Goal: Task Accomplishment & Management: Manage account settings

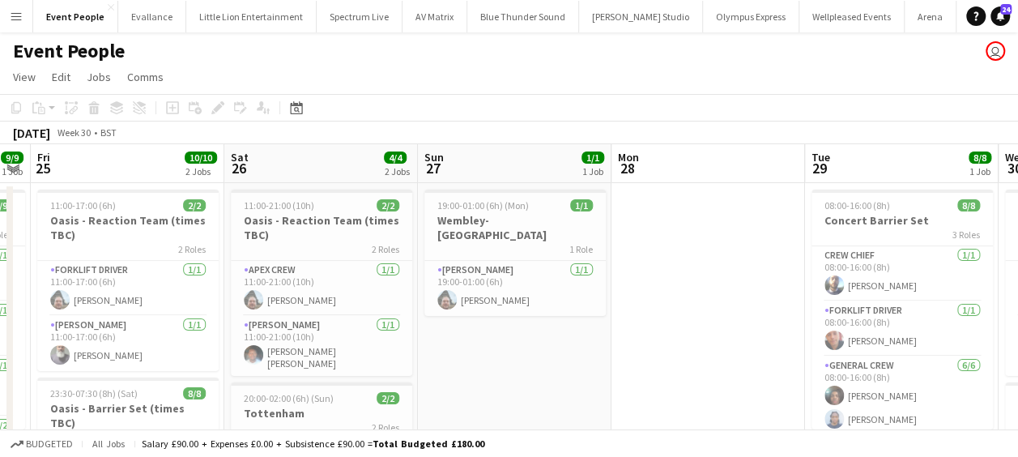
click at [599, 340] on app-calendar-viewport "Wed 23 8/8 1 Job Thu 24 9/9 1 Job Fri 25 10/10 2 Jobs Sat 26 4/4 2 Jobs Sun 27 …" at bounding box center [509, 457] width 1018 height 626
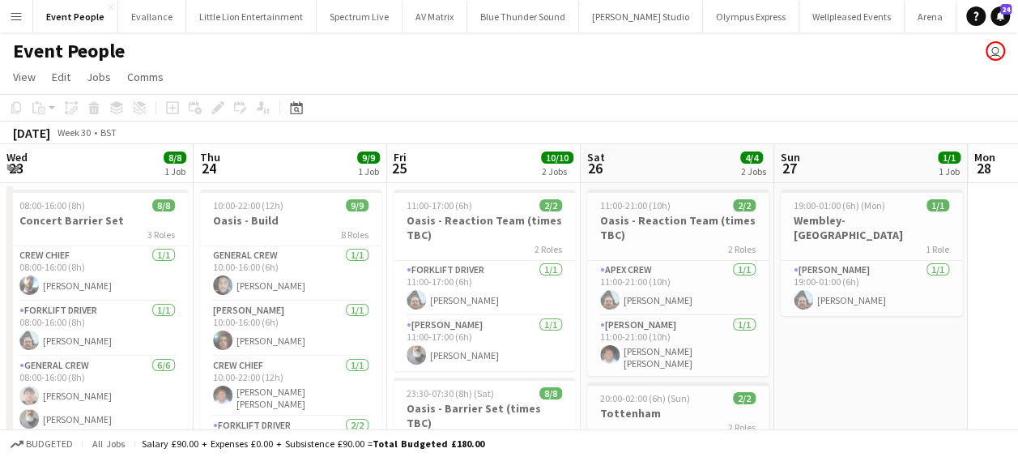
drag, startPoint x: 334, startPoint y: 324, endPoint x: 773, endPoint y: 358, distance: 440.3
click at [794, 358] on app-calendar-viewport "Mon 21 Tue 22 Wed 23 8/8 1 Job Thu 24 9/9 1 Job Fri 25 10/10 2 Jobs Sat 26 4/4 …" at bounding box center [509, 457] width 1018 height 626
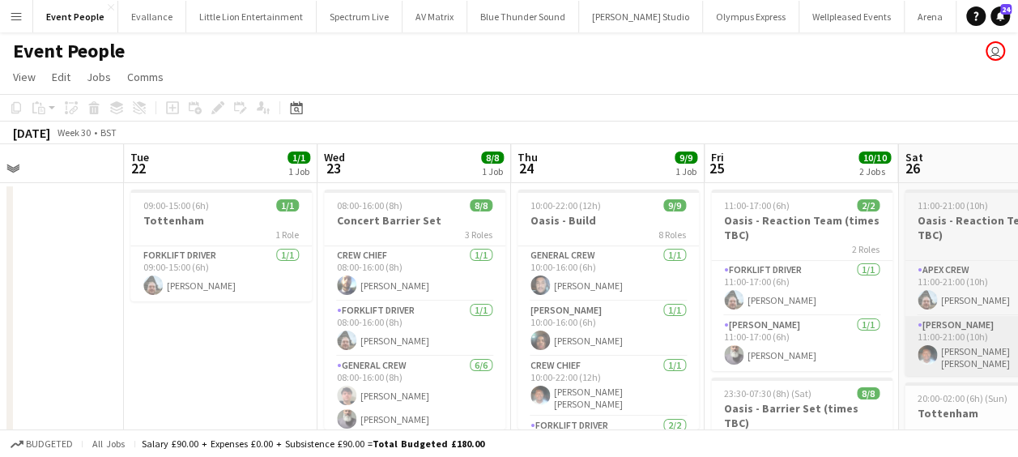
drag, startPoint x: 513, startPoint y: 348, endPoint x: 502, endPoint y: 340, distance: 13.9
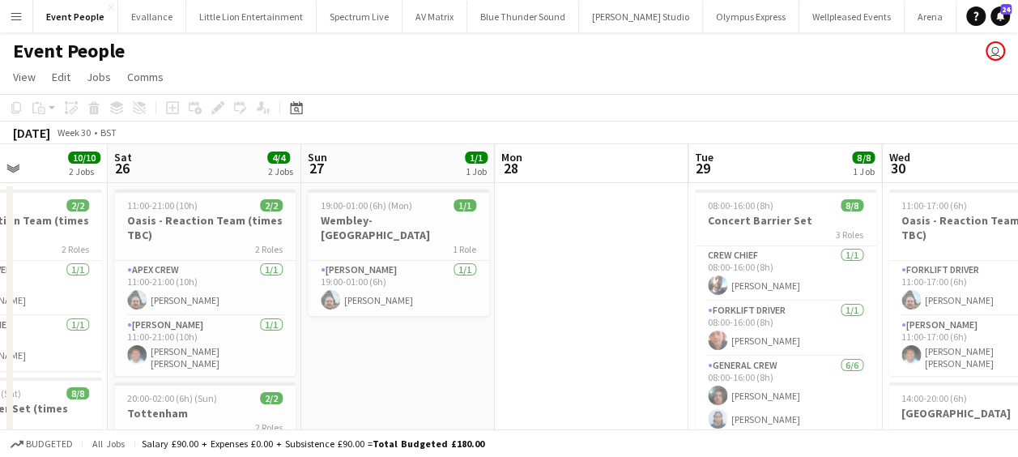
drag, startPoint x: 556, startPoint y: 357, endPoint x: 513, endPoint y: 347, distance: 43.4
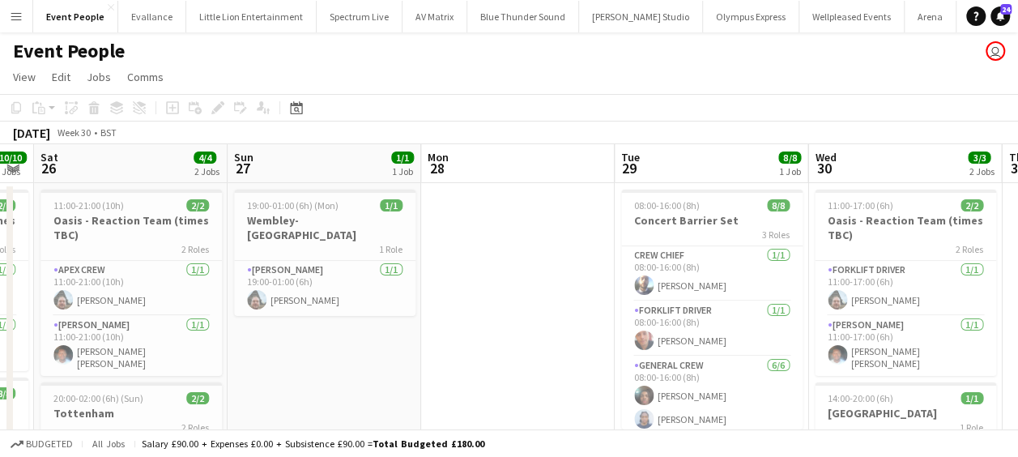
drag, startPoint x: 580, startPoint y: 355, endPoint x: 364, endPoint y: 345, distance: 215.6
drag, startPoint x: 439, startPoint y: 350, endPoint x: 306, endPoint y: 351, distance: 132.8
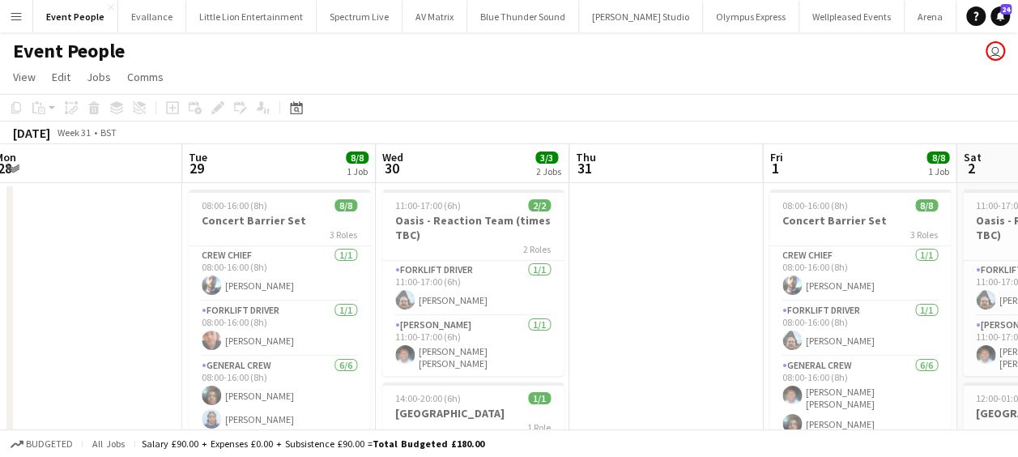
drag, startPoint x: 211, startPoint y: 354, endPoint x: 126, endPoint y: 348, distance: 84.4
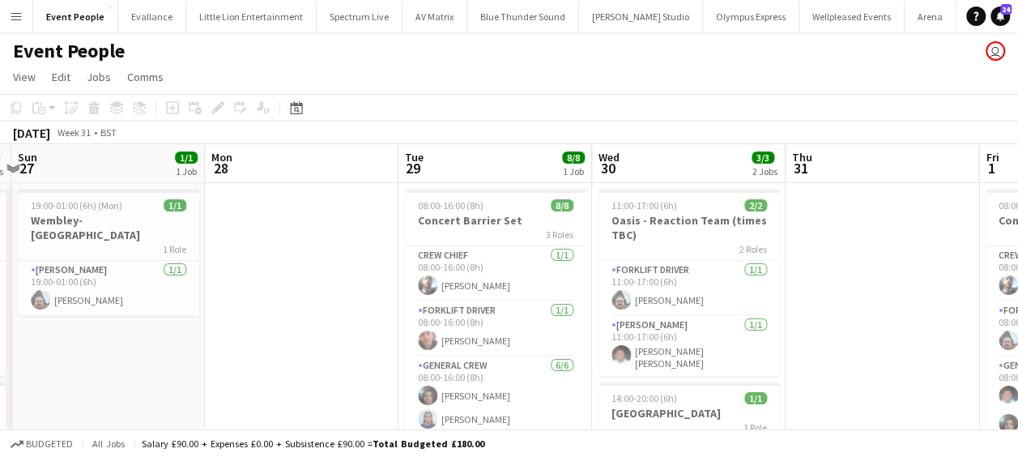
scroll to position [0, 343]
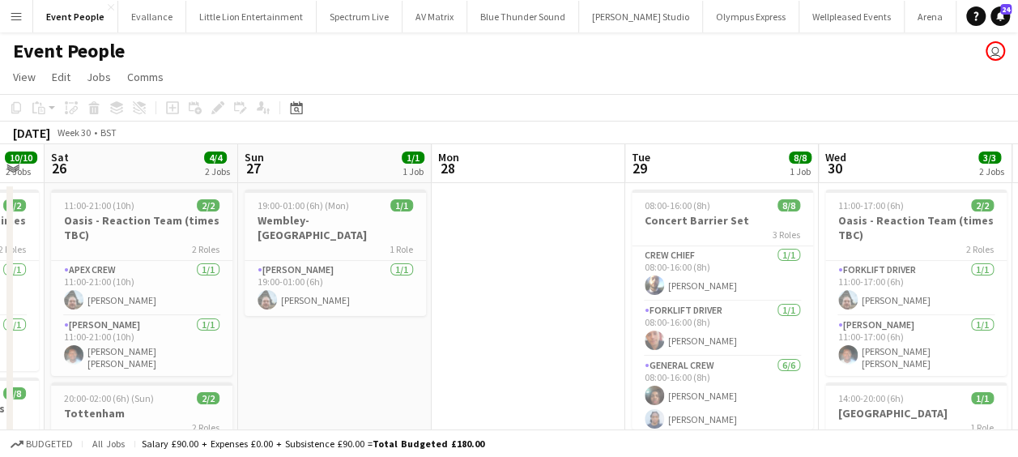
drag, startPoint x: 454, startPoint y: 290, endPoint x: 767, endPoint y: 283, distance: 312.7
click at [316, 222] on h3 "Wembley-[GEOGRAPHIC_DATA]" at bounding box center [335, 227] width 181 height 29
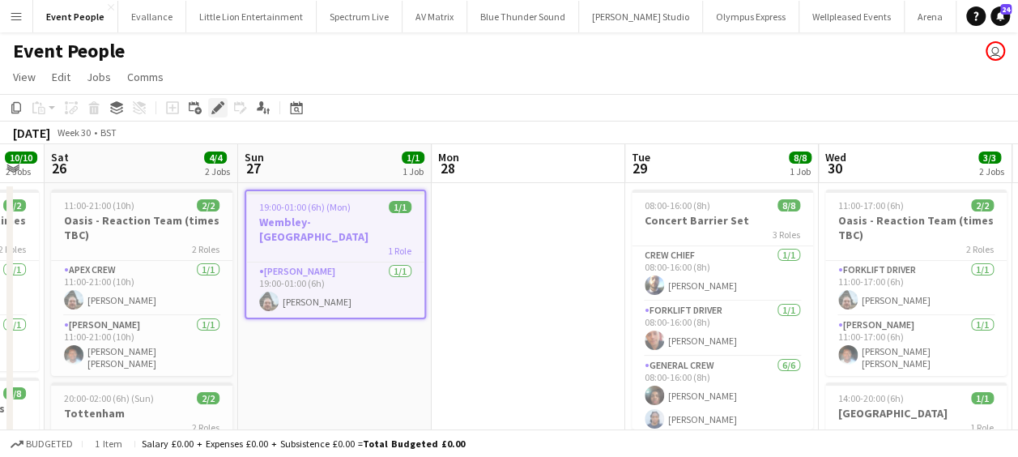
click at [224, 98] on div "Edit" at bounding box center [217, 107] width 19 height 19
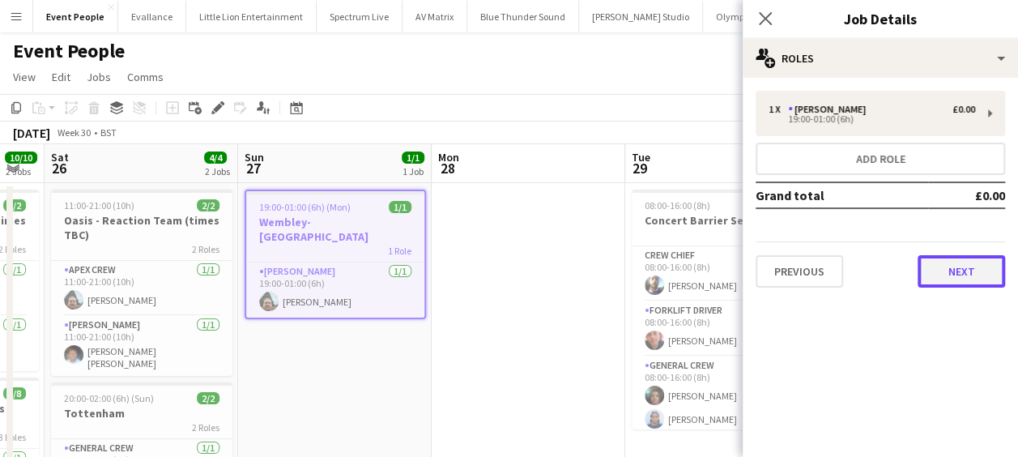
click at [949, 267] on button "Next" at bounding box center [961, 271] width 87 height 32
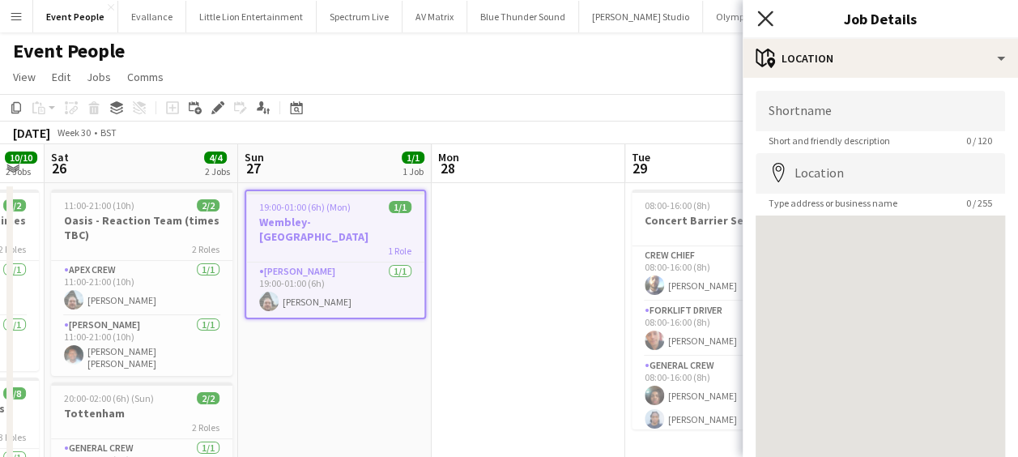
click at [764, 13] on icon "Close pop-in" at bounding box center [764, 18] width 15 height 15
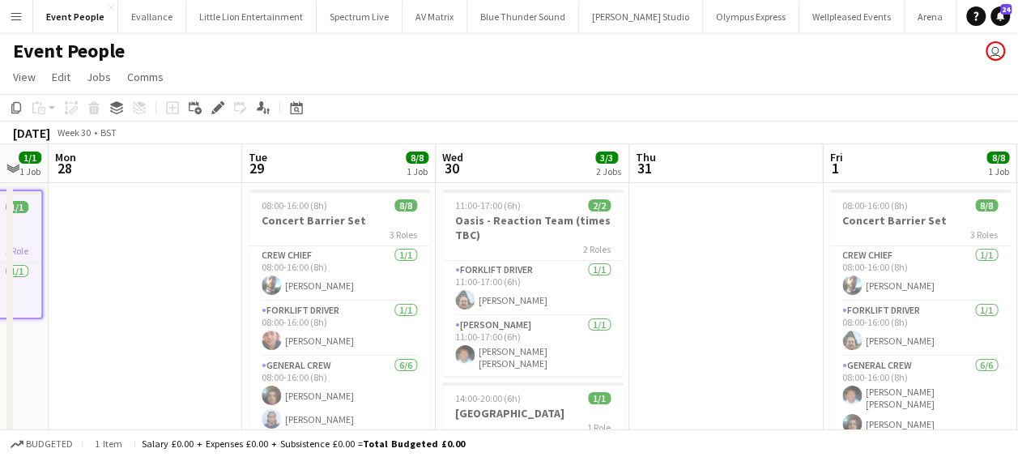
scroll to position [0, 730]
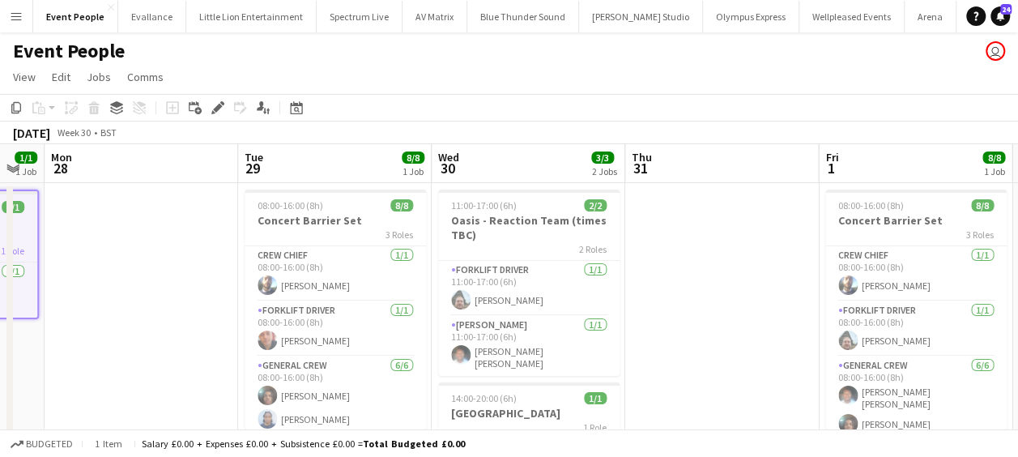
drag, startPoint x: 347, startPoint y: 335, endPoint x: 137, endPoint y: 338, distance: 209.8
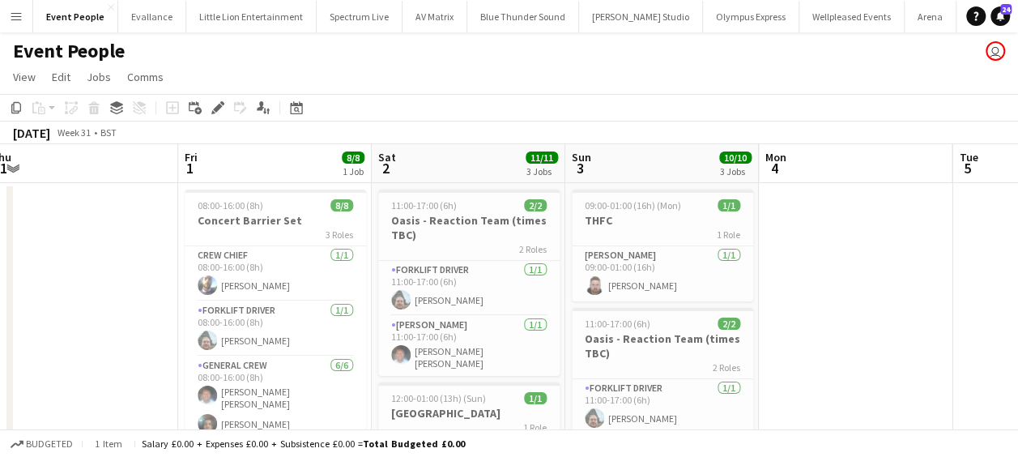
scroll to position [0, 626]
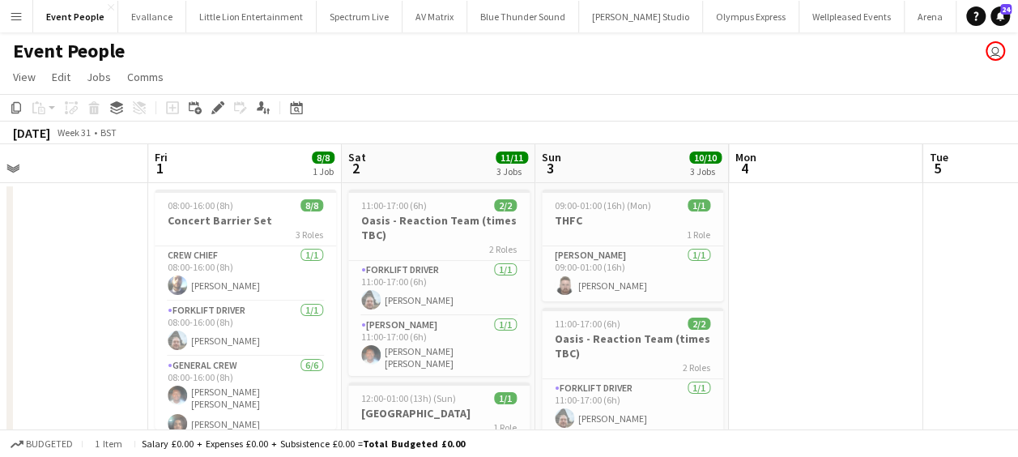
drag, startPoint x: 686, startPoint y: 300, endPoint x: 15, endPoint y: 305, distance: 670.6
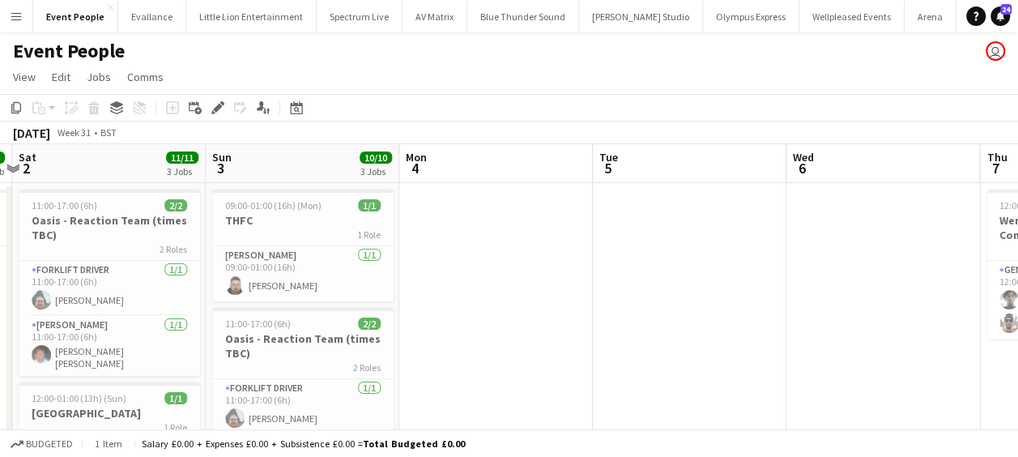
drag, startPoint x: 428, startPoint y: 299, endPoint x: 400, endPoint y: 299, distance: 27.5
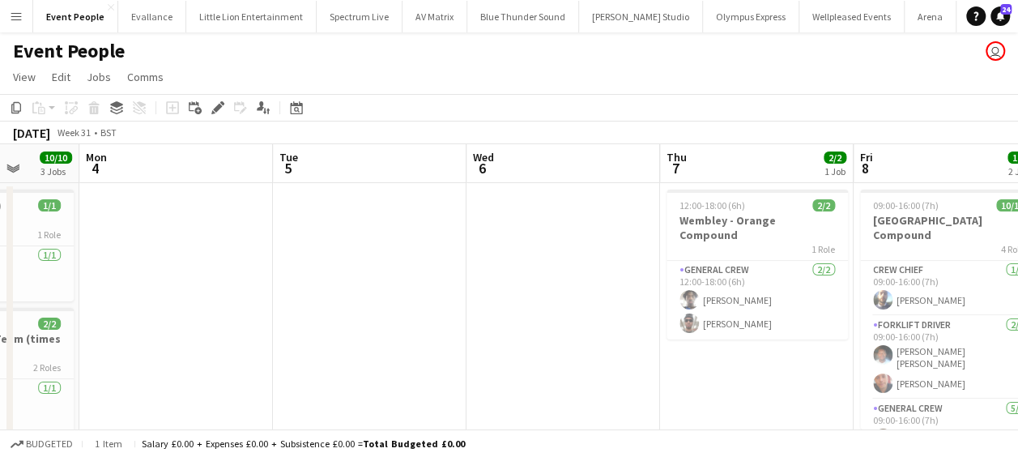
drag, startPoint x: 556, startPoint y: 322, endPoint x: 373, endPoint y: 324, distance: 183.8
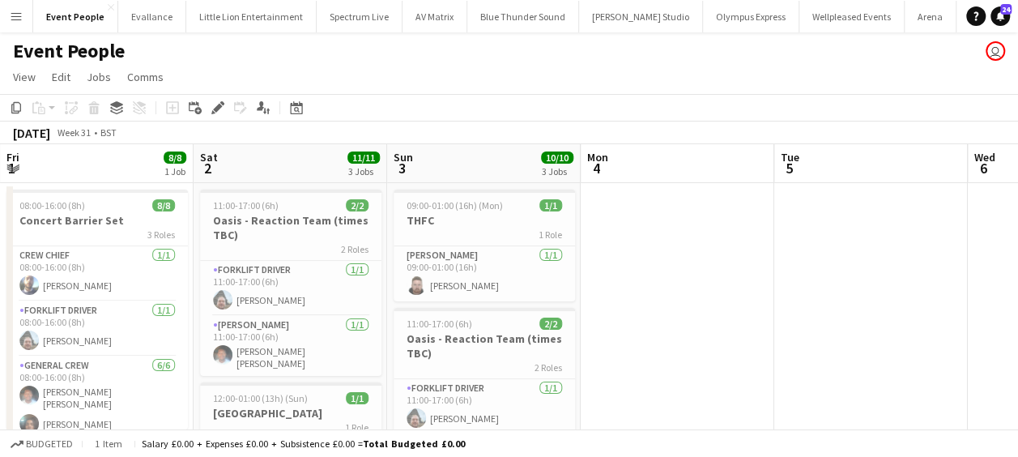
drag, startPoint x: 534, startPoint y: 316, endPoint x: 746, endPoint y: 318, distance: 212.2
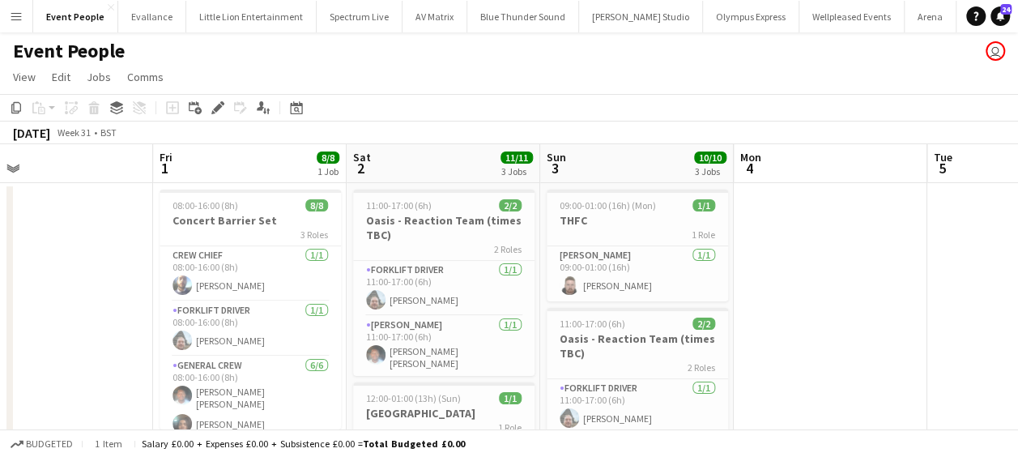
drag, startPoint x: 807, startPoint y: 309, endPoint x: 836, endPoint y: 311, distance: 29.2
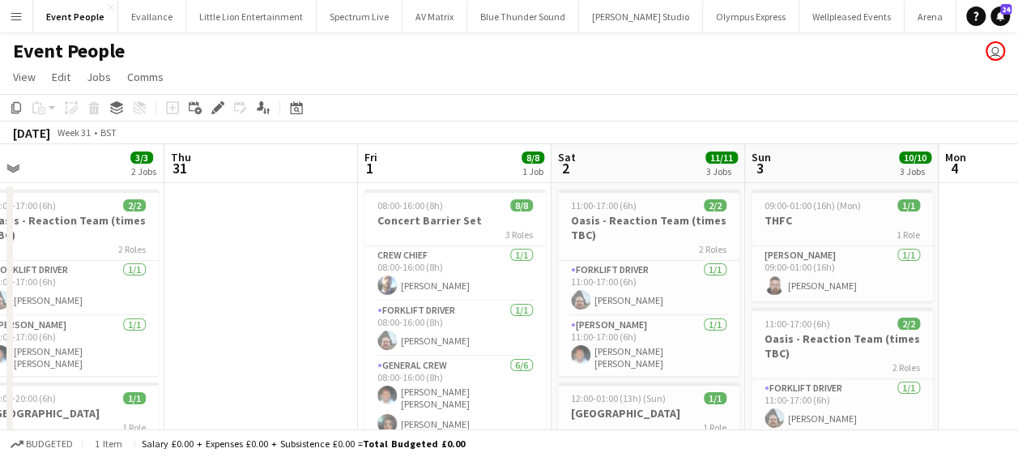
drag, startPoint x: 632, startPoint y: 315, endPoint x: 834, endPoint y: 304, distance: 202.8
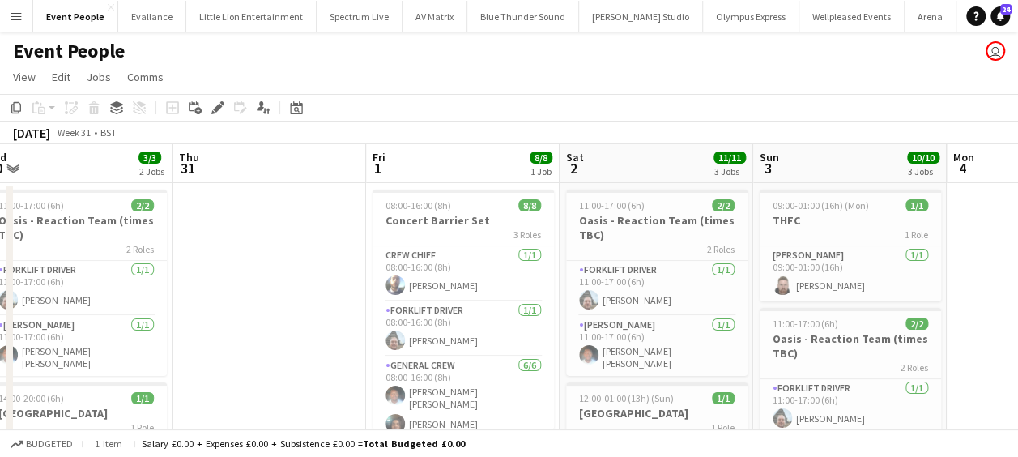
drag, startPoint x: 569, startPoint y: 314, endPoint x: 775, endPoint y: 310, distance: 206.6
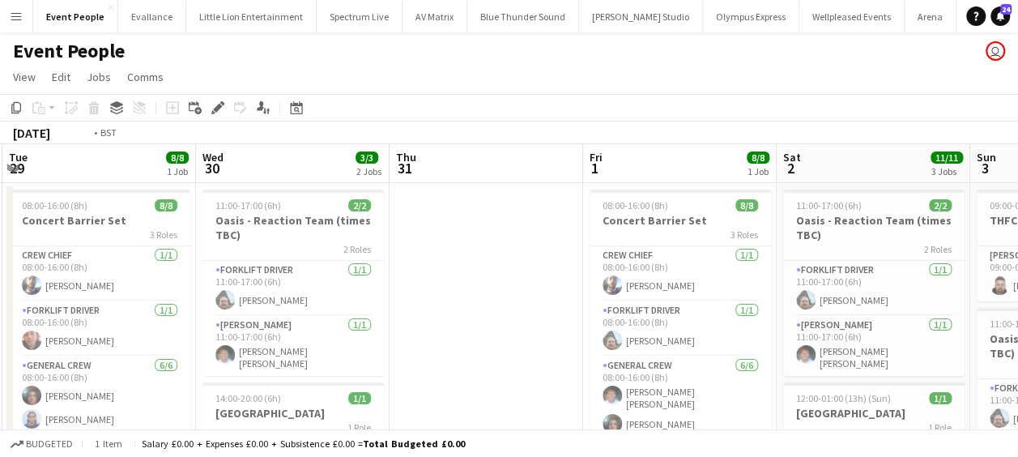
drag, startPoint x: 558, startPoint y: 311, endPoint x: 741, endPoint y: 311, distance: 183.0
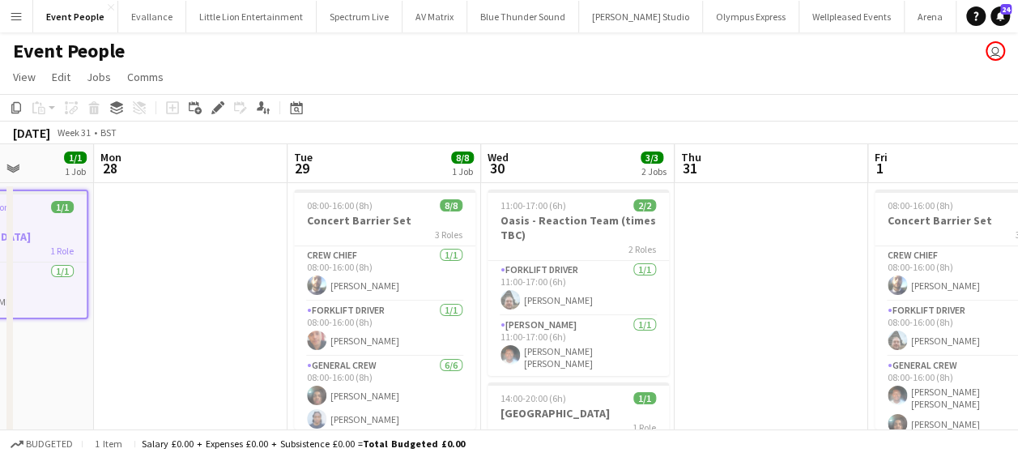
drag, startPoint x: 698, startPoint y: 312, endPoint x: 773, endPoint y: 313, distance: 74.5
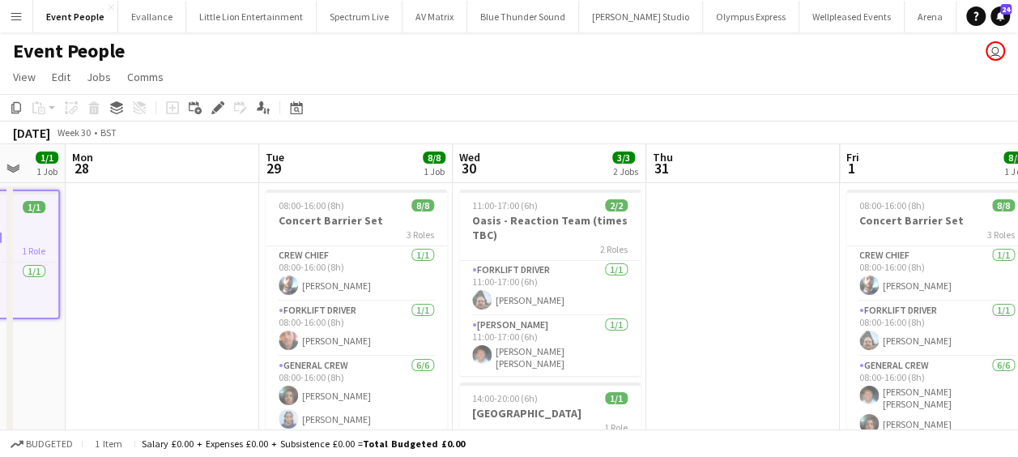
scroll to position [0, 559]
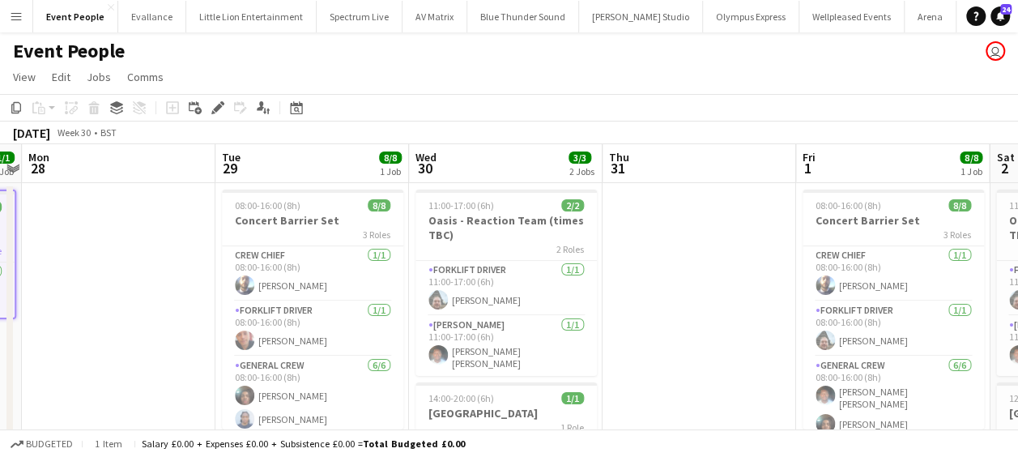
drag, startPoint x: 219, startPoint y: 259, endPoint x: 96, endPoint y: 241, distance: 124.4
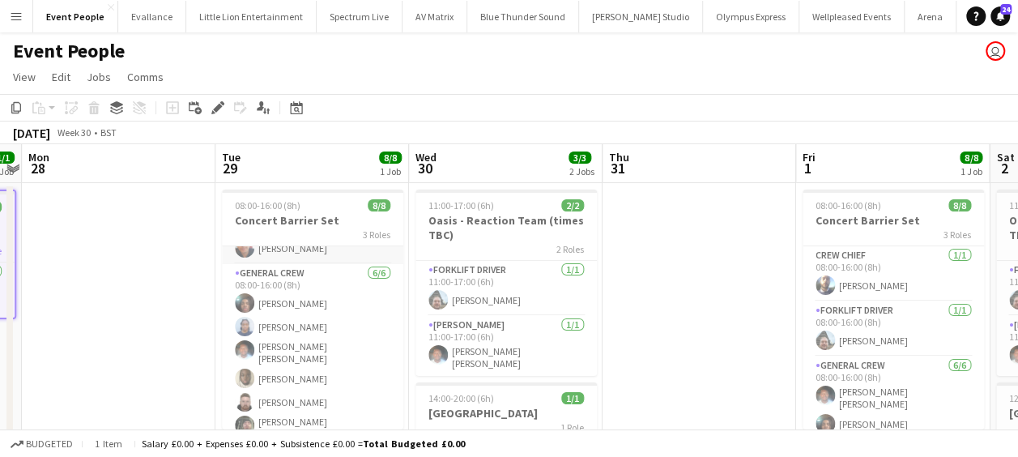
scroll to position [99, 0]
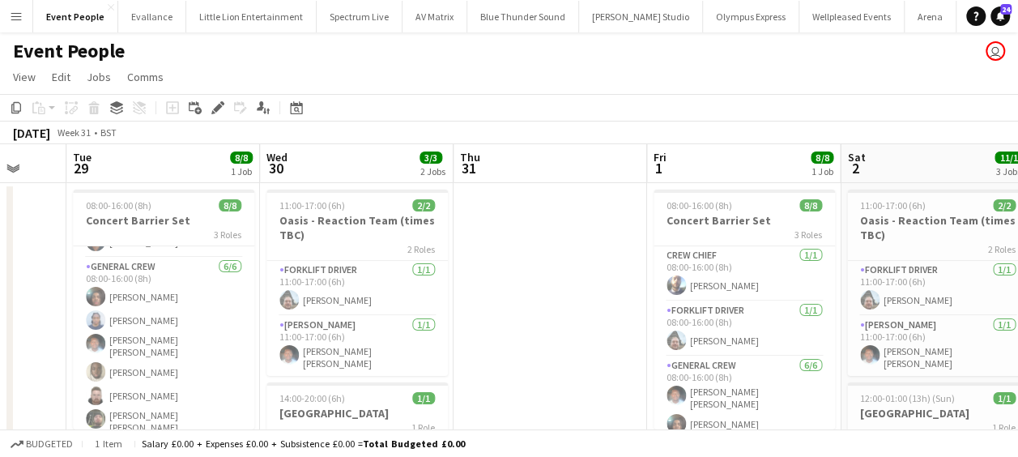
drag, startPoint x: 170, startPoint y: 308, endPoint x: 22, endPoint y: 304, distance: 148.3
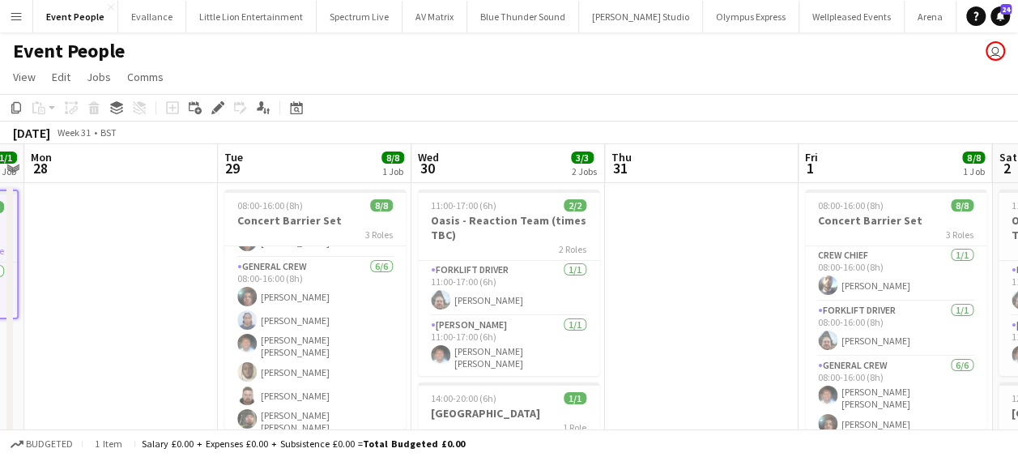
drag, startPoint x: 507, startPoint y: 272, endPoint x: 427, endPoint y: 277, distance: 80.3
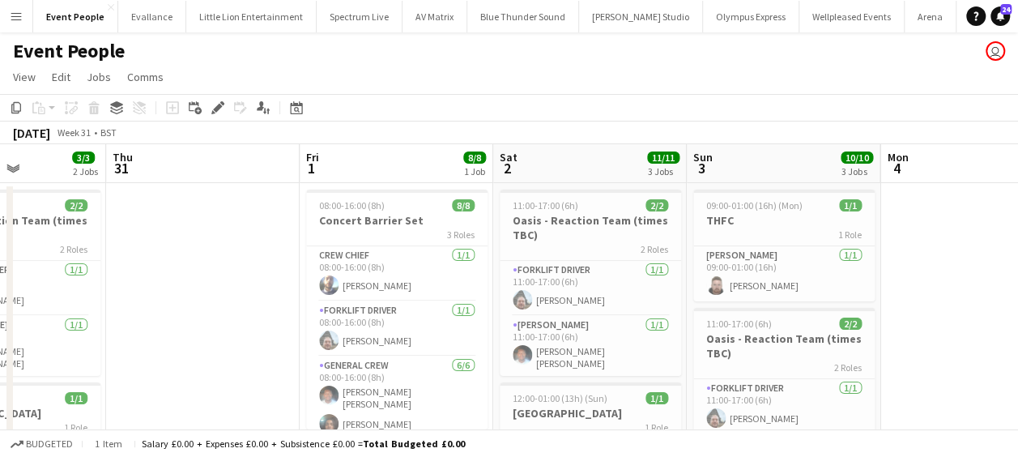
scroll to position [0, 733]
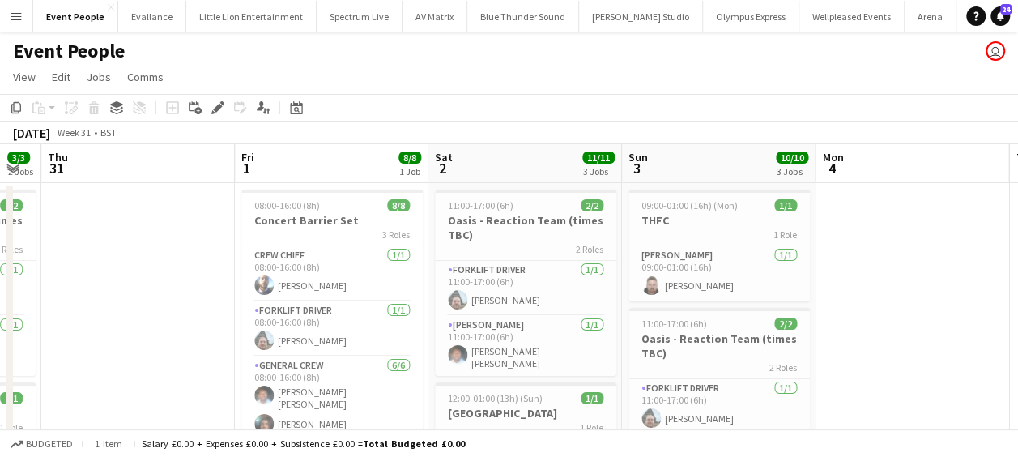
drag, startPoint x: 356, startPoint y: 329, endPoint x: 96, endPoint y: 332, distance: 260.0
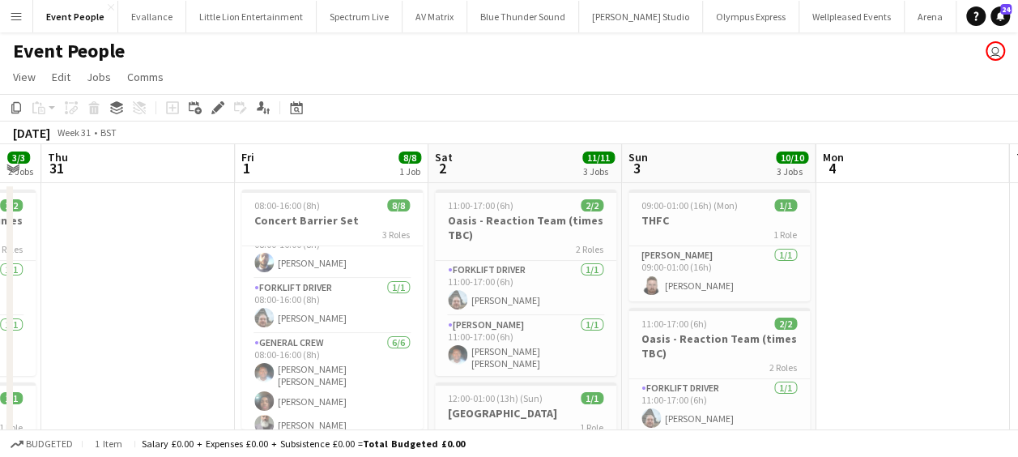
scroll to position [0, 0]
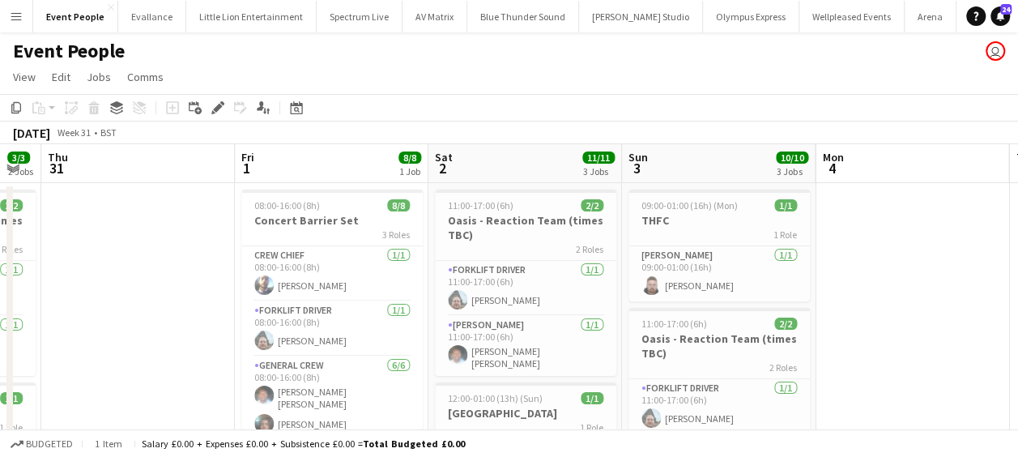
drag, startPoint x: 157, startPoint y: 269, endPoint x: 83, endPoint y: 269, distance: 74.5
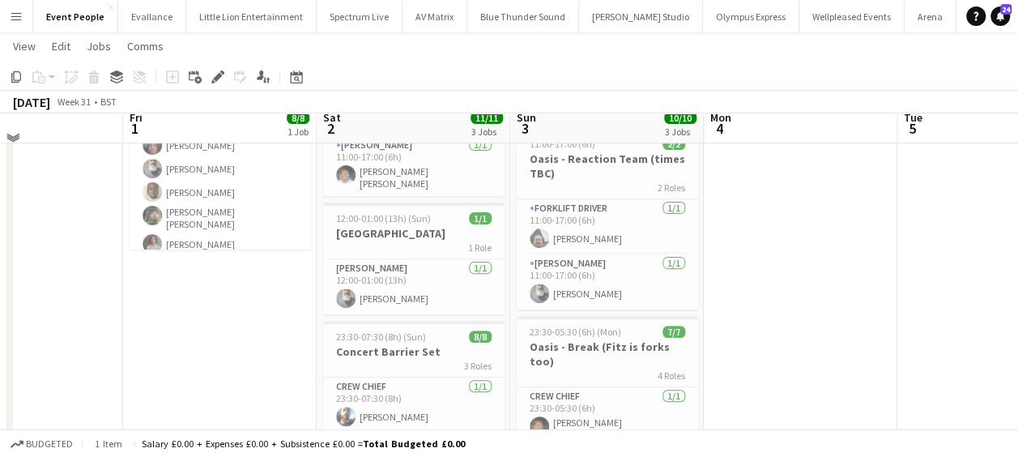
scroll to position [162, 0]
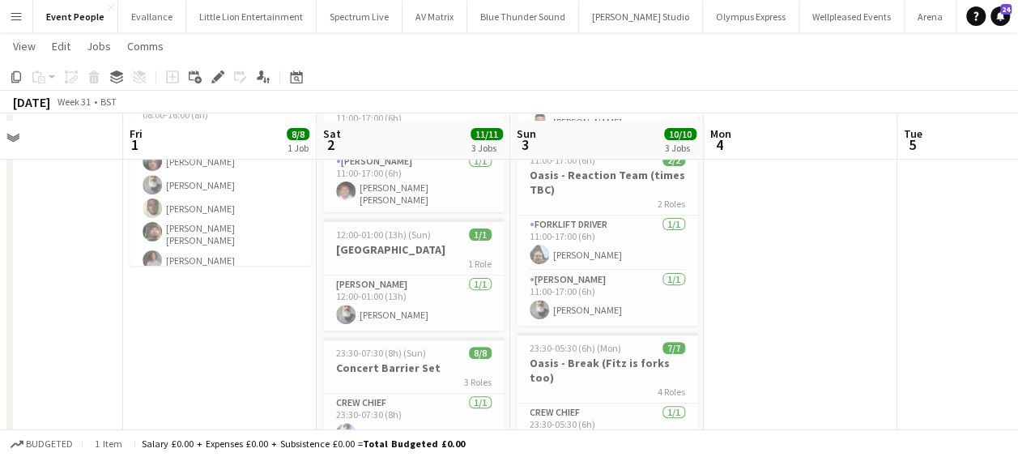
drag, startPoint x: 0, startPoint y: 313, endPoint x: 39, endPoint y: 302, distance: 40.3
click at [2, 308] on app-date-cell at bounding box center [27, 443] width 194 height 848
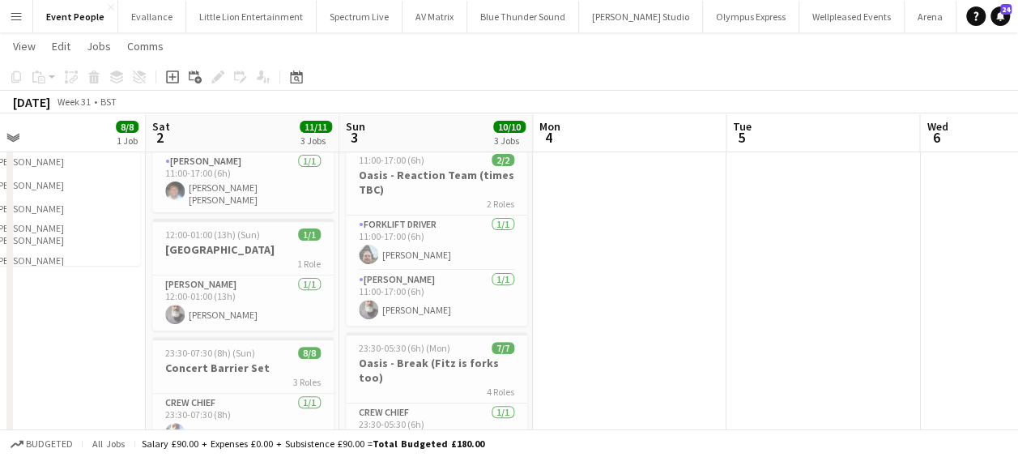
drag, startPoint x: 185, startPoint y: 312, endPoint x: 24, endPoint y: 301, distance: 160.7
click at [23, 302] on app-calendar-viewport "Tue 29 8/8 1 Job Wed 30 3/3 2 Jobs Thu 31 Fri 1 8/8 1 Job Sat 2 11/11 3 Jobs Su…" at bounding box center [509, 384] width 1018 height 966
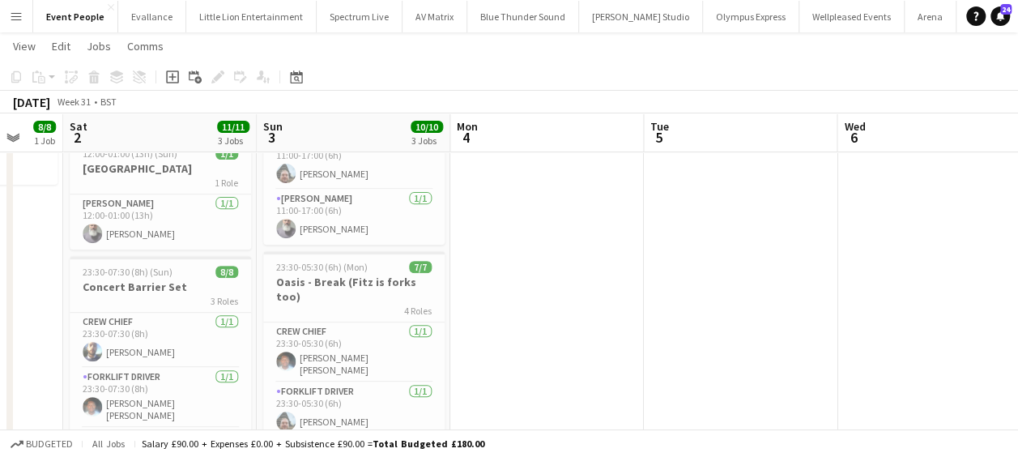
scroll to position [0, 724]
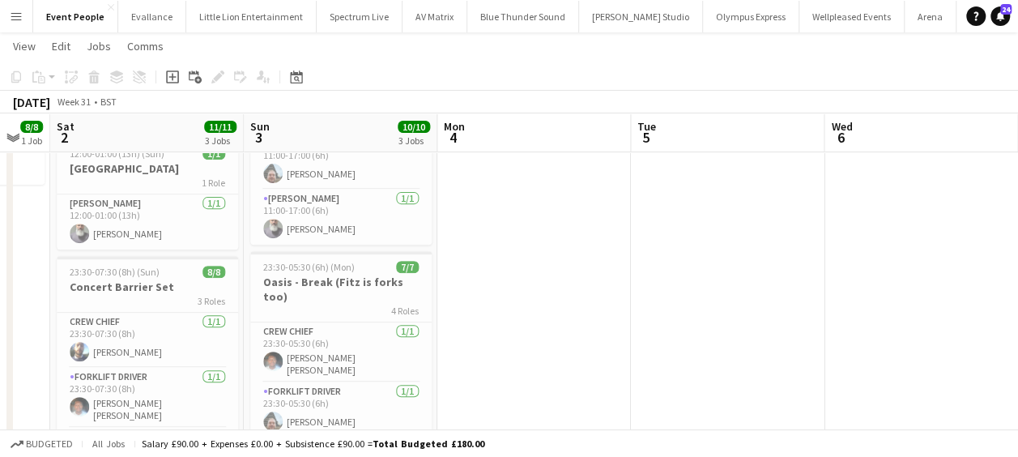
drag, startPoint x: 608, startPoint y: 345, endPoint x: 512, endPoint y: 349, distance: 96.5
click at [512, 349] on app-calendar-viewport "Tue 29 8/8 1 Job Wed 30 3/3 2 Jobs Thu 31 Fri 1 8/8 1 Job Sat 2 11/11 3 Jobs Su…" at bounding box center [509, 303] width 1018 height 966
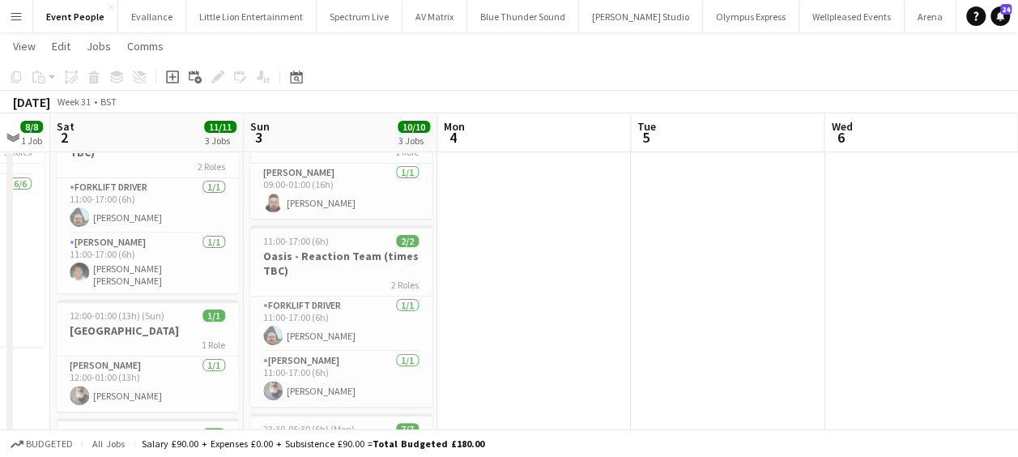
scroll to position [0, 505]
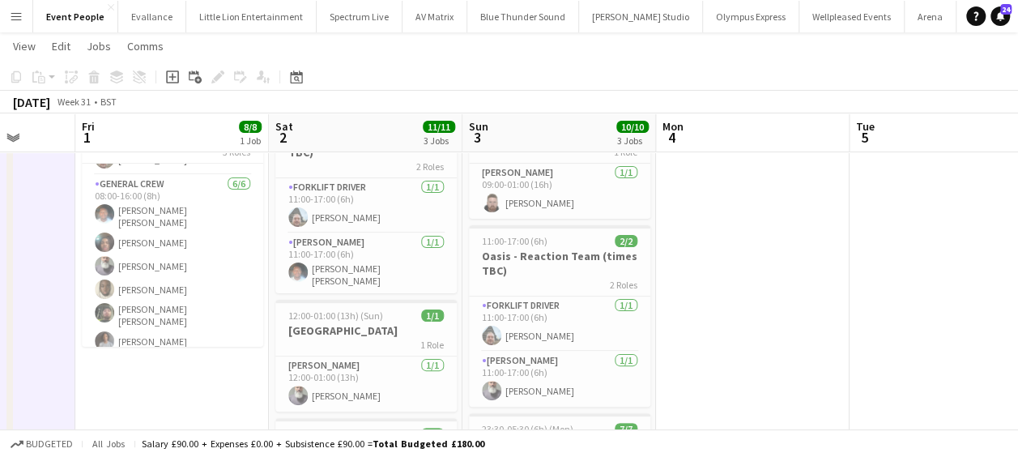
drag, startPoint x: 340, startPoint y: 325, endPoint x: 559, endPoint y: 325, distance: 218.7
click at [559, 325] on app-calendar-viewport "Tue 29 8/8 1 Job Wed 30 3/3 2 Jobs Thu 31 Fri 1 8/8 1 Job Sat 2 11/11 3 Jobs Su…" at bounding box center [509, 465] width 1018 height 966
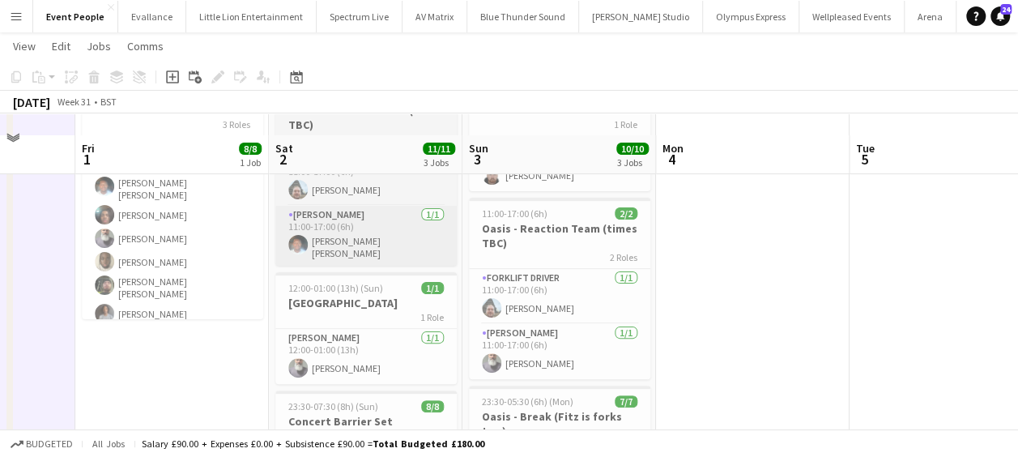
scroll to position [162, 0]
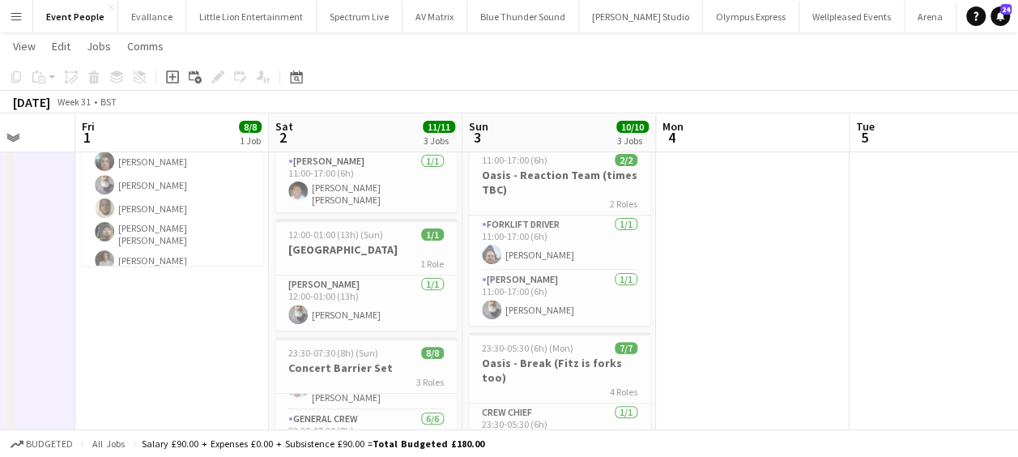
drag, startPoint x: 345, startPoint y: 300, endPoint x: 619, endPoint y: 300, distance: 273.7
click at [624, 300] on app-calendar-viewport "Tue 29 8/8 1 Job Wed 30 3/3 2 Jobs Thu 31 Fri 1 8/8 1 Job Sat 2 11/11 3 Jobs Su…" at bounding box center [509, 384] width 1018 height 966
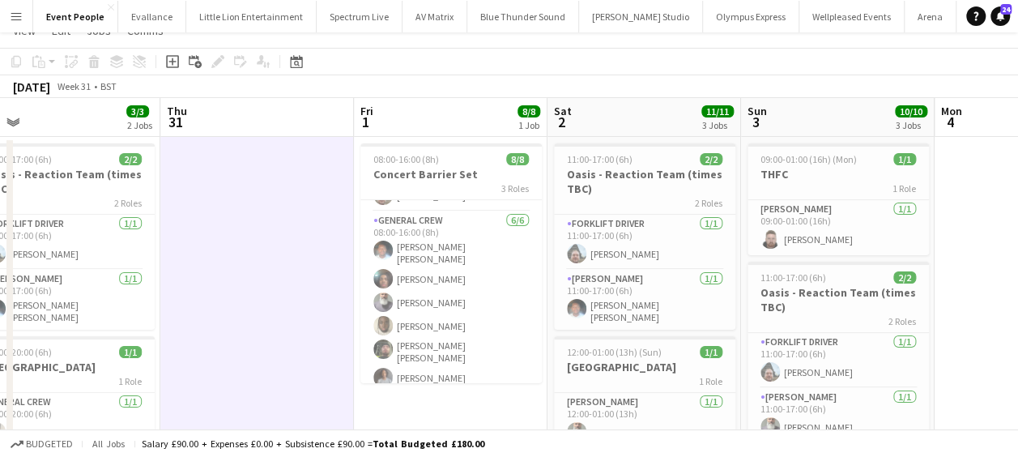
scroll to position [0, 0]
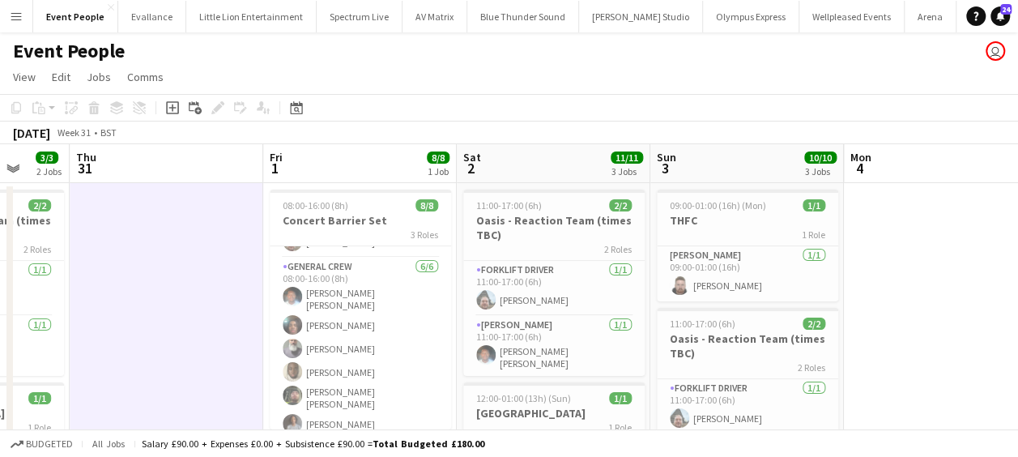
drag, startPoint x: 250, startPoint y: 319, endPoint x: 356, endPoint y: 317, distance: 105.3
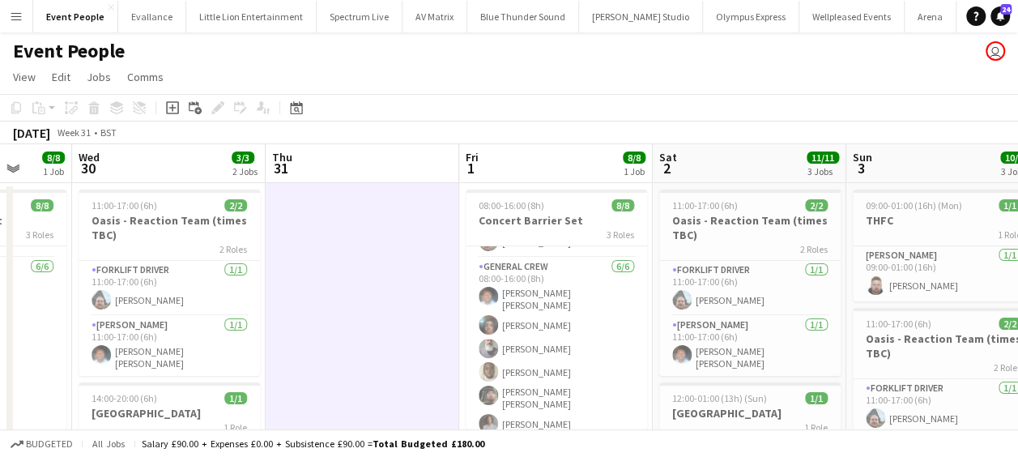
drag, startPoint x: 403, startPoint y: 317, endPoint x: 449, endPoint y: 316, distance: 45.4
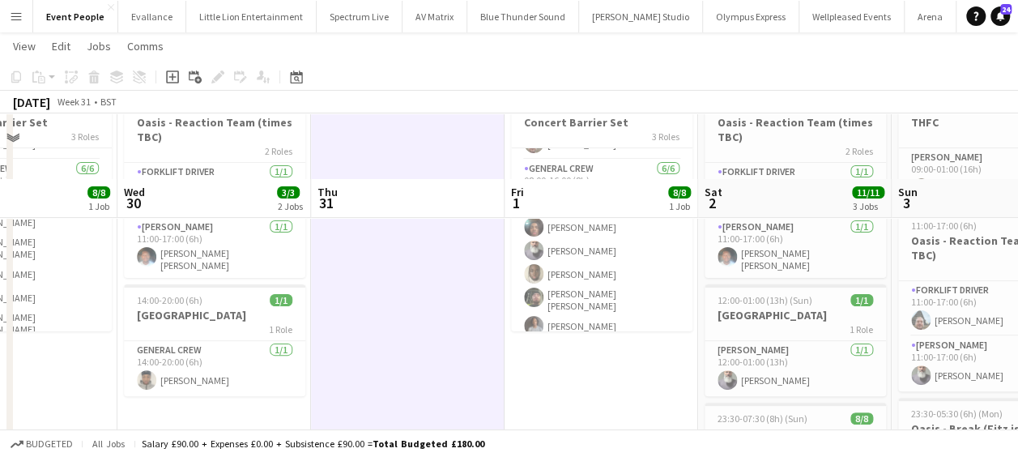
scroll to position [162, 0]
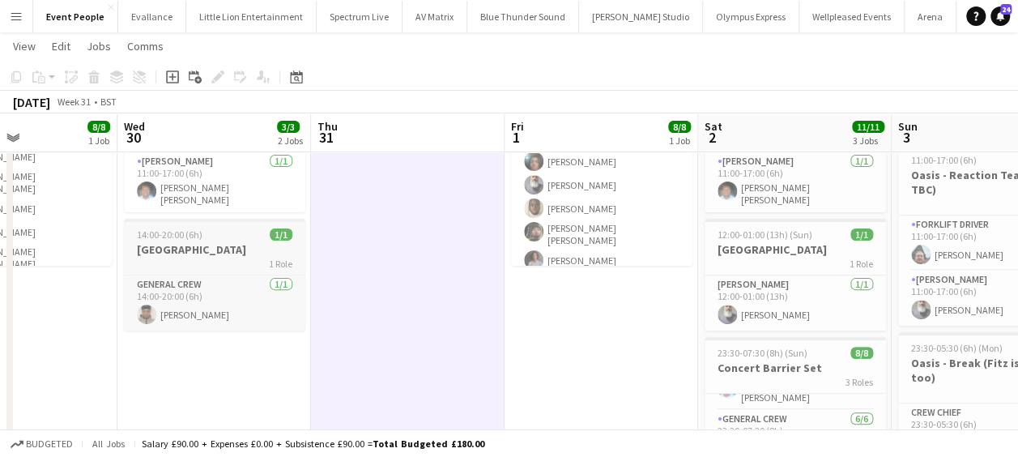
click at [194, 242] on h3 "[GEOGRAPHIC_DATA]" at bounding box center [214, 249] width 181 height 15
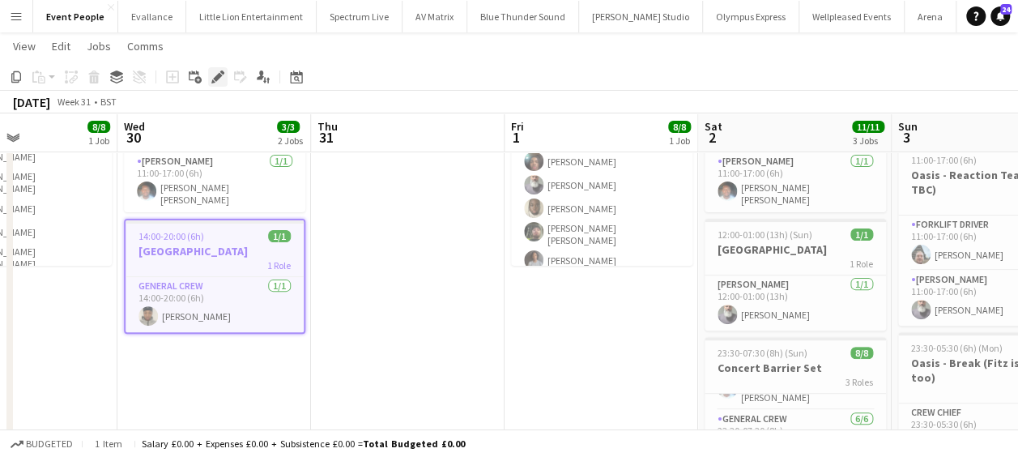
click at [219, 74] on icon at bounding box center [217, 77] width 9 height 9
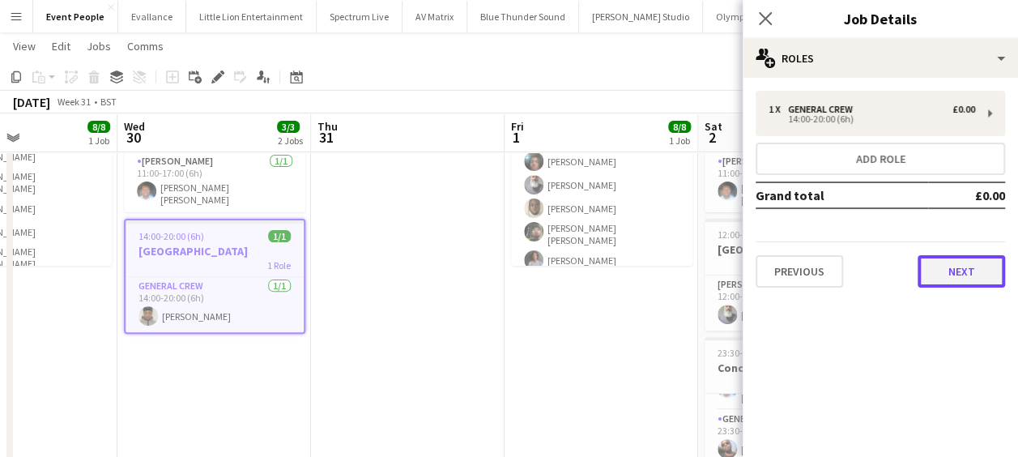
click at [980, 266] on button "Next" at bounding box center [961, 271] width 87 height 32
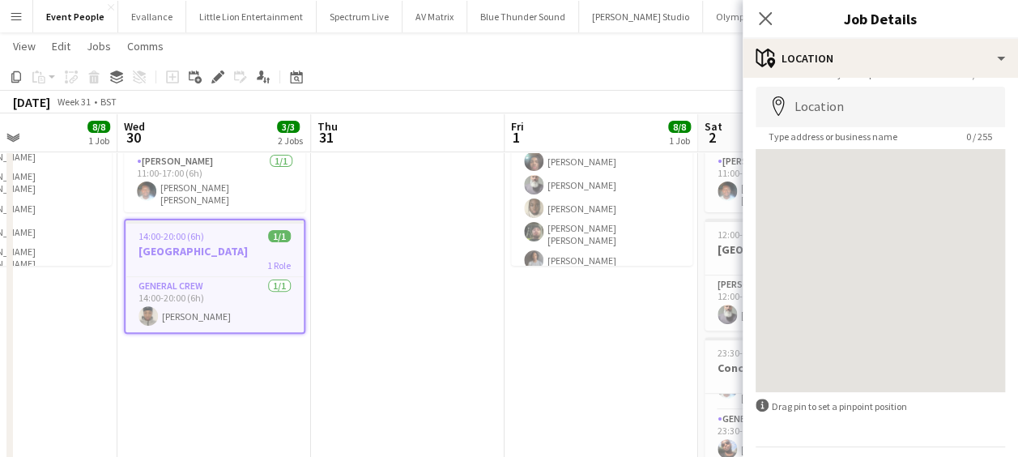
scroll to position [115, 0]
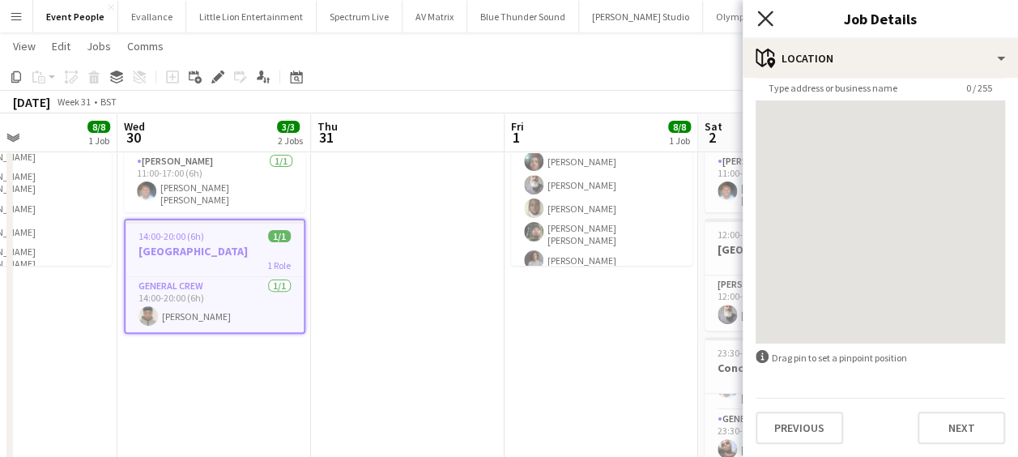
click at [764, 20] on icon "Close pop-in" at bounding box center [764, 18] width 15 height 15
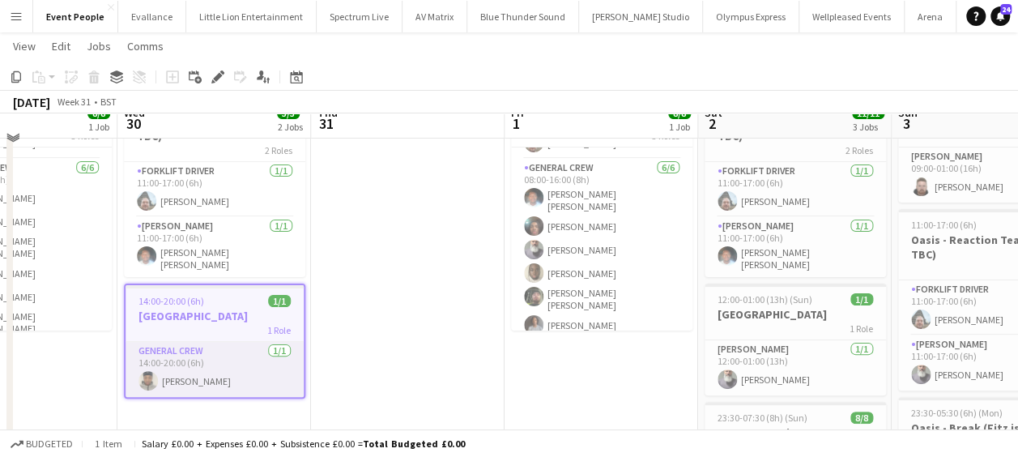
scroll to position [81, 0]
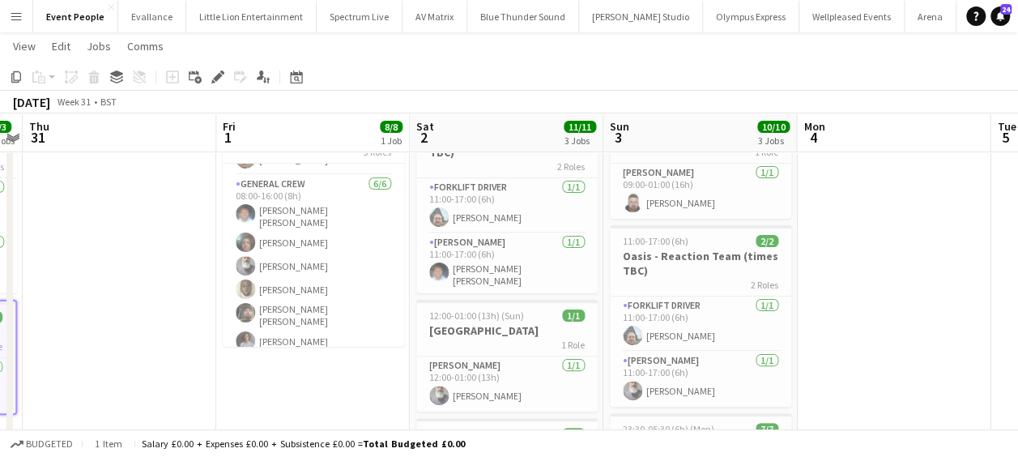
drag, startPoint x: 488, startPoint y: 368, endPoint x: 198, endPoint y: 325, distance: 292.4
click at [198, 325] on app-calendar-viewport "Sun 27 1/1 1 Job Mon 28 Tue 29 8/8 1 Job Wed 30 3/3 2 Jobs Thu 31 Fri 1 8/8 1 J…" at bounding box center [509, 465] width 1018 height 966
drag, startPoint x: 447, startPoint y: 306, endPoint x: 108, endPoint y: 306, distance: 339.3
click at [107, 306] on app-calendar-viewport "Sun 27 1/1 1 Job Mon 28 Tue 29 8/8 1 Job Wed 30 3/3 2 Jobs Thu 31 Fri 1 8/8 1 J…" at bounding box center [509, 465] width 1018 height 966
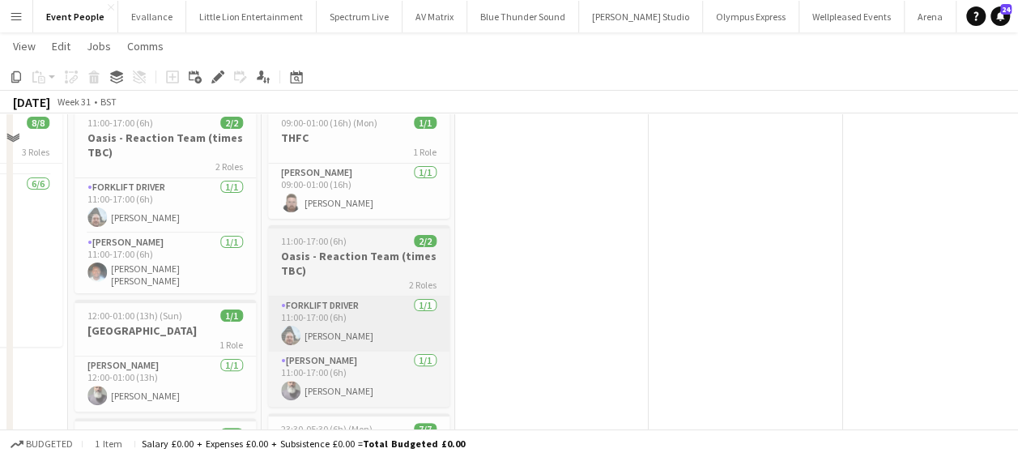
scroll to position [0, 0]
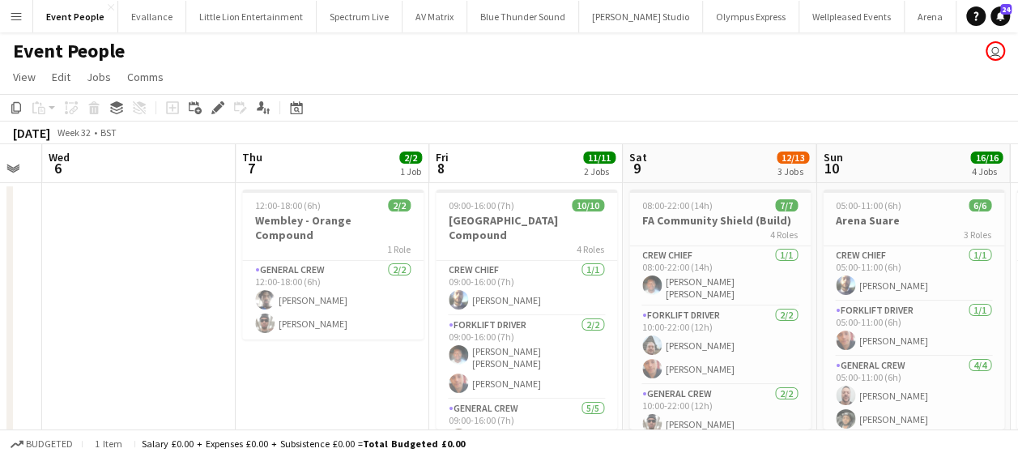
drag, startPoint x: 251, startPoint y: 319, endPoint x: 3, endPoint y: 326, distance: 247.9
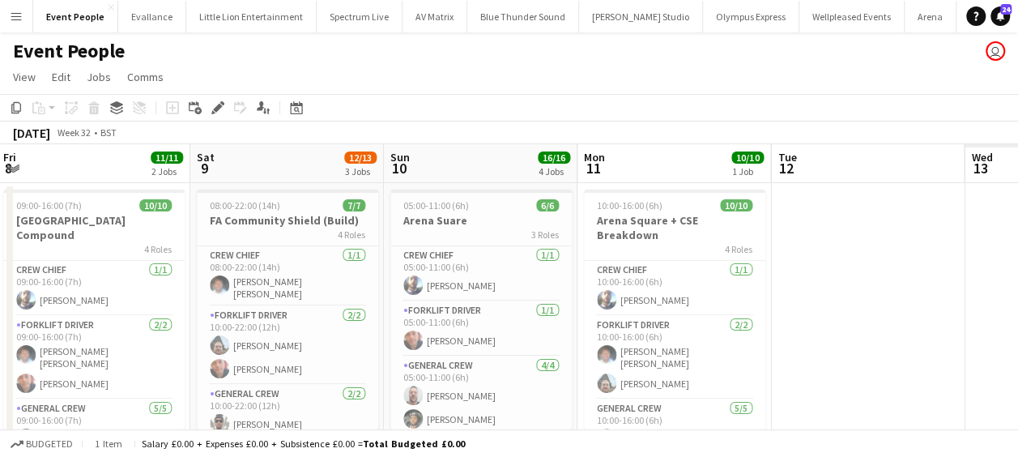
scroll to position [0, 500]
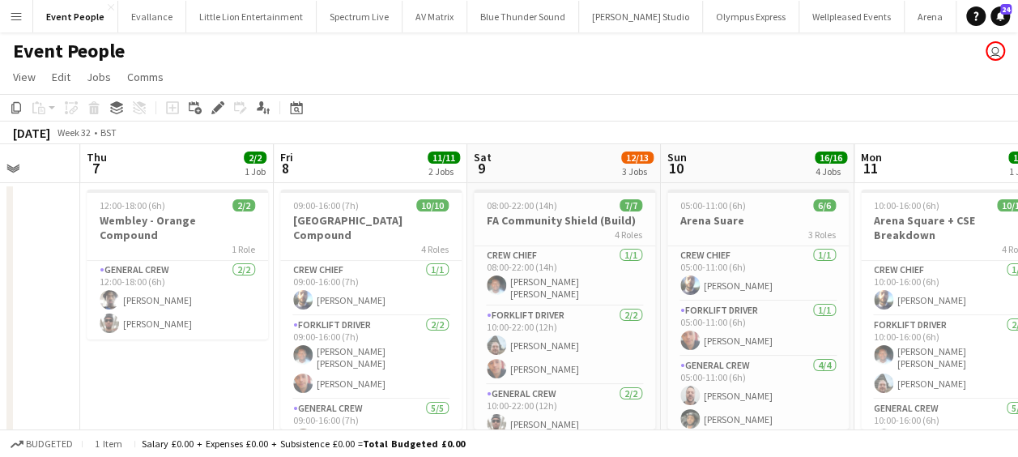
drag, startPoint x: 110, startPoint y: 355, endPoint x: 31, endPoint y: 355, distance: 79.4
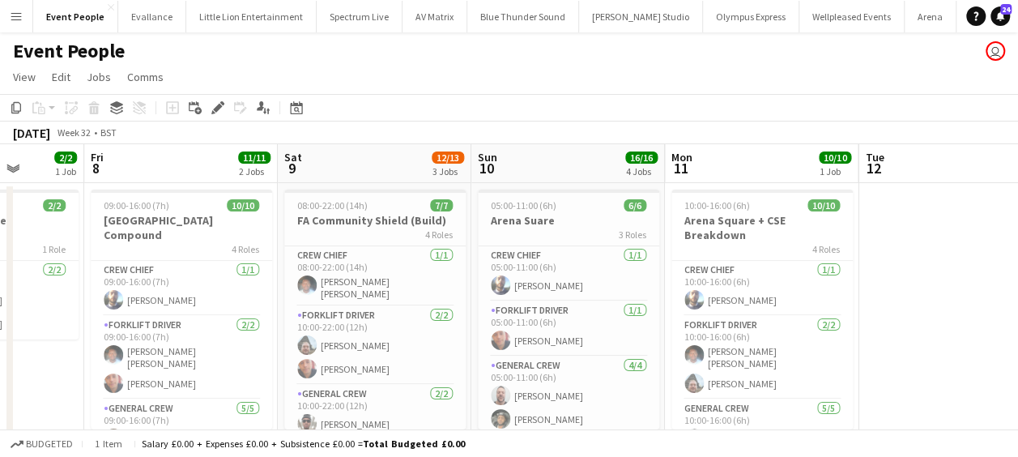
scroll to position [0, 701]
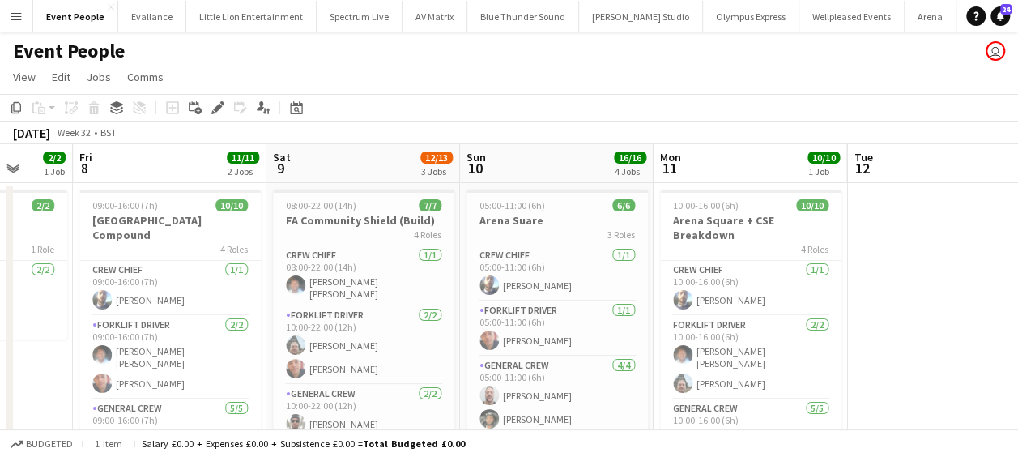
drag, startPoint x: 483, startPoint y: 322, endPoint x: 308, endPoint y: 327, distance: 175.0
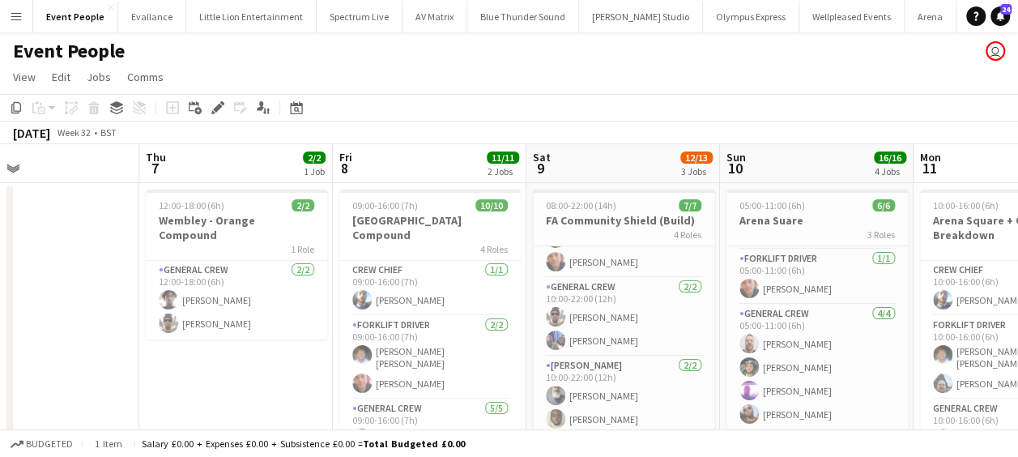
scroll to position [0, 394]
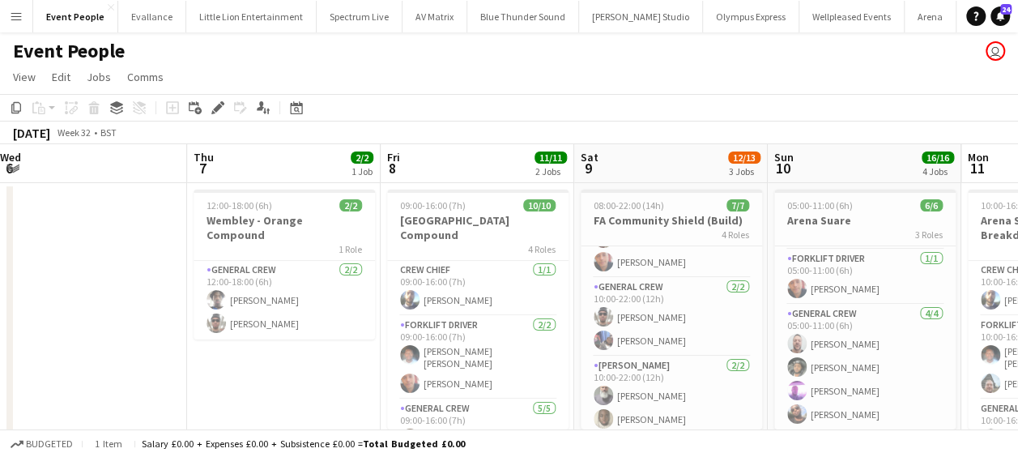
drag, startPoint x: 394, startPoint y: 337, endPoint x: 702, endPoint y: 322, distance: 308.1
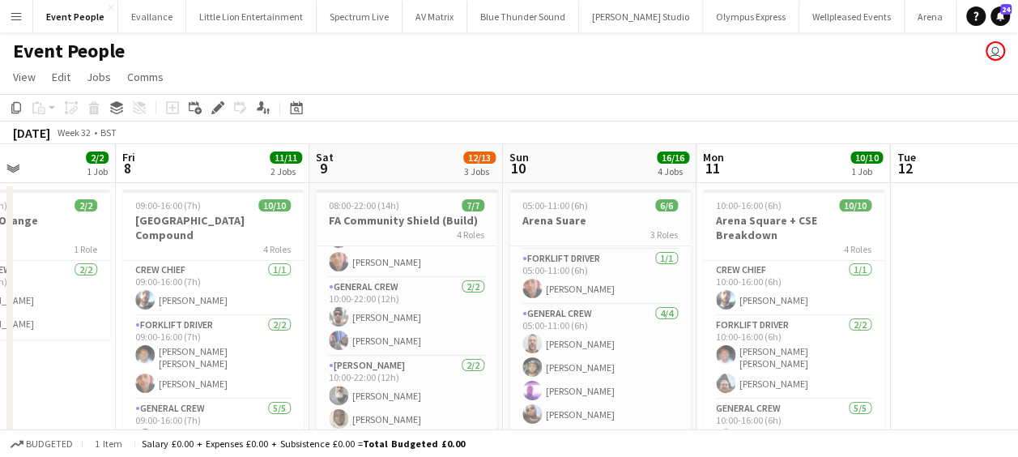
drag, startPoint x: 454, startPoint y: 312, endPoint x: 410, endPoint y: 309, distance: 43.8
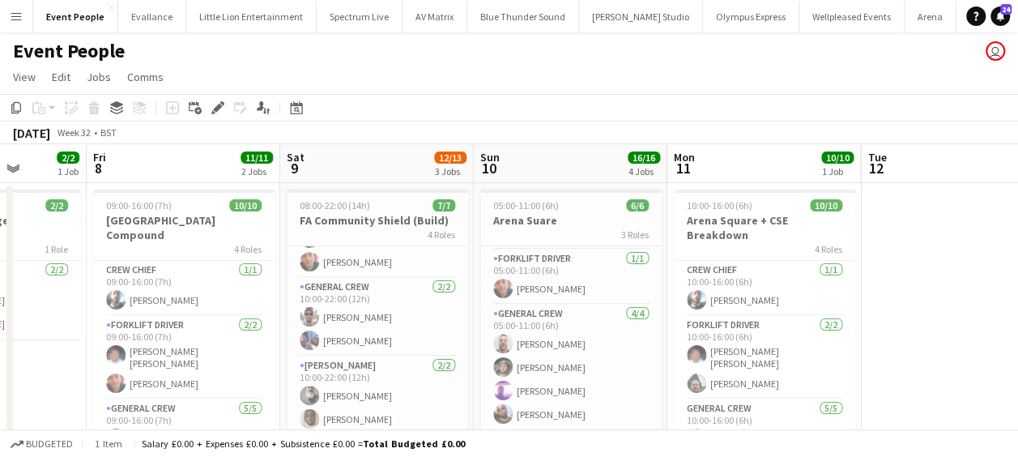
scroll to position [0, 390]
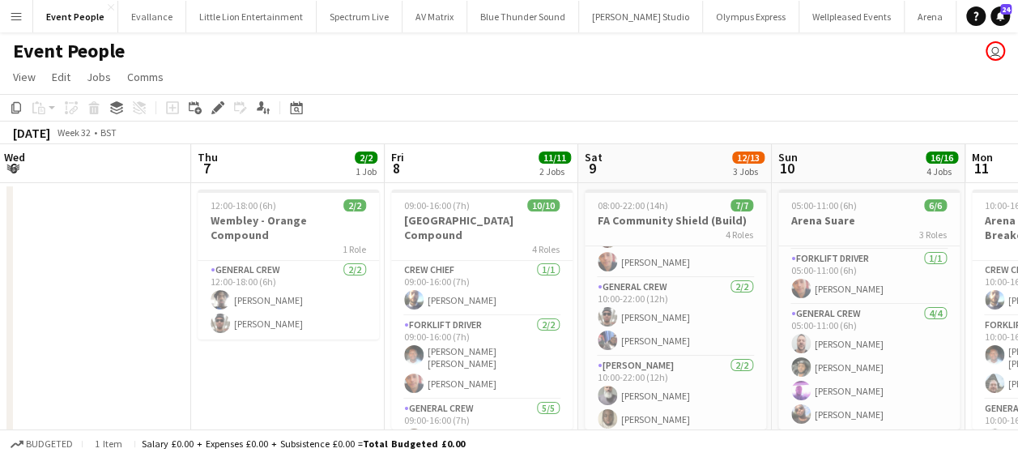
drag, startPoint x: 361, startPoint y: 306, endPoint x: 529, endPoint y: 301, distance: 167.7
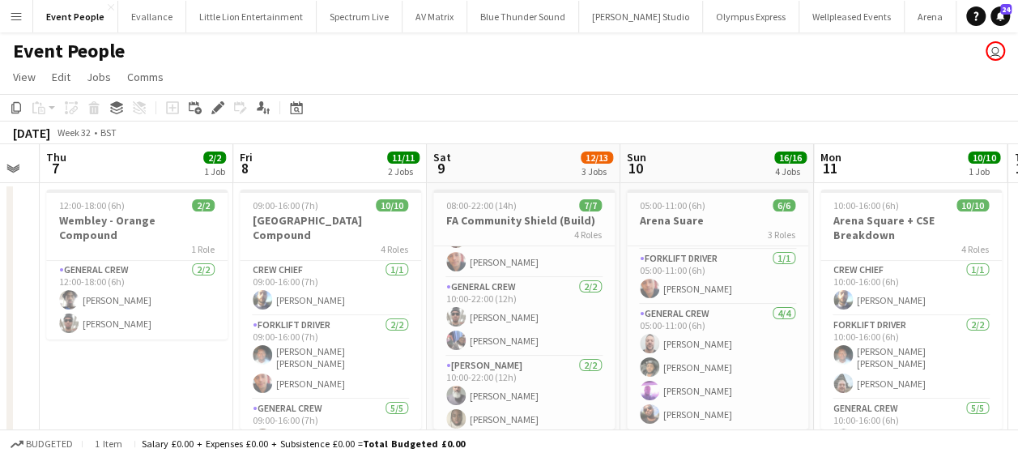
drag, startPoint x: 530, startPoint y: 324, endPoint x: 476, endPoint y: 328, distance: 54.4
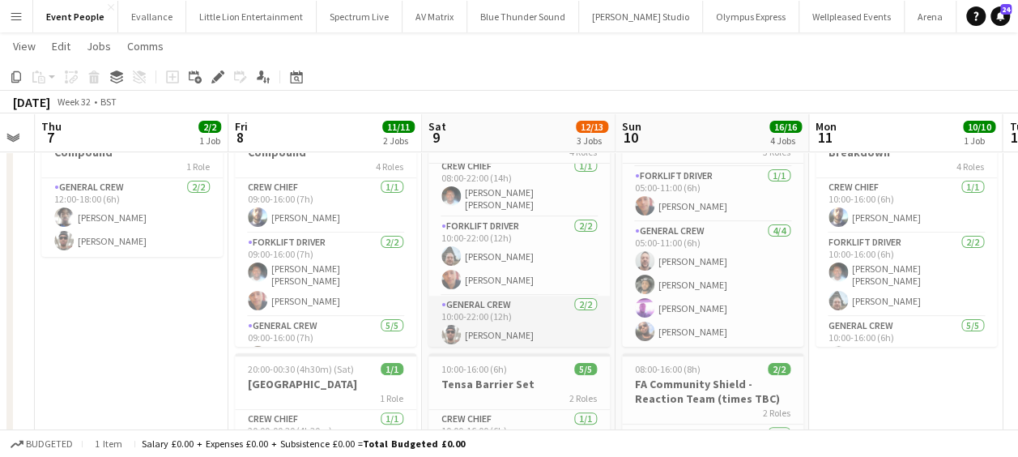
scroll to position [0, 0]
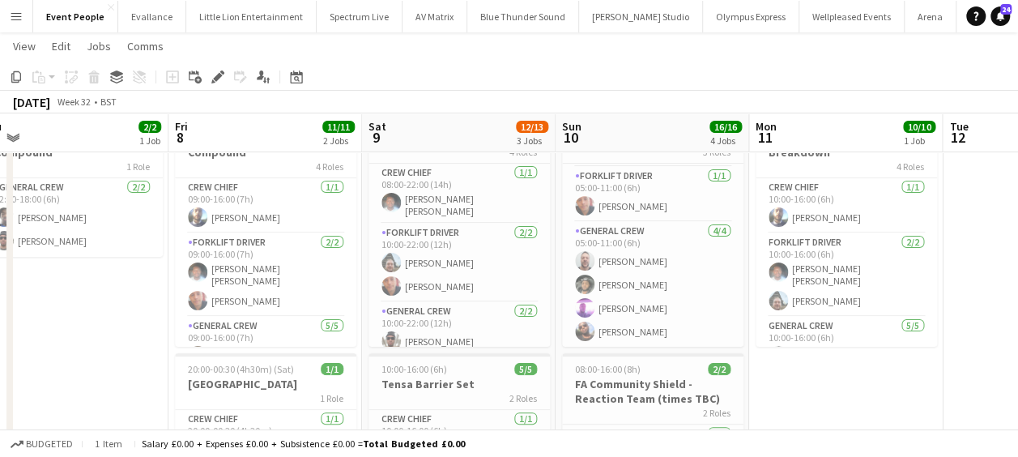
drag, startPoint x: 549, startPoint y: 311, endPoint x: 472, endPoint y: 311, distance: 76.9
click at [472, 311] on app-calendar-viewport "Mon 4 Tue 5 Wed 6 Thu 7 2/2 1 Job Fri 8 11/11 2 Jobs Sat 9 12/13 3 Jobs Sun 10 …" at bounding box center [509, 465] width 1018 height 966
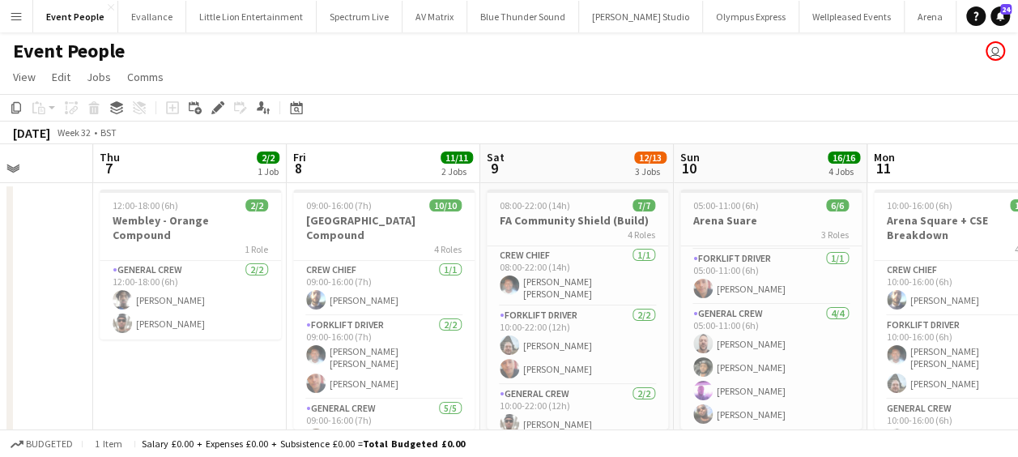
scroll to position [0, 376]
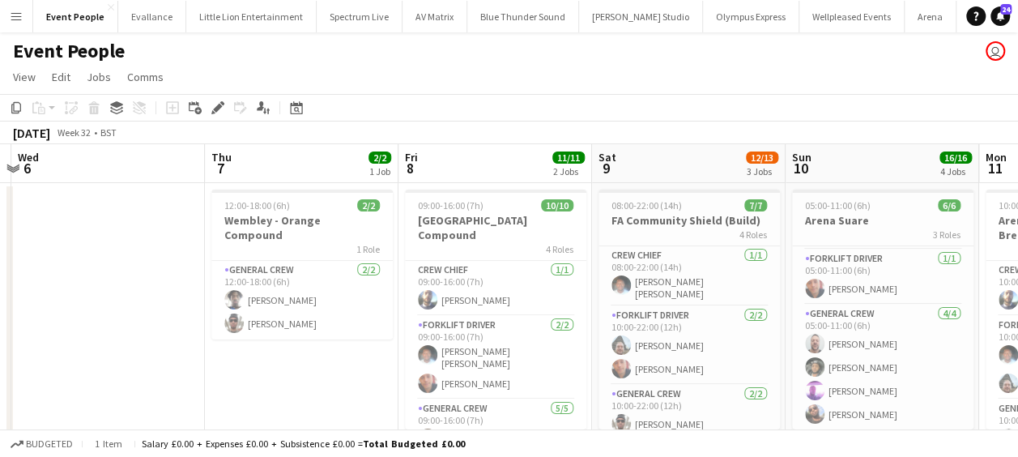
drag, startPoint x: 287, startPoint y: 380, endPoint x: 535, endPoint y: 374, distance: 247.9
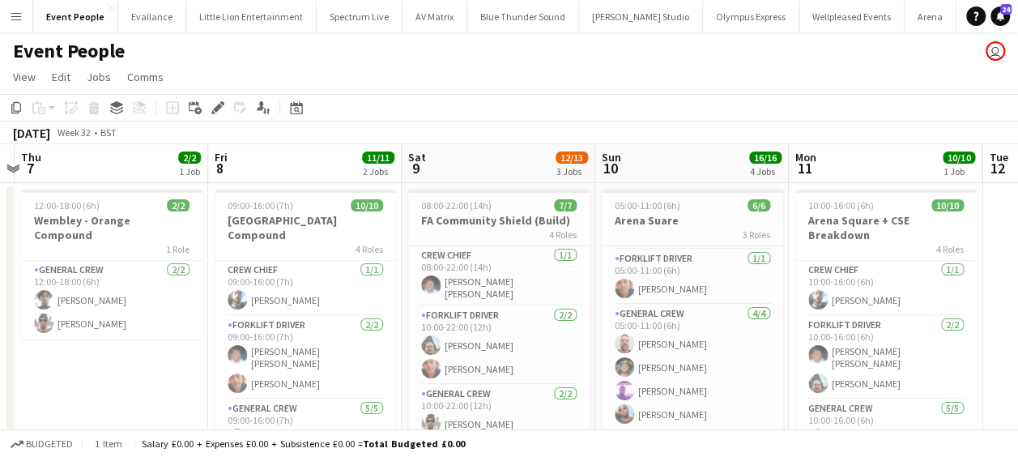
scroll to position [0, 573]
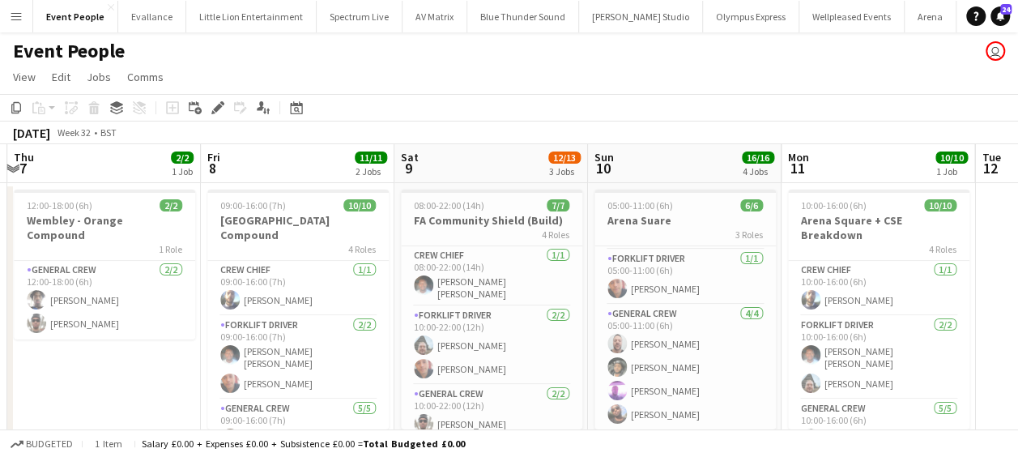
drag, startPoint x: 120, startPoint y: 341, endPoint x: 112, endPoint y: 334, distance: 10.4
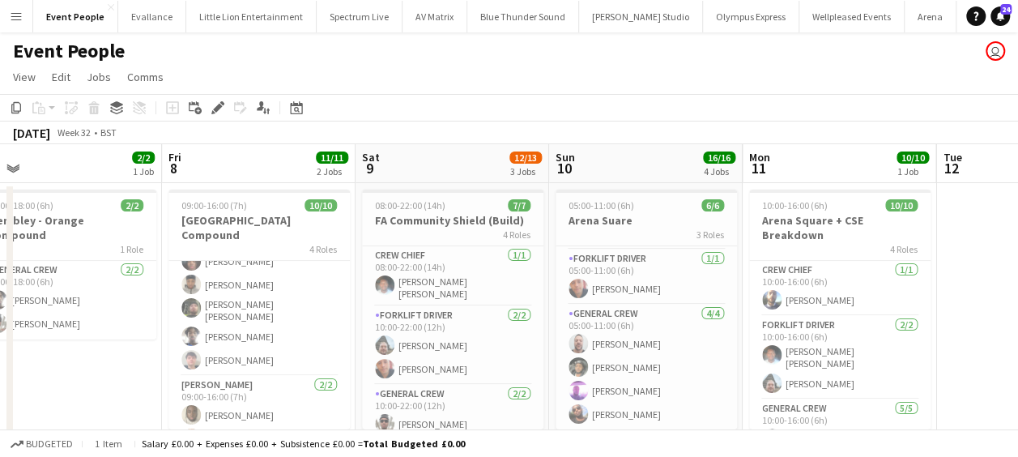
scroll to position [0, 655]
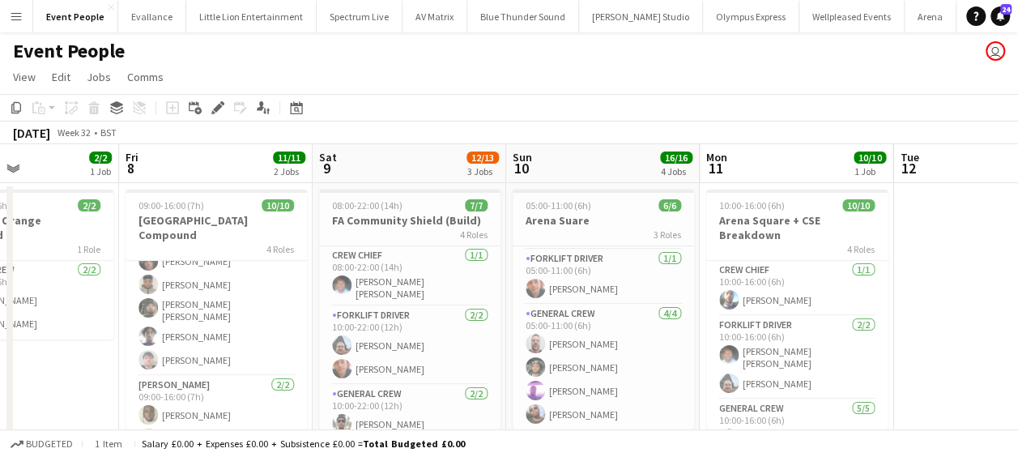
drag, startPoint x: 134, startPoint y: 343, endPoint x: 82, endPoint y: 342, distance: 52.7
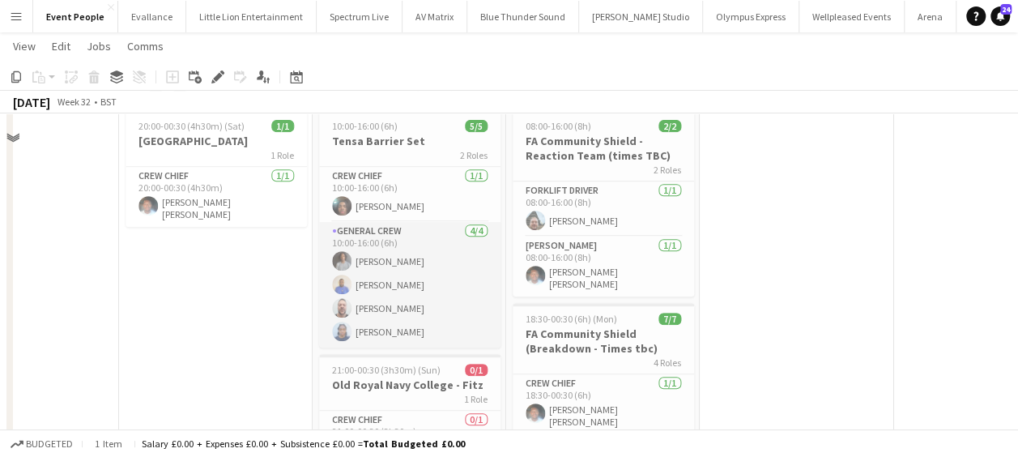
scroll to position [243, 0]
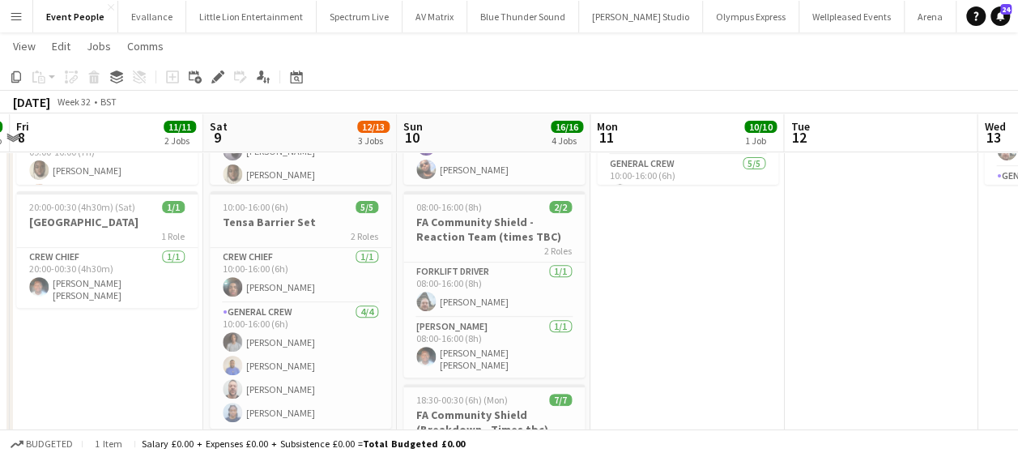
drag, startPoint x: 403, startPoint y: 289, endPoint x: 269, endPoint y: 294, distance: 134.5
click at [269, 294] on app-calendar-viewport "Mon 4 Tue 5 Wed 6 Thu 7 2/2 1 Job Fri 8 11/11 2 Jobs Sat 9 12/13 3 Jobs Sun 10 …" at bounding box center [509, 303] width 1018 height 966
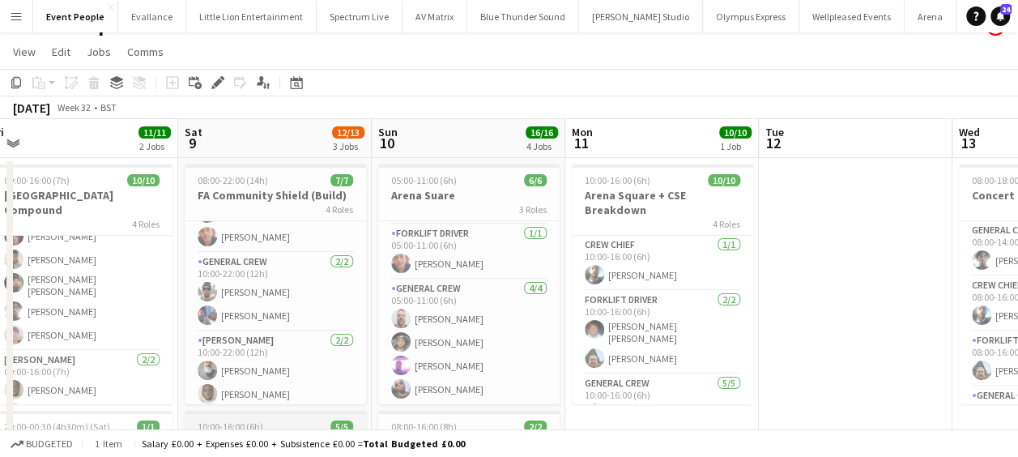
scroll to position [0, 0]
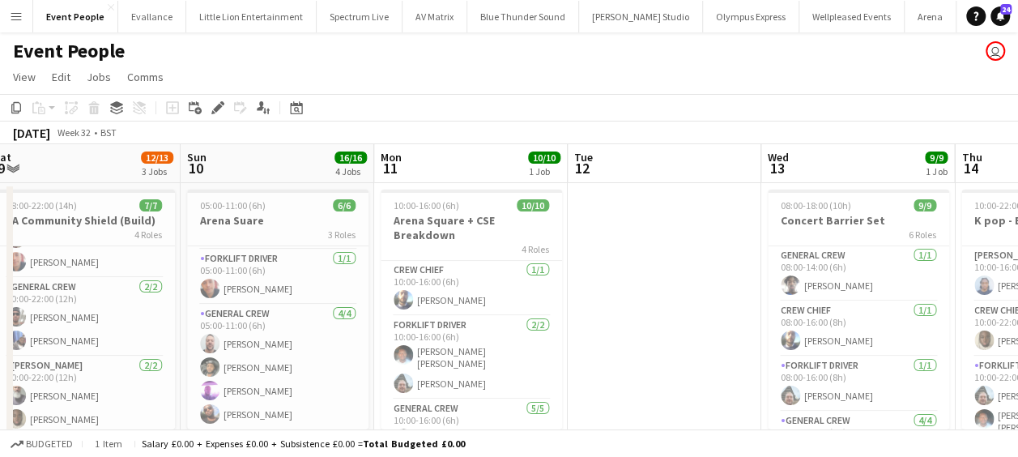
drag, startPoint x: 306, startPoint y: 304, endPoint x: 100, endPoint y: 301, distance: 205.7
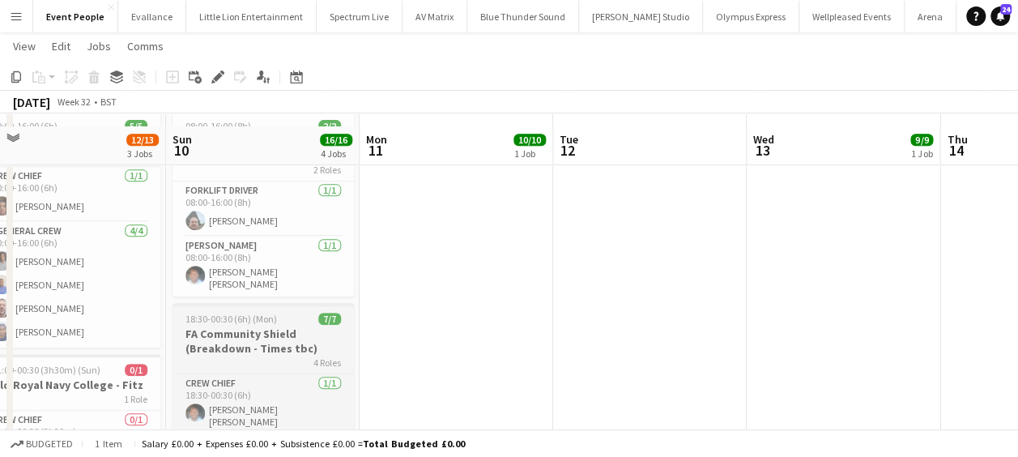
scroll to position [405, 0]
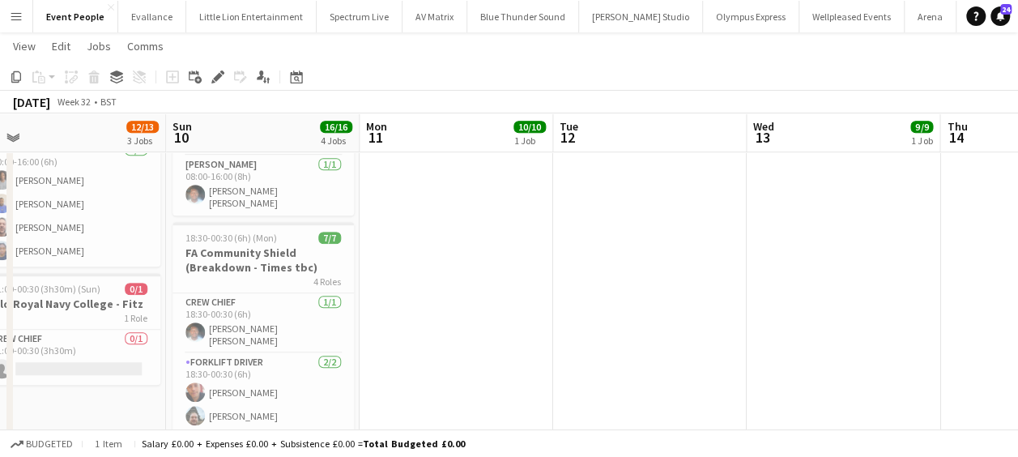
drag, startPoint x: 457, startPoint y: 305, endPoint x: 389, endPoint y: 300, distance: 68.2
click at [389, 300] on app-calendar-viewport "Wed 6 Thu 7 2/2 1 Job Fri 8 11/11 2 Jobs Sat 9 12/13 3 Jobs Sun 10 16/16 4 Jobs…" at bounding box center [509, 141] width 1018 height 966
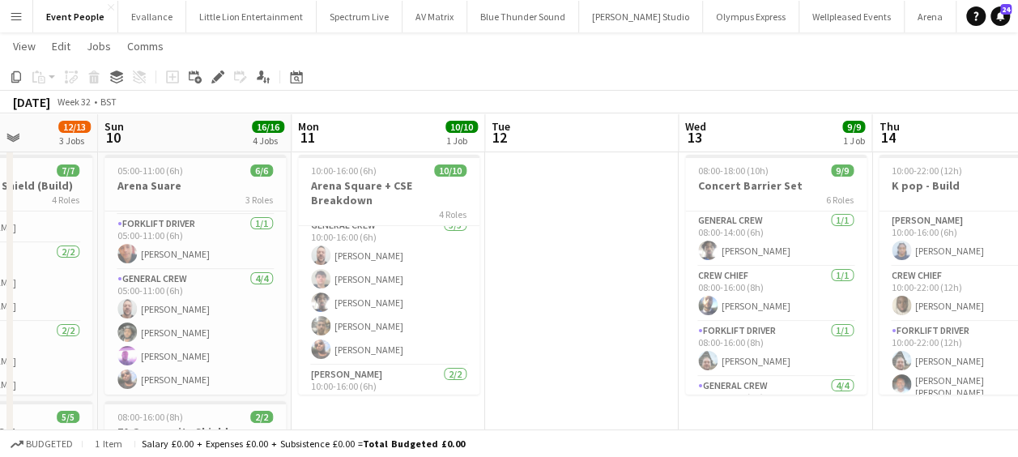
scroll to position [177, 0]
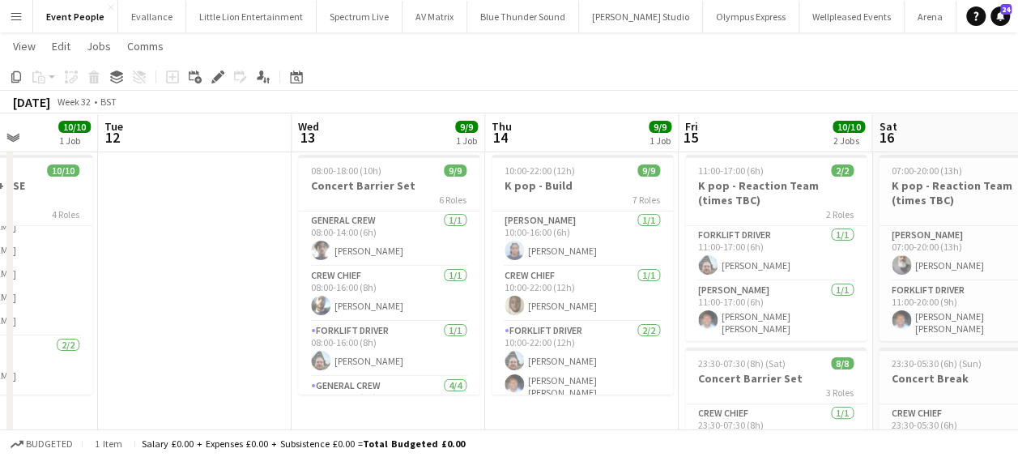
drag, startPoint x: 308, startPoint y: 228, endPoint x: 311, endPoint y: 240, distance: 11.8
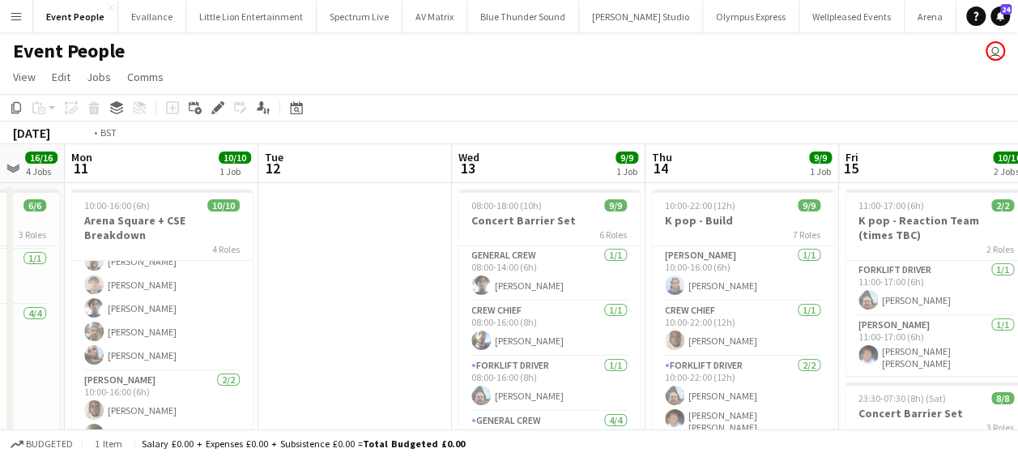
scroll to position [0, 669]
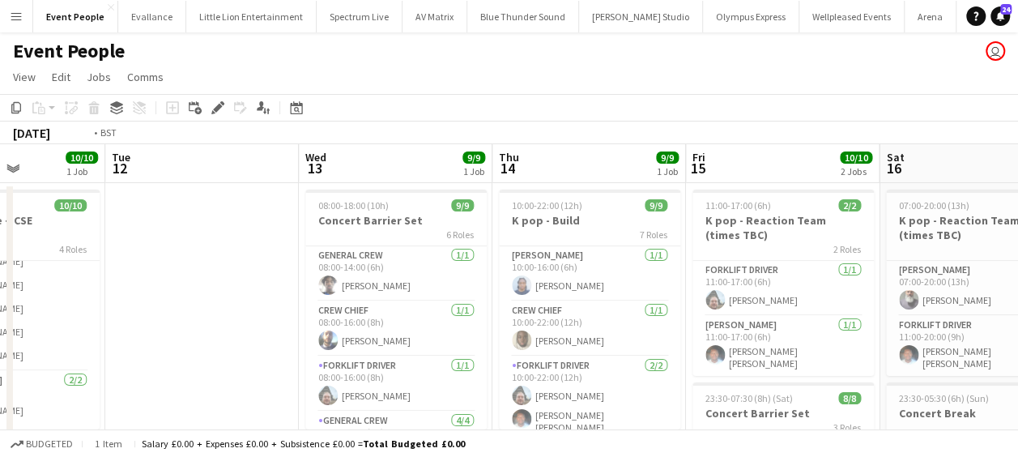
drag, startPoint x: 232, startPoint y: 255, endPoint x: 208, endPoint y: 252, distance: 23.7
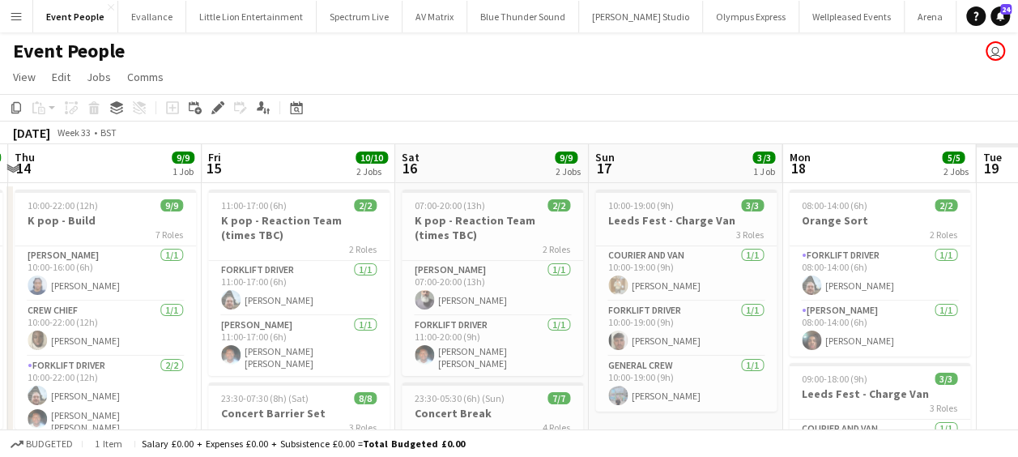
drag, startPoint x: 450, startPoint y: 373, endPoint x: 319, endPoint y: 364, distance: 131.5
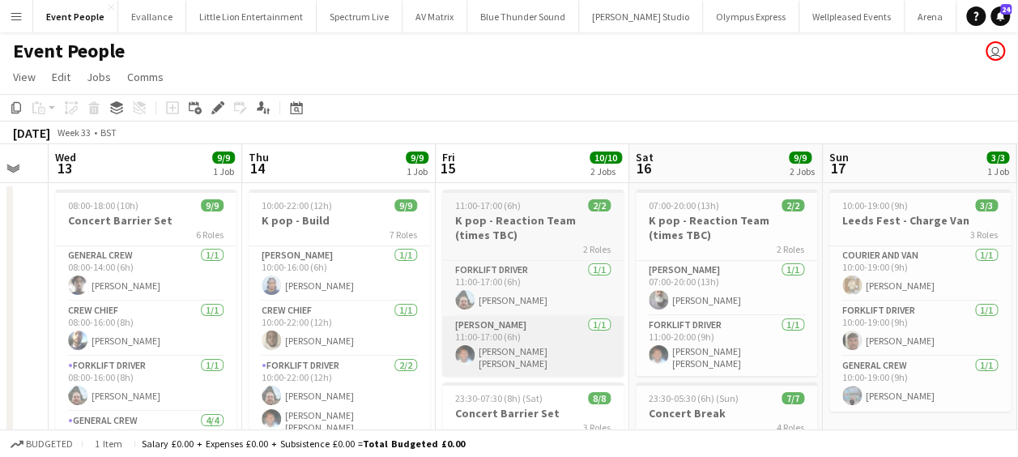
drag, startPoint x: 547, startPoint y: 342, endPoint x: 434, endPoint y: 327, distance: 114.3
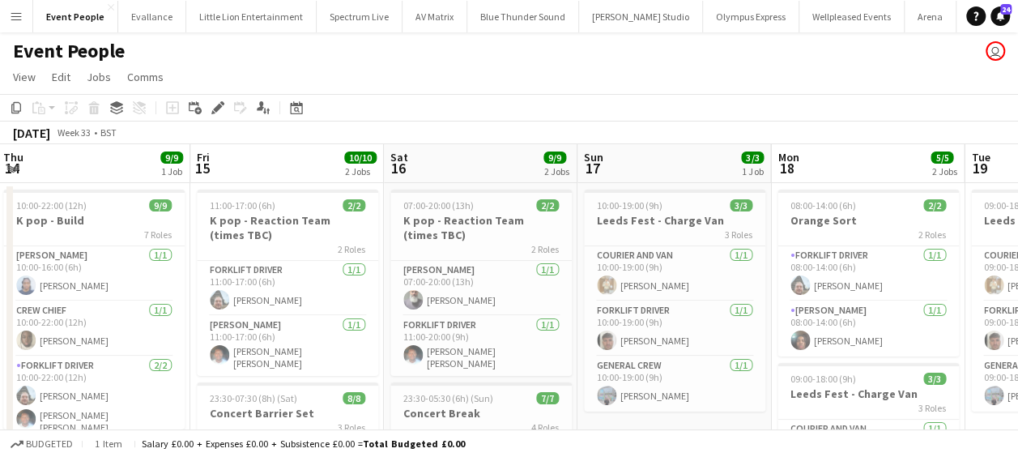
drag, startPoint x: 744, startPoint y: 339, endPoint x: 502, endPoint y: 340, distance: 242.1
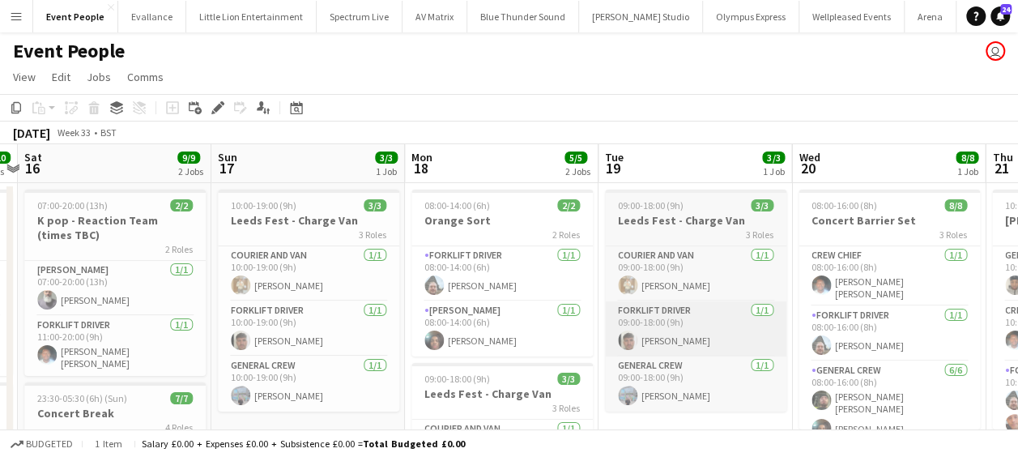
drag, startPoint x: 458, startPoint y: 342, endPoint x: 731, endPoint y: 331, distance: 273.9
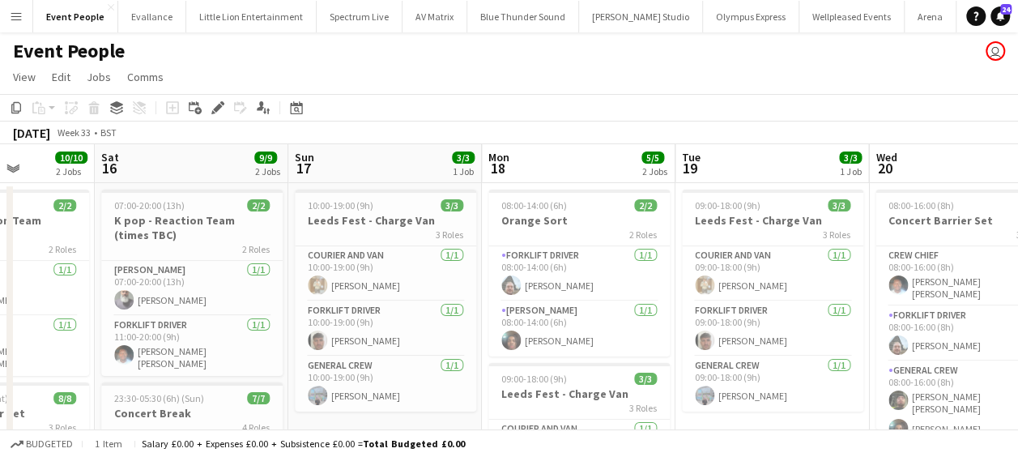
drag, startPoint x: 452, startPoint y: 335, endPoint x: 505, endPoint y: 330, distance: 52.9
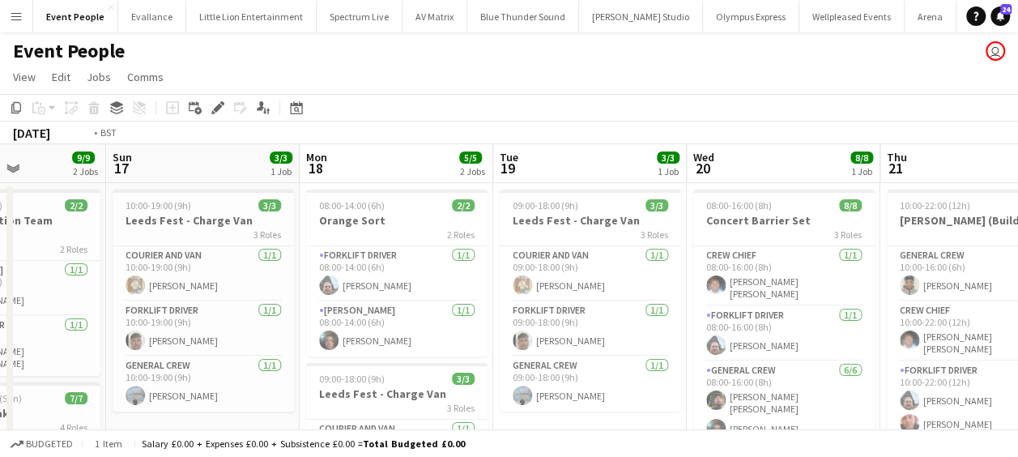
drag, startPoint x: 708, startPoint y: 334, endPoint x: 503, endPoint y: 332, distance: 204.9
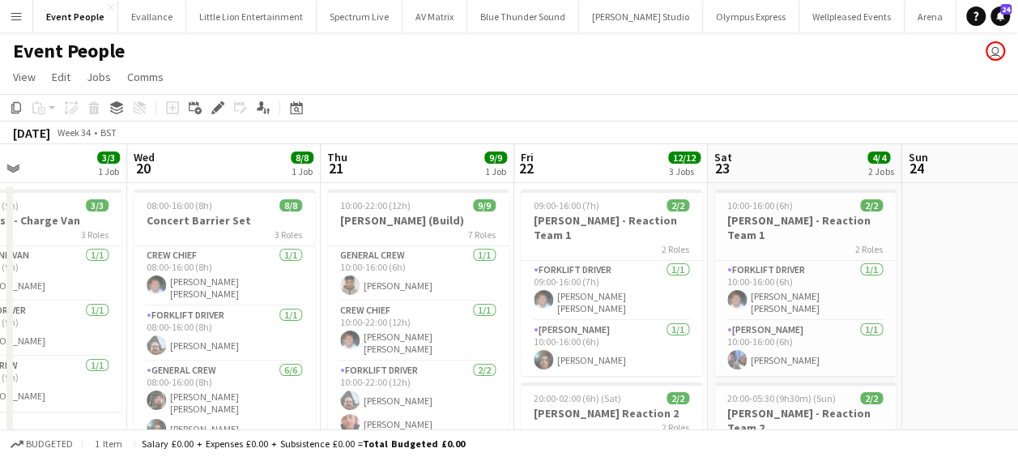
drag, startPoint x: 645, startPoint y: 332, endPoint x: 520, endPoint y: 332, distance: 124.7
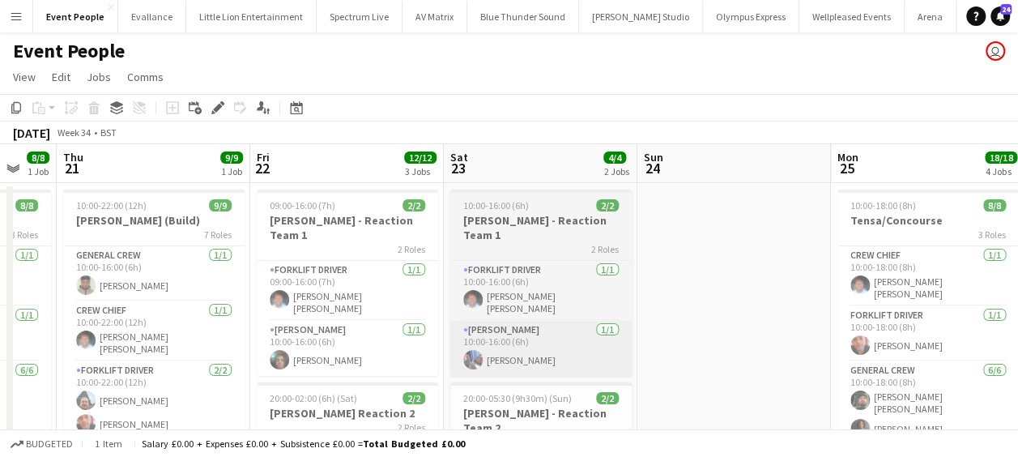
drag, startPoint x: 455, startPoint y: 319, endPoint x: 478, endPoint y: 317, distance: 22.7
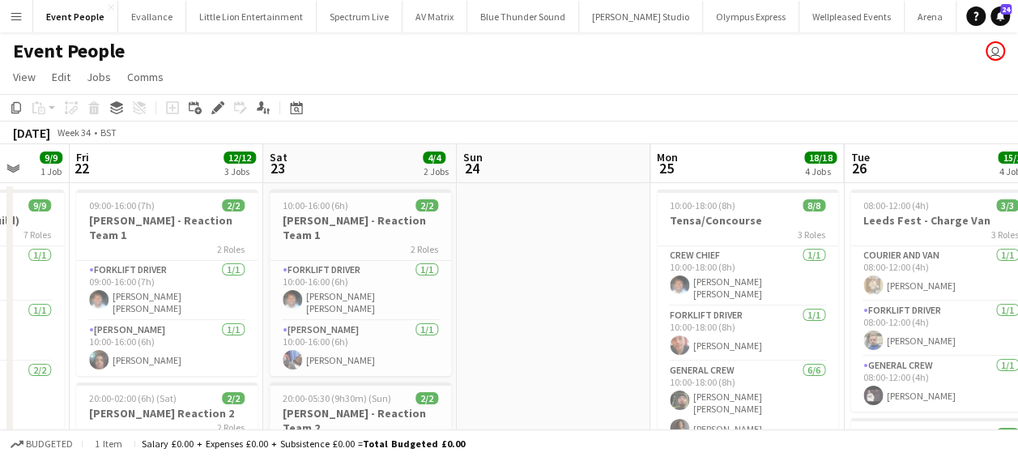
drag, startPoint x: 496, startPoint y: 312, endPoint x: 507, endPoint y: 305, distance: 13.1
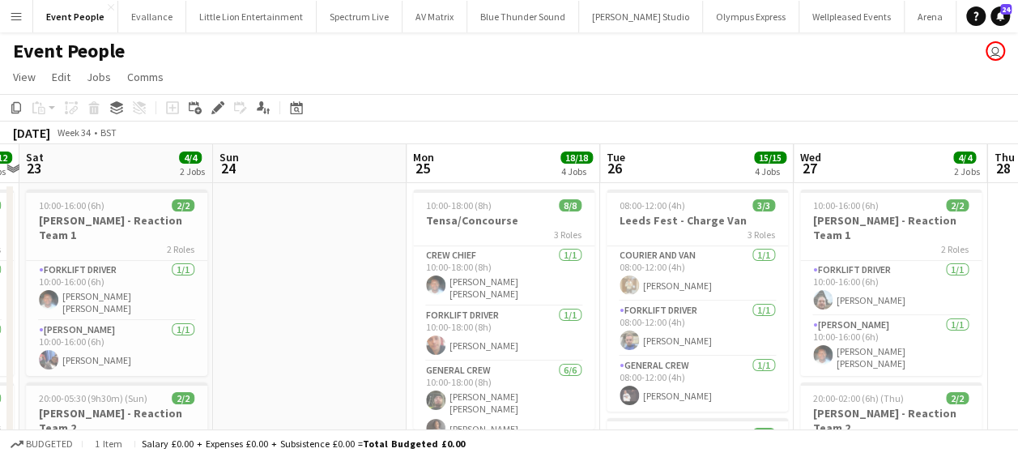
drag, startPoint x: 374, startPoint y: 299, endPoint x: 337, endPoint y: 298, distance: 37.3
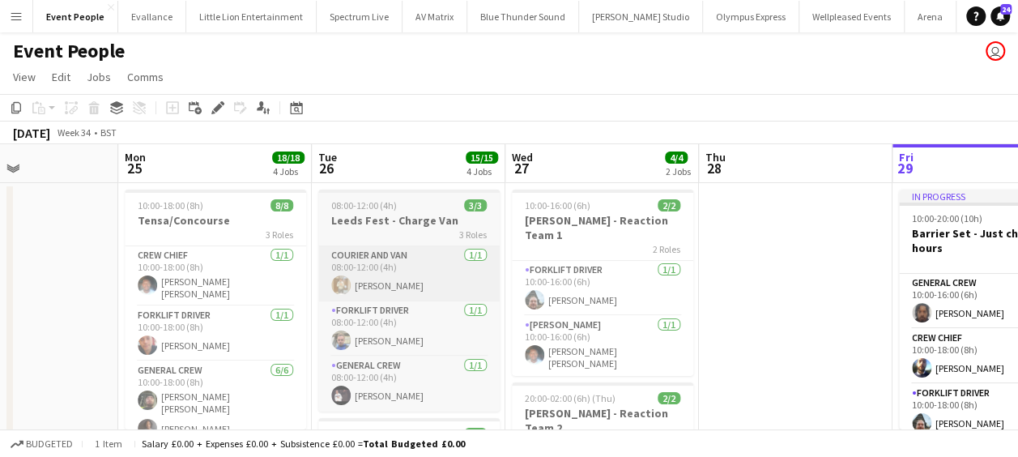
drag, startPoint x: 530, startPoint y: 293, endPoint x: 402, endPoint y: 280, distance: 128.6
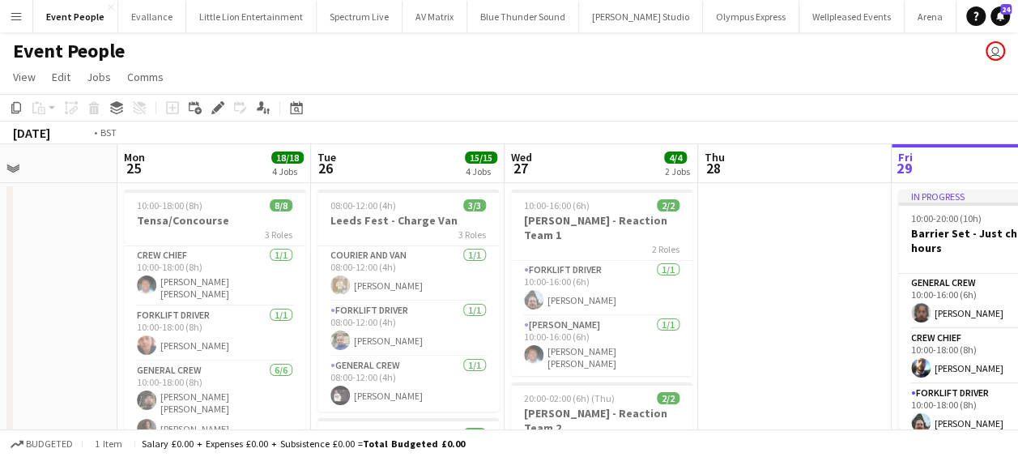
scroll to position [0, 703]
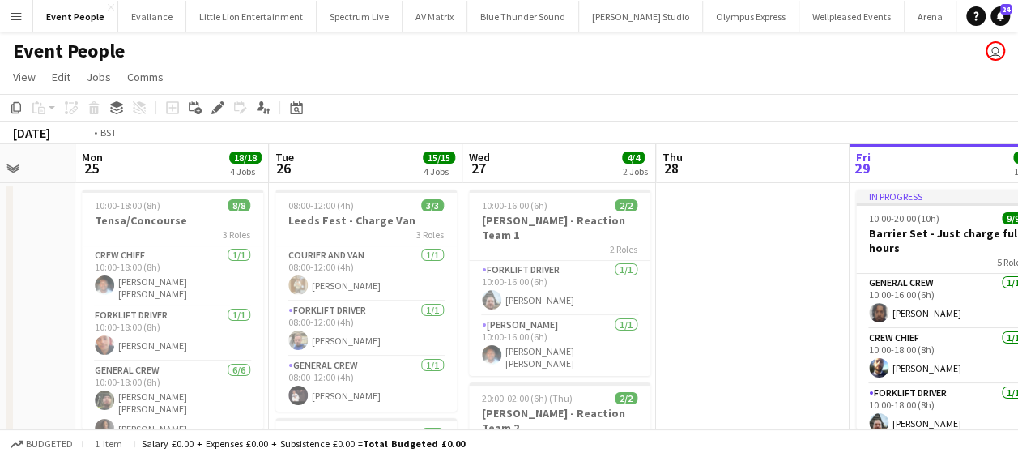
drag, startPoint x: 528, startPoint y: 301, endPoint x: 607, endPoint y: 302, distance: 79.4
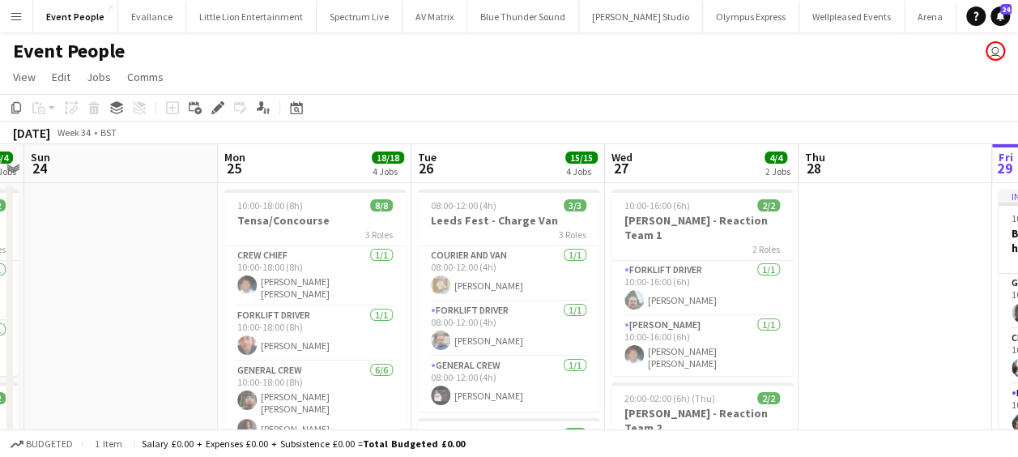
drag, startPoint x: 623, startPoint y: 306, endPoint x: 641, endPoint y: 306, distance: 18.6
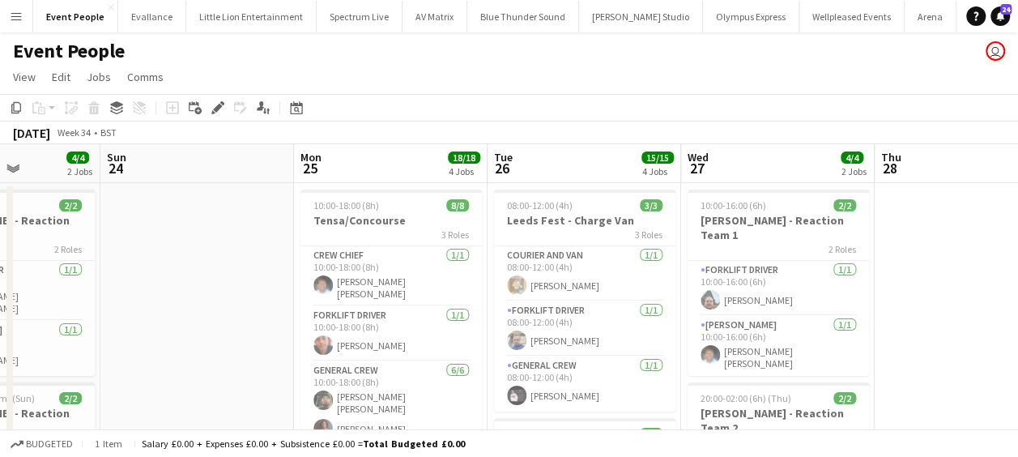
drag, startPoint x: 441, startPoint y: 300, endPoint x: 513, endPoint y: 301, distance: 72.1
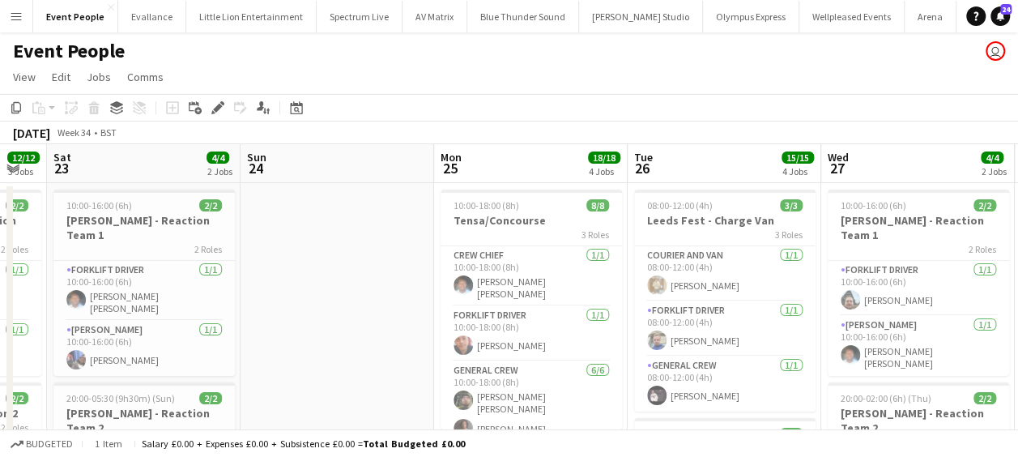
drag, startPoint x: 449, startPoint y: 303, endPoint x: 595, endPoint y: 300, distance: 146.6
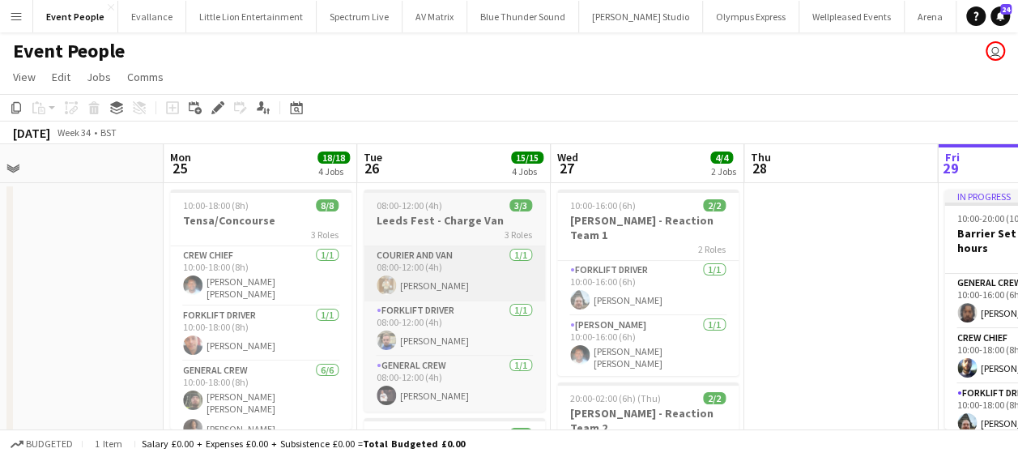
drag, startPoint x: 505, startPoint y: 305, endPoint x: 277, endPoint y: 297, distance: 228.5
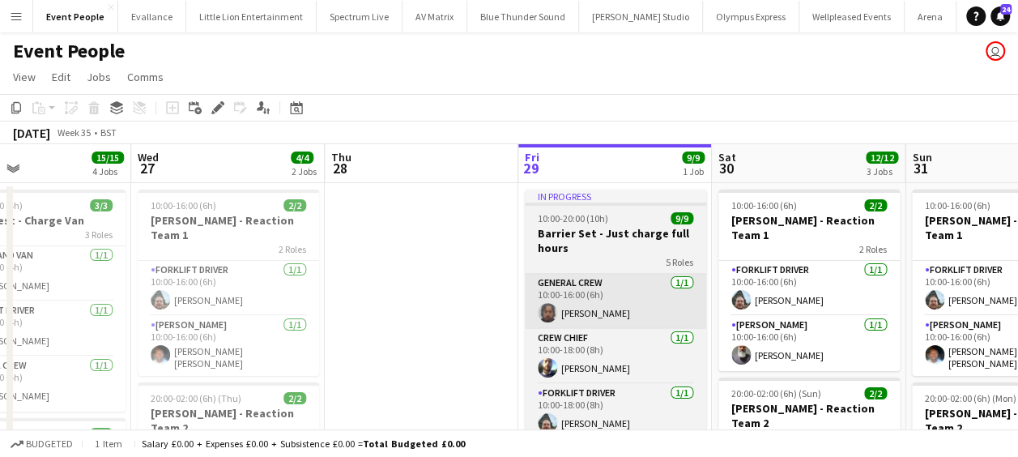
drag, startPoint x: 415, startPoint y: 298, endPoint x: 322, endPoint y: 298, distance: 92.3
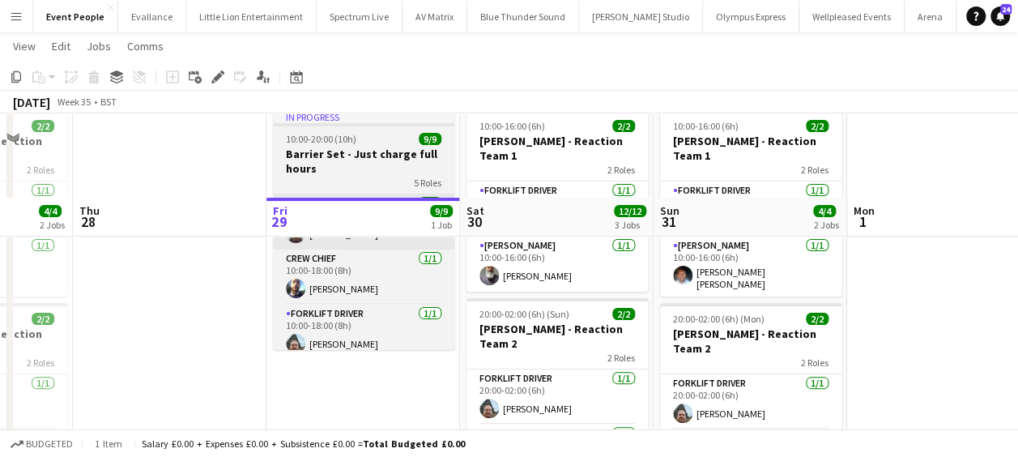
scroll to position [0, 0]
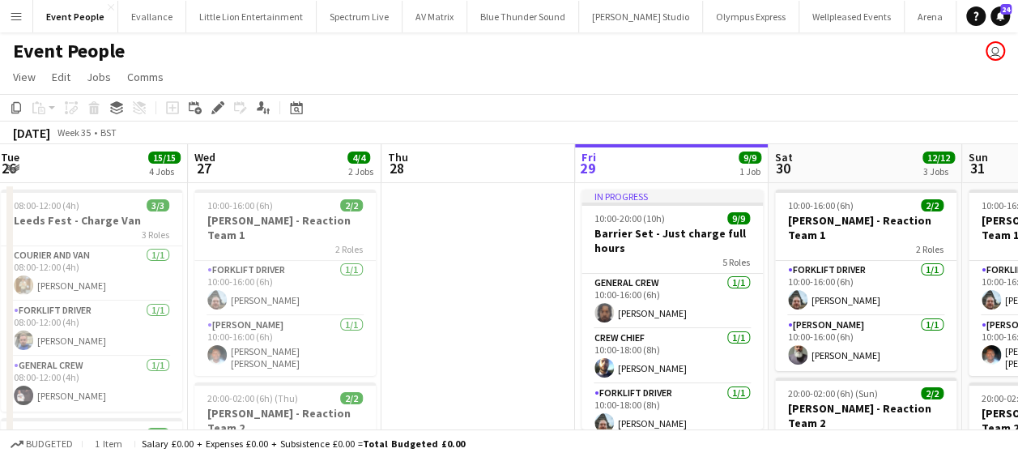
drag, startPoint x: 334, startPoint y: 264, endPoint x: 530, endPoint y: 275, distance: 196.3
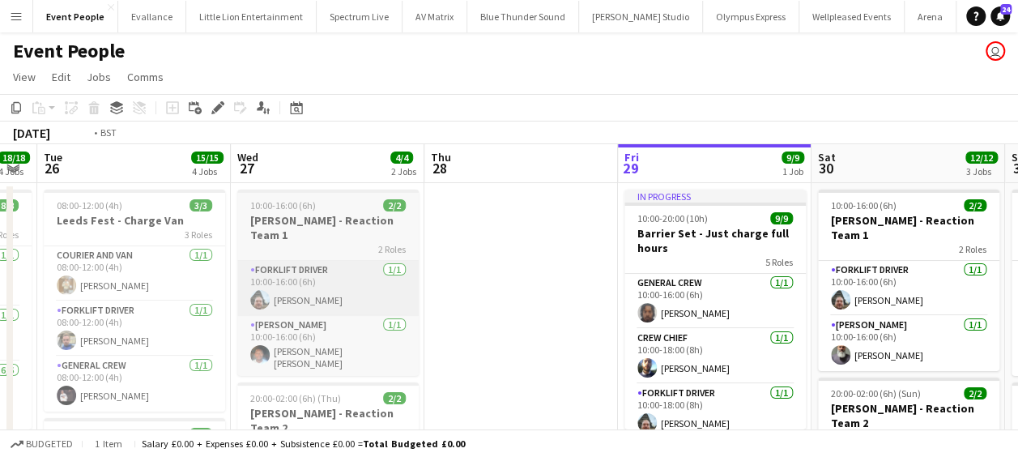
drag, startPoint x: 395, startPoint y: 283, endPoint x: 554, endPoint y: 295, distance: 159.1
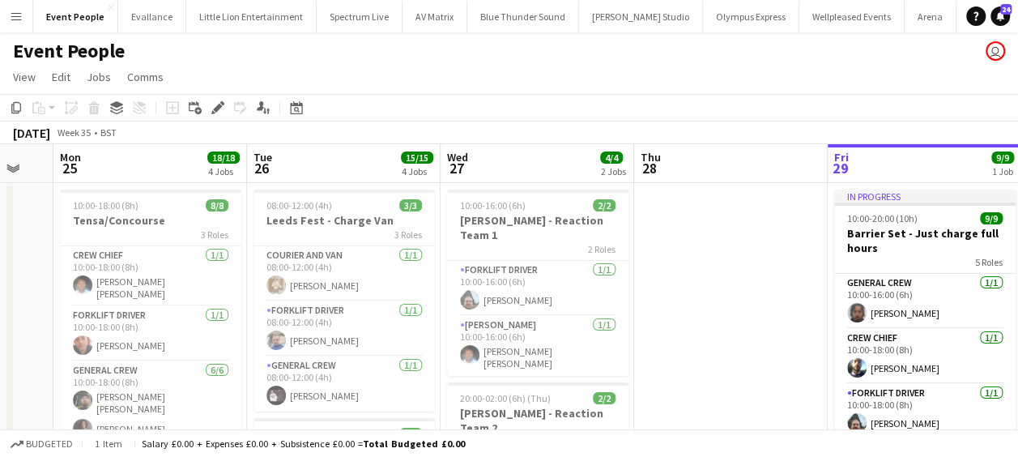
drag, startPoint x: 364, startPoint y: 295, endPoint x: 497, endPoint y: 295, distance: 133.6
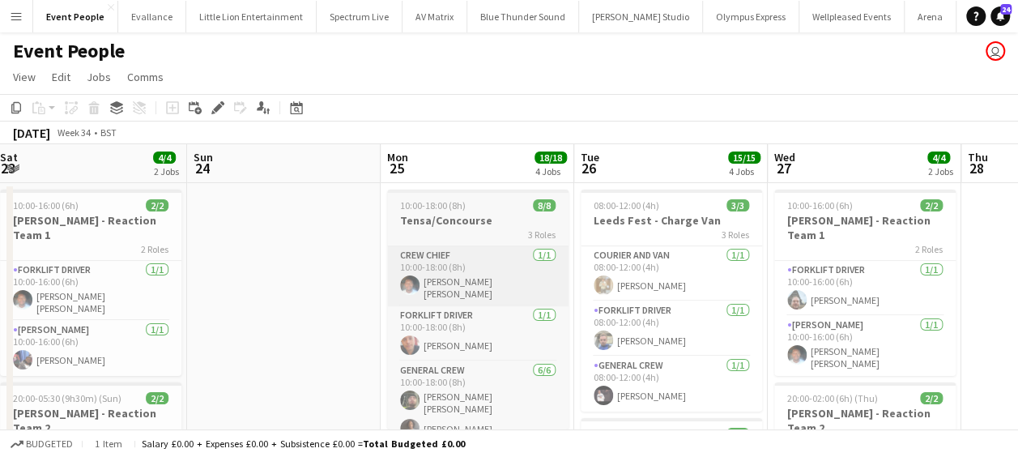
drag, startPoint x: 292, startPoint y: 296, endPoint x: 524, endPoint y: 296, distance: 232.4
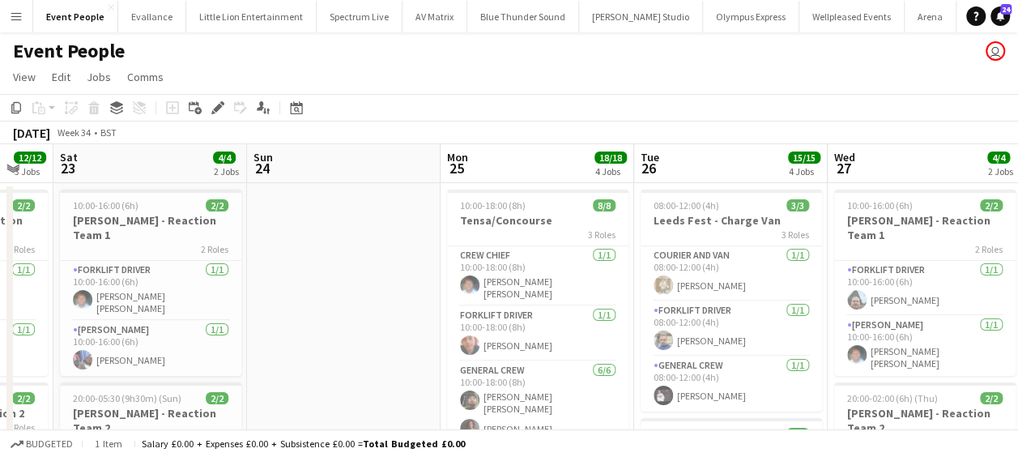
drag, startPoint x: 404, startPoint y: 296, endPoint x: 475, endPoint y: 300, distance: 70.5
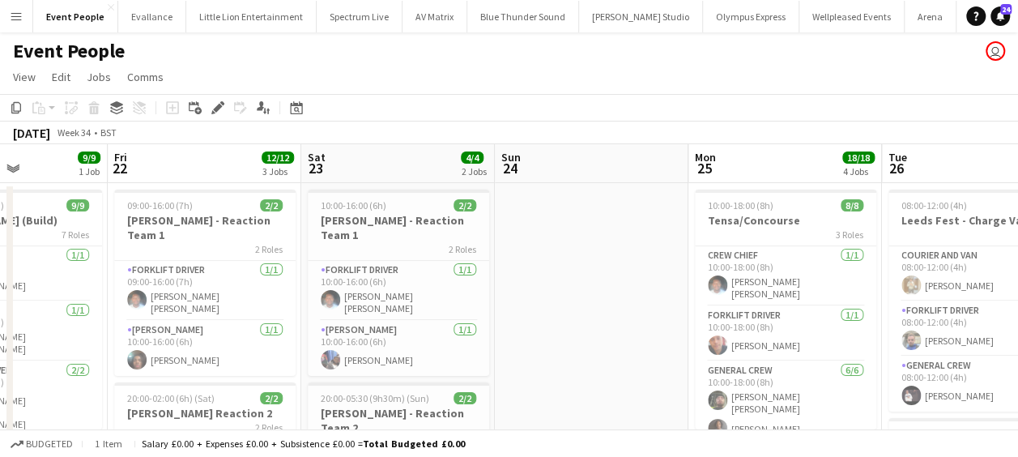
drag, startPoint x: 423, startPoint y: 294, endPoint x: 594, endPoint y: 294, distance: 170.9
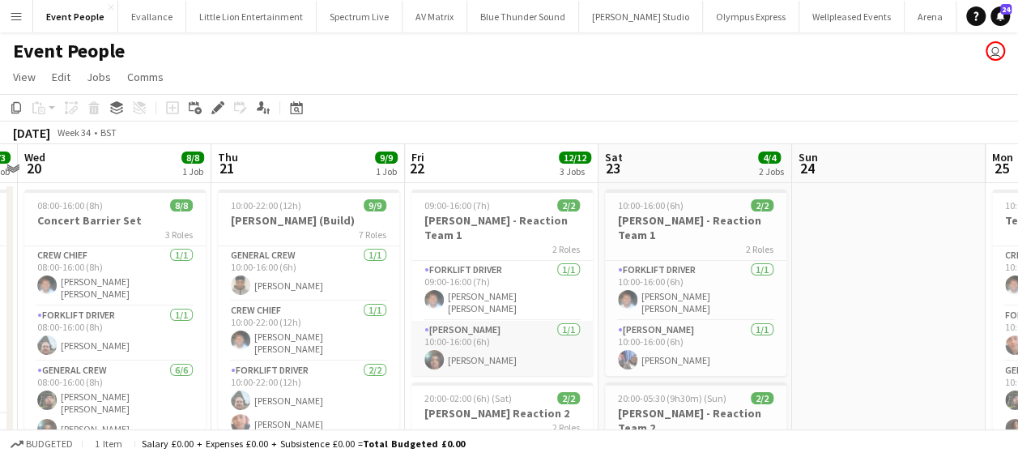
drag, startPoint x: 363, startPoint y: 294, endPoint x: 455, endPoint y: 301, distance: 92.6
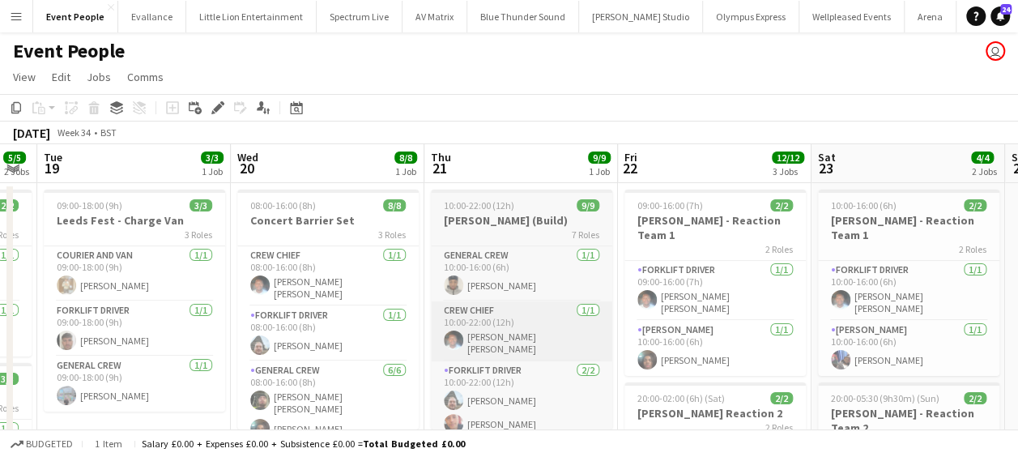
drag, startPoint x: 513, startPoint y: 301, endPoint x: 473, endPoint y: 303, distance: 39.7
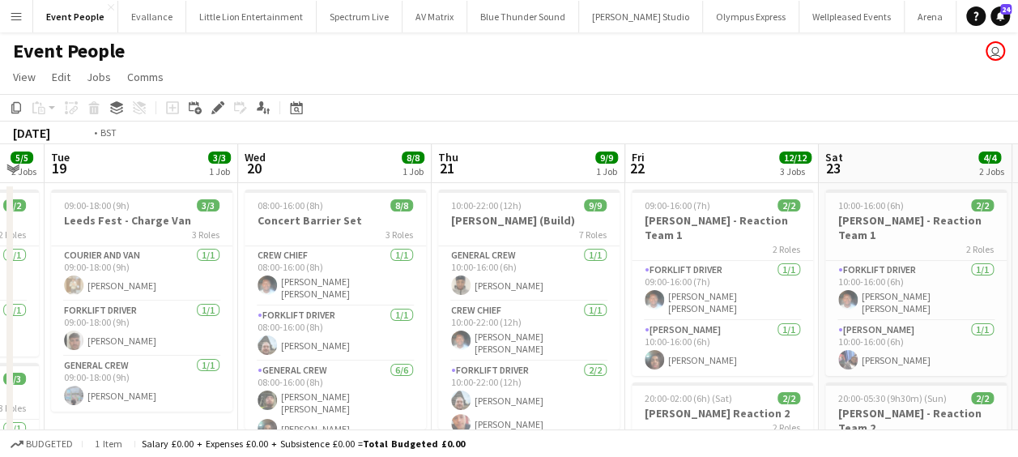
drag, startPoint x: 303, startPoint y: 303, endPoint x: 541, endPoint y: 298, distance: 238.1
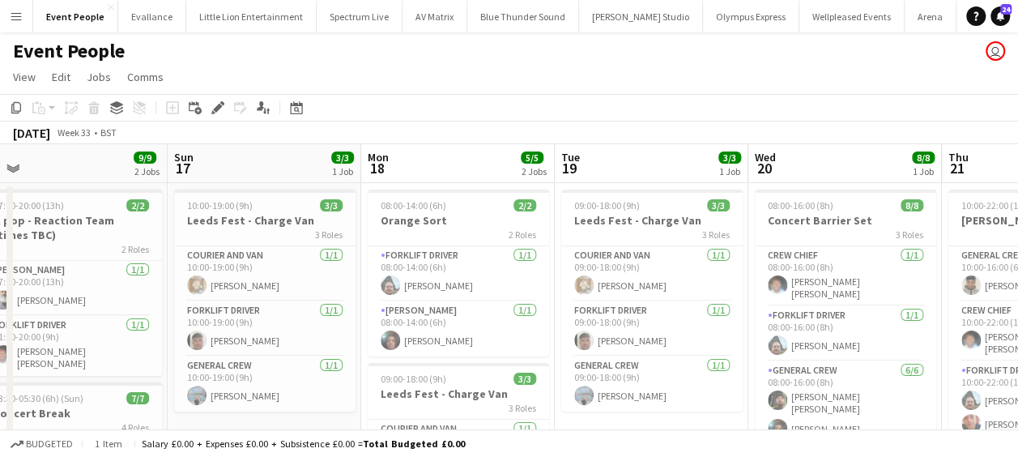
drag, startPoint x: 262, startPoint y: 303, endPoint x: 534, endPoint y: 303, distance: 272.1
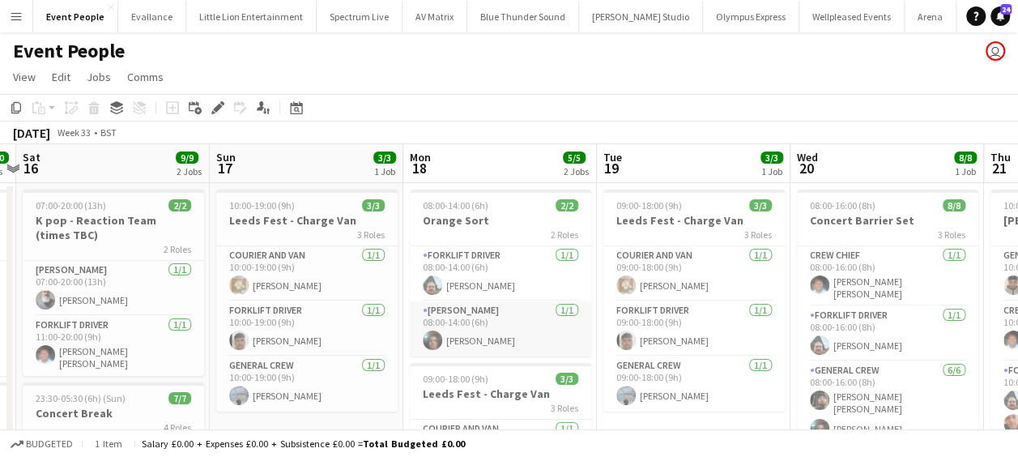
drag, startPoint x: 368, startPoint y: 307, endPoint x: 604, endPoint y: 307, distance: 236.5
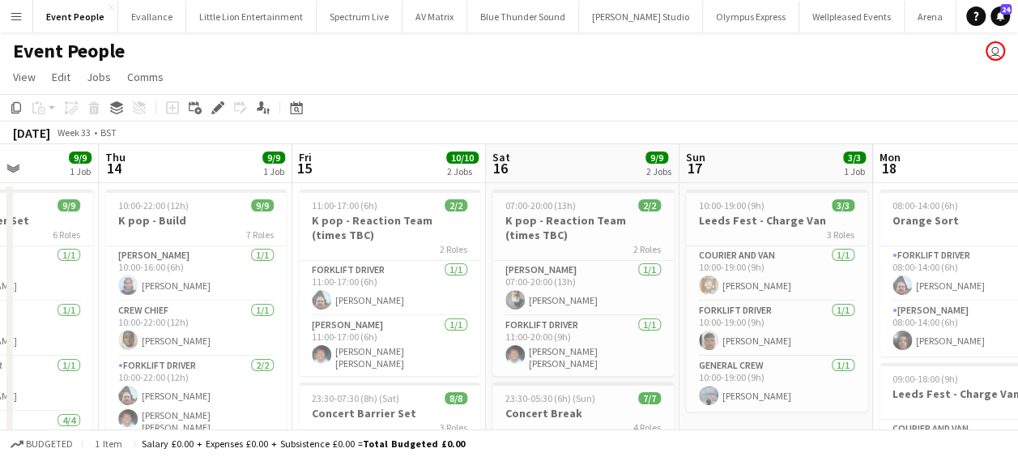
drag
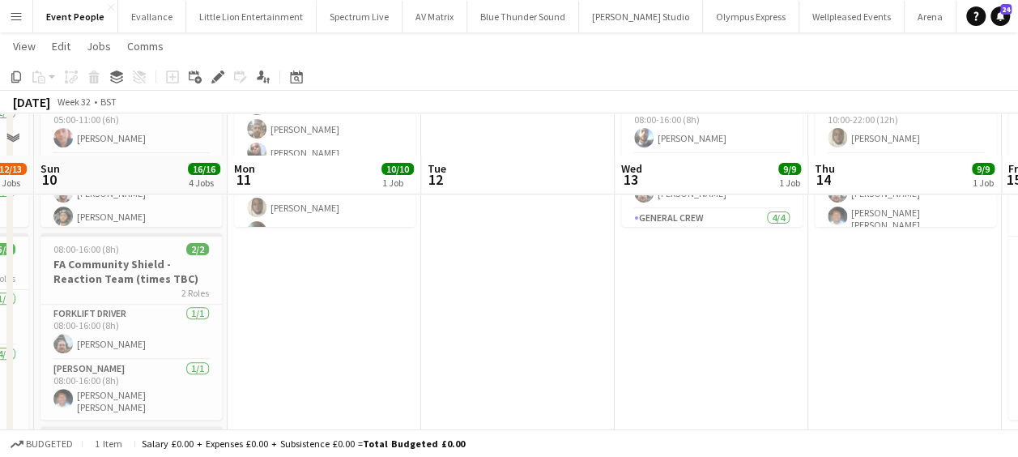
scroll to position [243, 0]
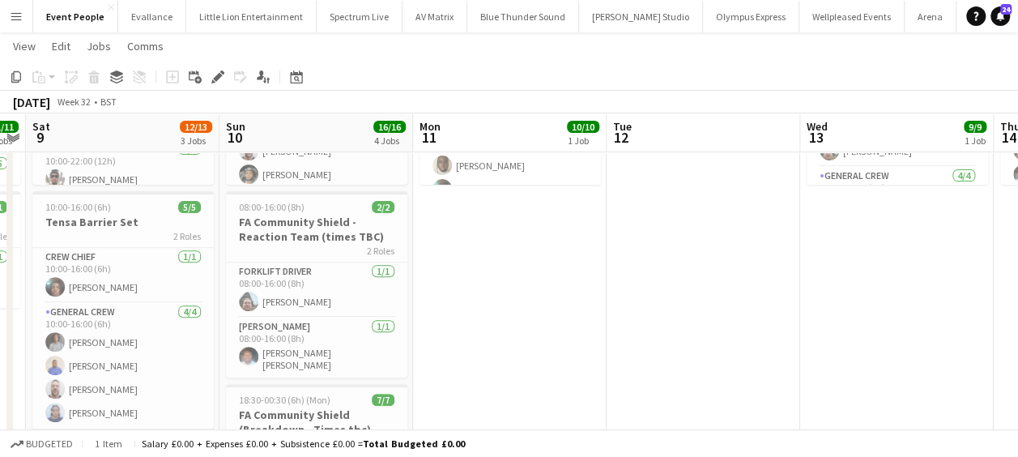
click at [537, 315] on app-calendar-viewport "Thu 7 2/2 1 Job Fri 8 11/11 2 Jobs Sat 9 12/13 3 Jobs Sun 10 16/16 4 Jobs Mon 1…" at bounding box center [509, 330] width 1018 height 1020
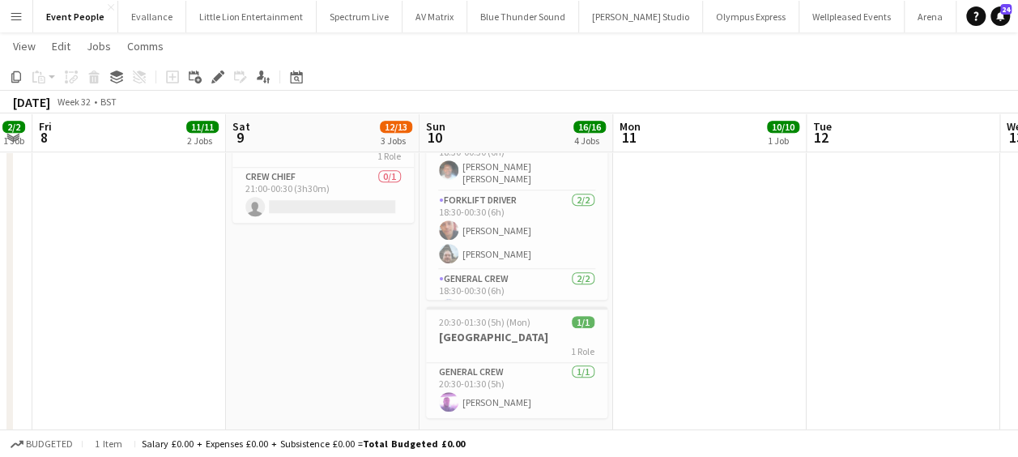
scroll to position [0, 445]
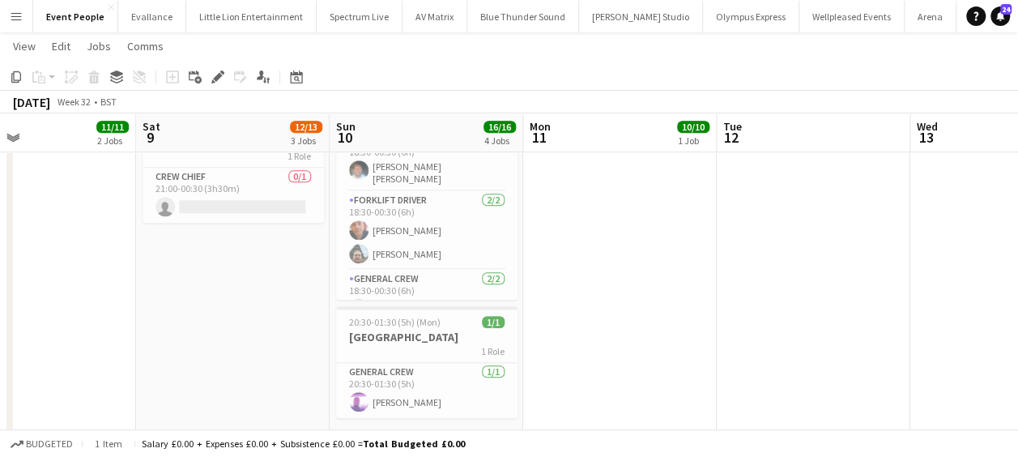
drag, startPoint x: 368, startPoint y: 355, endPoint x: 472, endPoint y: 355, distance: 103.7
click at [472, 355] on app-calendar-viewport "Wed 6 Thu 7 2/2 1 Job Fri 8 11/11 2 Jobs Sat 9 12/13 3 Jobs Sun 10 16/16 4 Jobs…" at bounding box center [509, 6] width 1018 height 1020
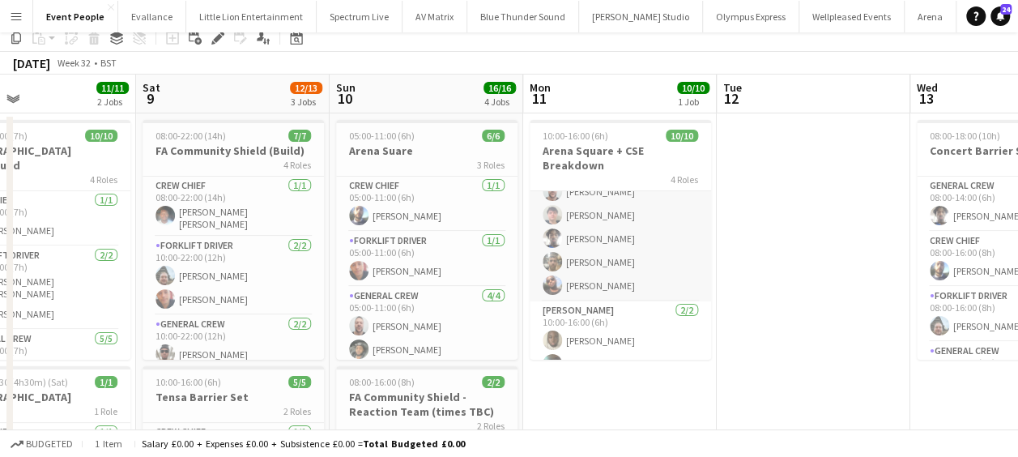
scroll to position [0, 0]
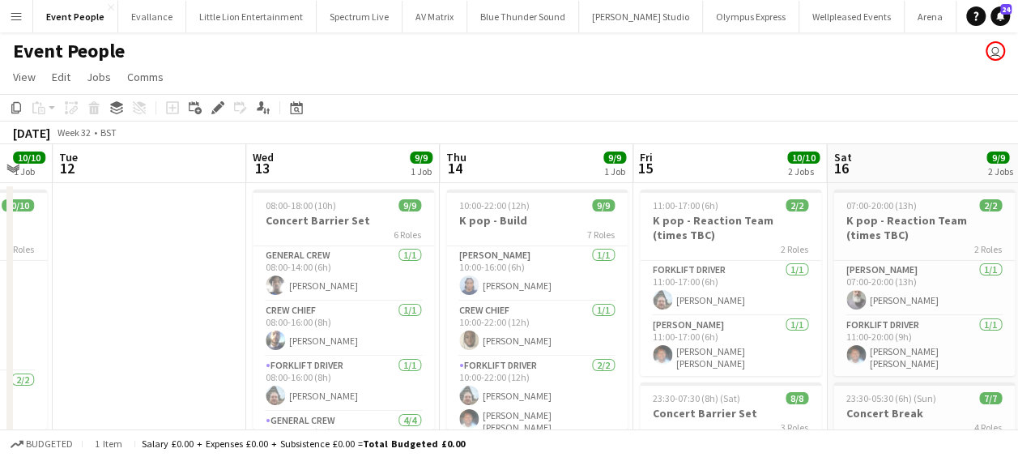
drag, startPoint x: 739, startPoint y: 289, endPoint x: 63, endPoint y: 269, distance: 675.7
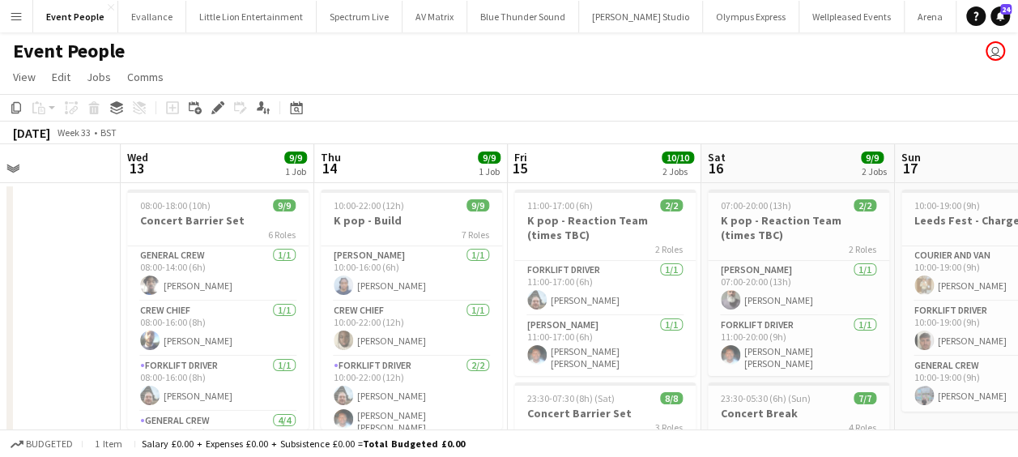
drag, startPoint x: 41, startPoint y: 283, endPoint x: 28, endPoint y: 283, distance: 13.8
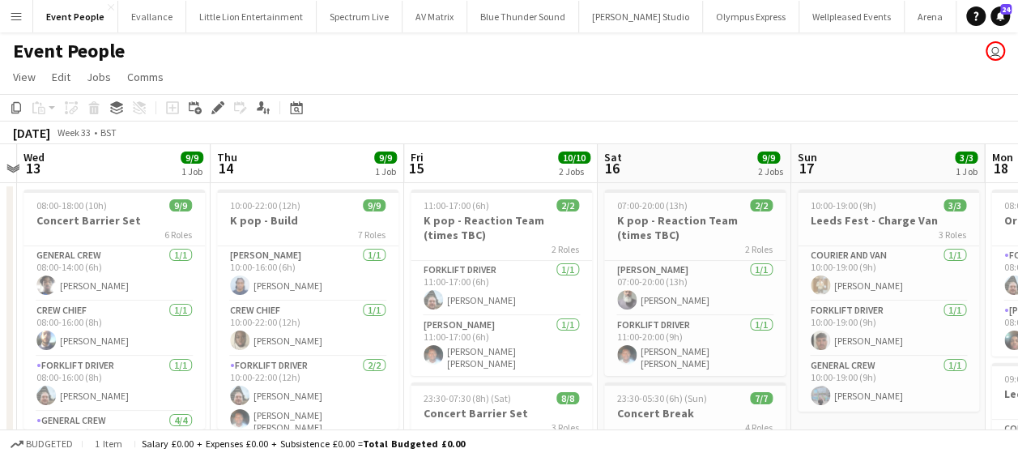
scroll to position [0, 572]
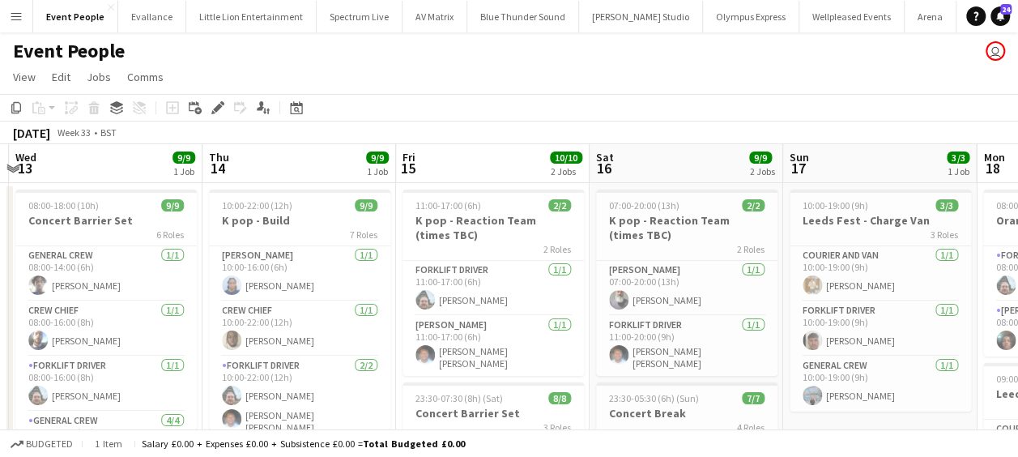
drag, startPoint x: 261, startPoint y: 270, endPoint x: 153, endPoint y: 281, distance: 108.3
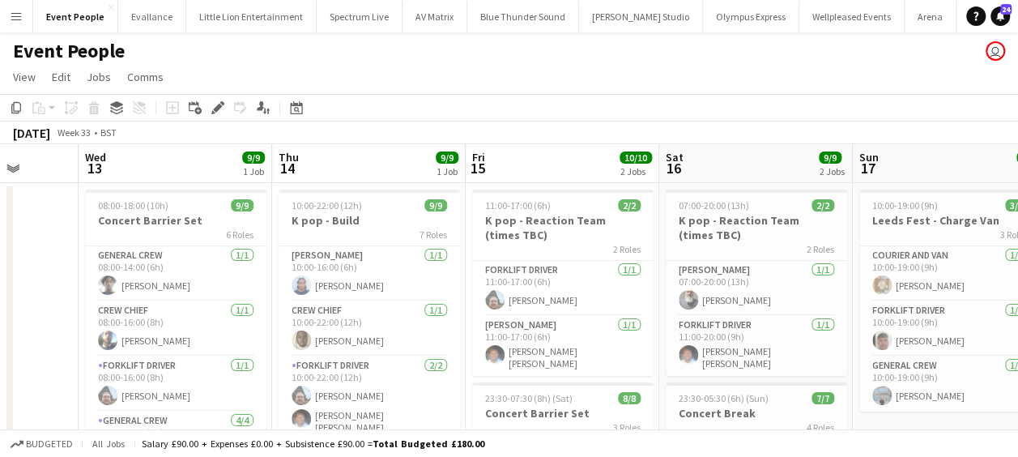
drag, startPoint x: 153, startPoint y: 270, endPoint x: 411, endPoint y: 295, distance: 259.6
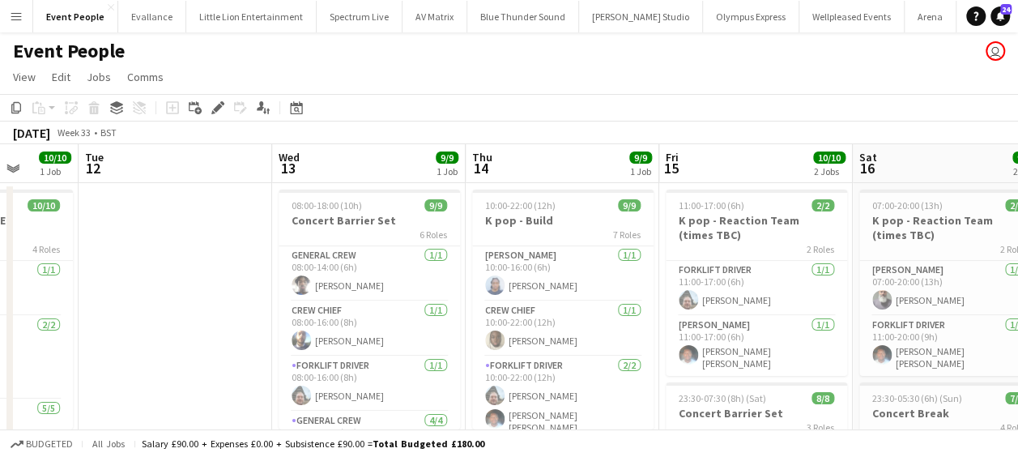
scroll to position [0, 500]
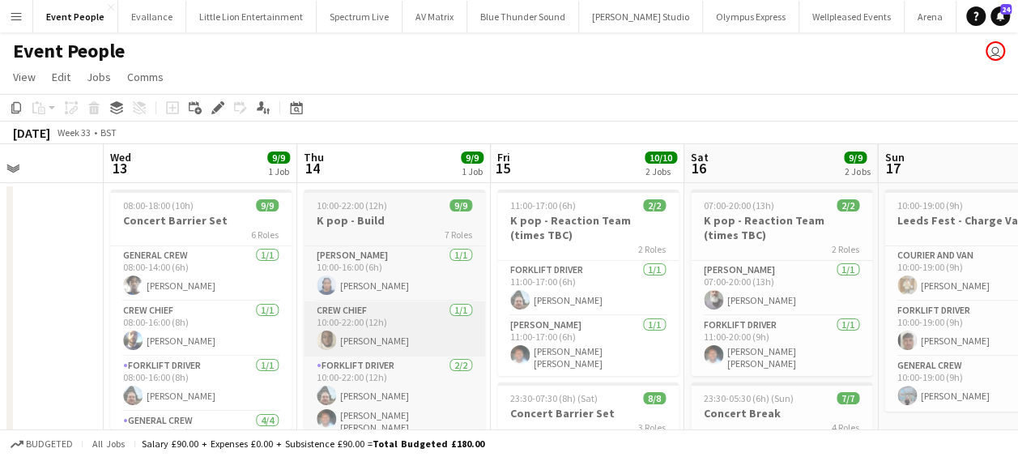
drag, startPoint x: 538, startPoint y: 322, endPoint x: 330, endPoint y: 326, distance: 207.3
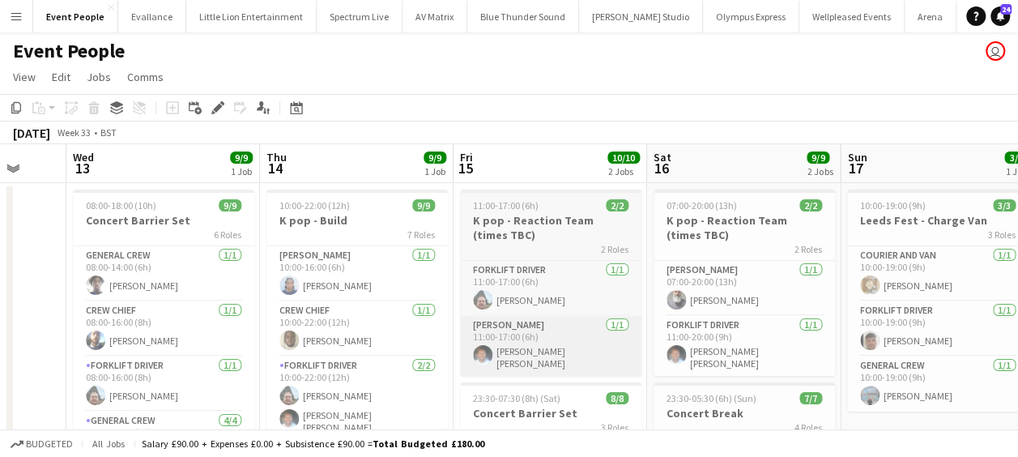
drag, startPoint x: 523, startPoint y: 326, endPoint x: 415, endPoint y: 326, distance: 108.5
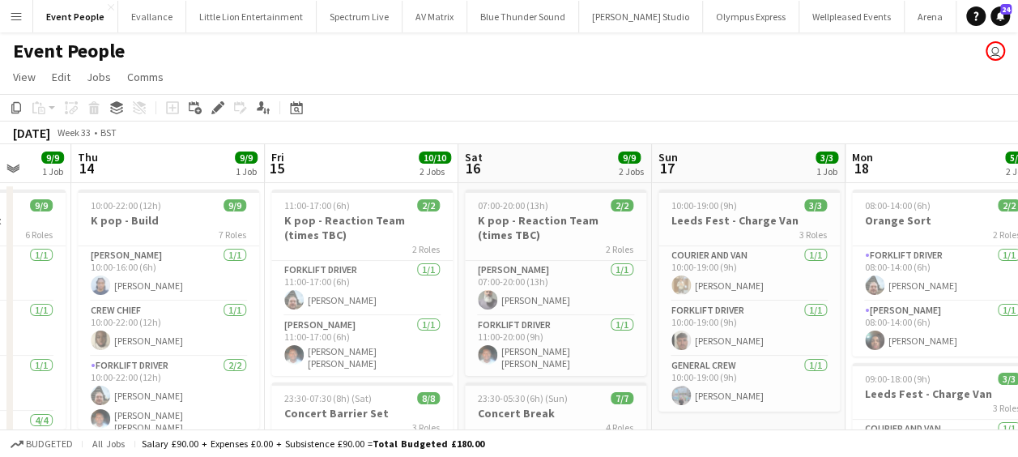
drag, startPoint x: 543, startPoint y: 306, endPoint x: 424, endPoint y: 307, distance: 118.2
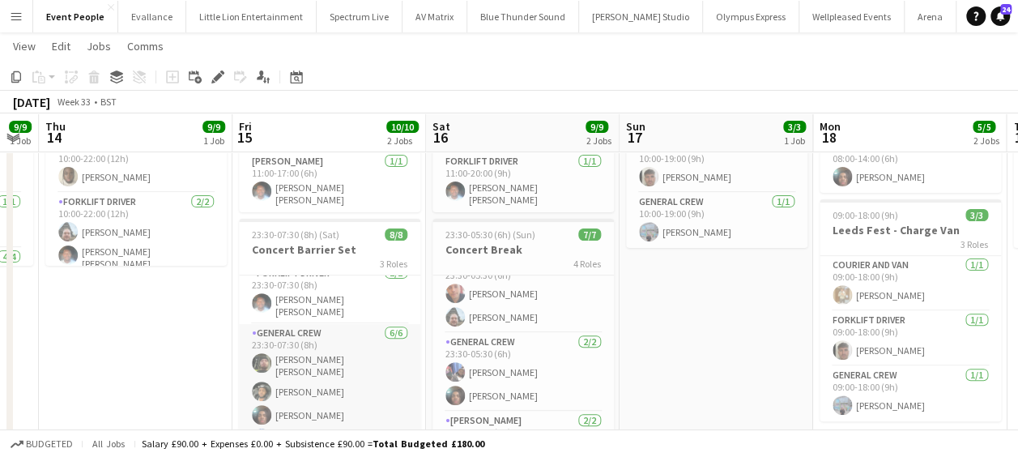
scroll to position [99, 0]
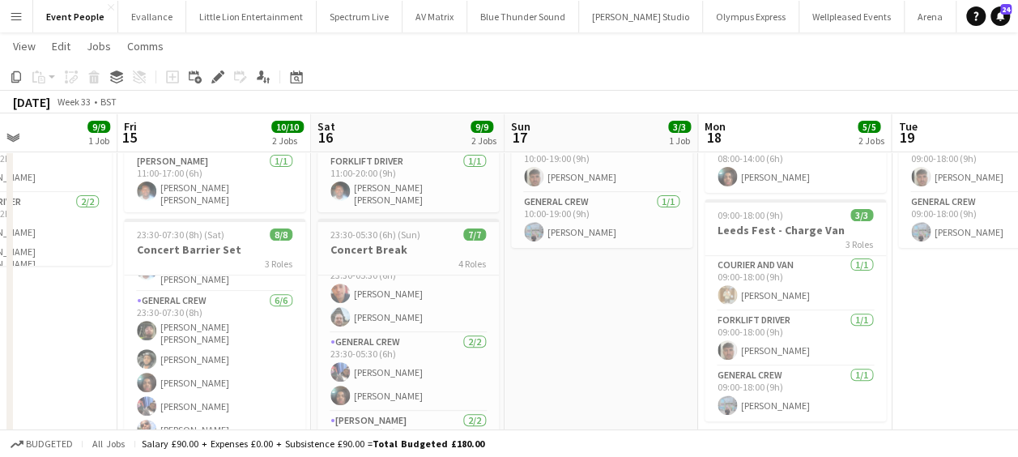
drag, startPoint x: 574, startPoint y: 297, endPoint x: 387, endPoint y: 313, distance: 187.8
click at [387, 313] on app-calendar-viewport "Mon 11 10/10 1 Job Tue 12 Wed 13 9/9 1 Job Thu 14 9/9 1 Job Fri 15 10/10 2 Jobs…" at bounding box center [509, 384] width 1018 height 966
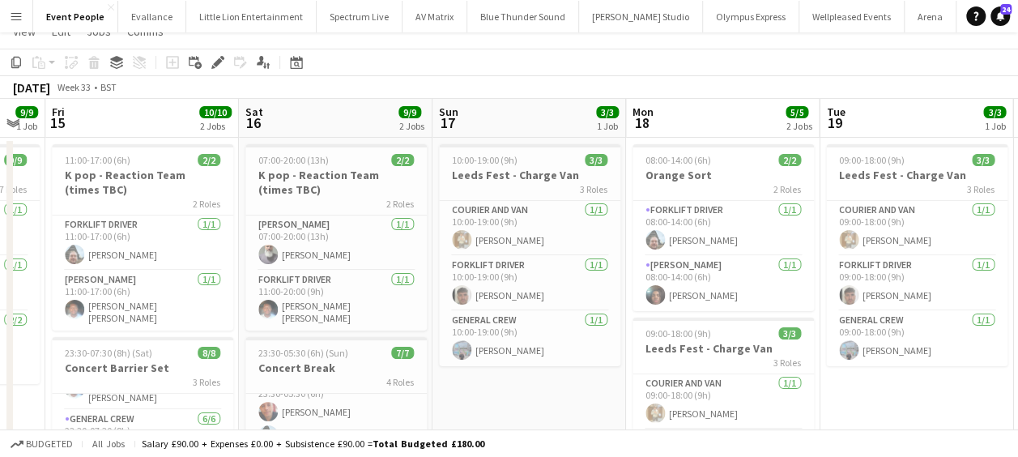
scroll to position [0, 0]
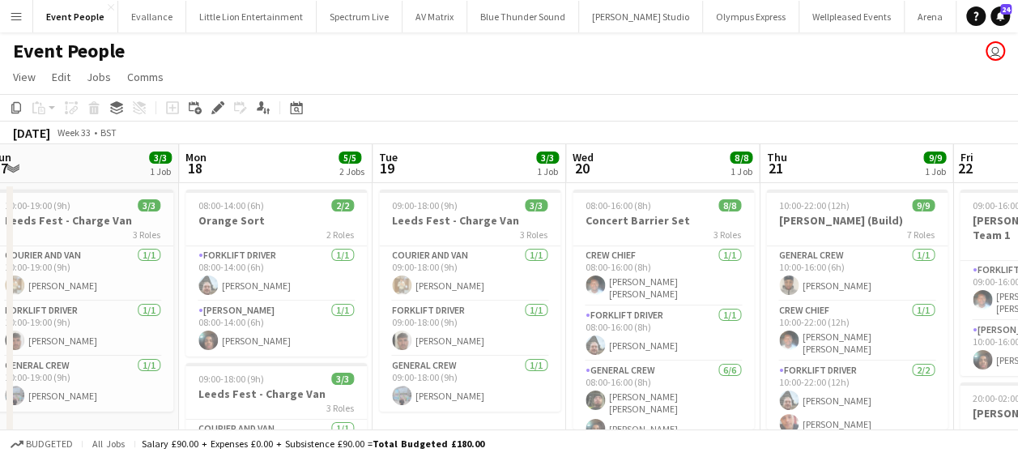
drag, startPoint x: 523, startPoint y: 309, endPoint x: 350, endPoint y: 326, distance: 174.1
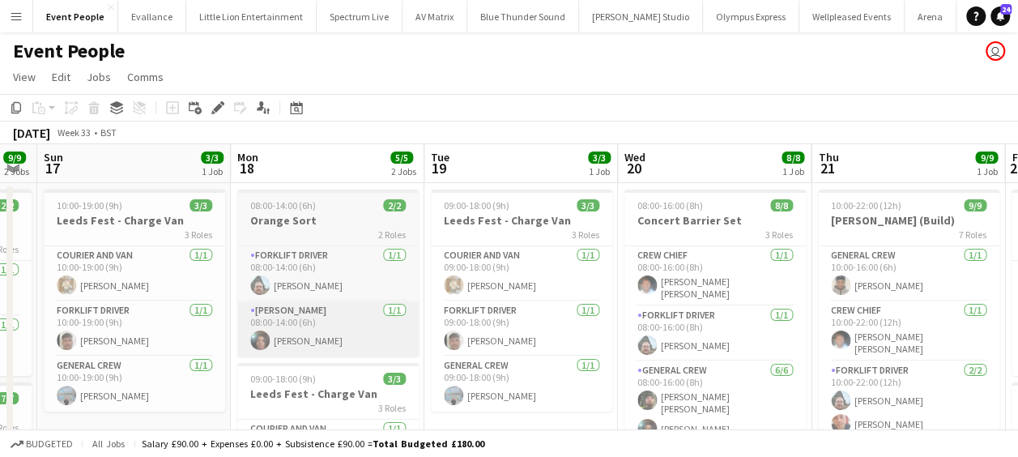
drag, startPoint x: 555, startPoint y: 303, endPoint x: 342, endPoint y: 309, distance: 213.1
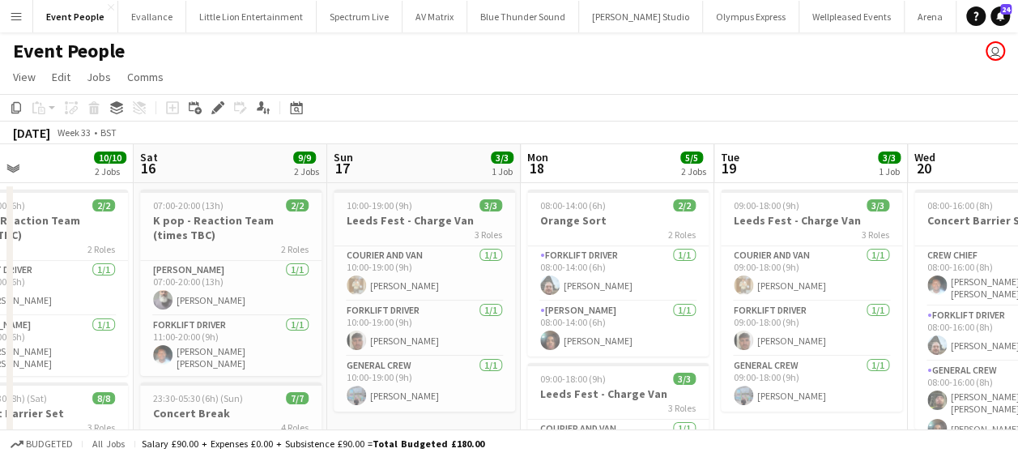
drag, startPoint x: 496, startPoint y: 300, endPoint x: 340, endPoint y: 305, distance: 155.6
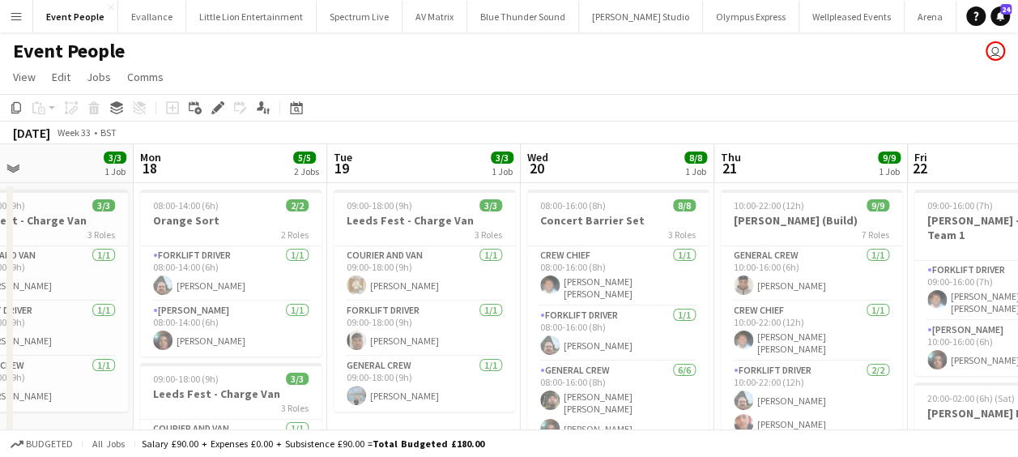
scroll to position [0, 505]
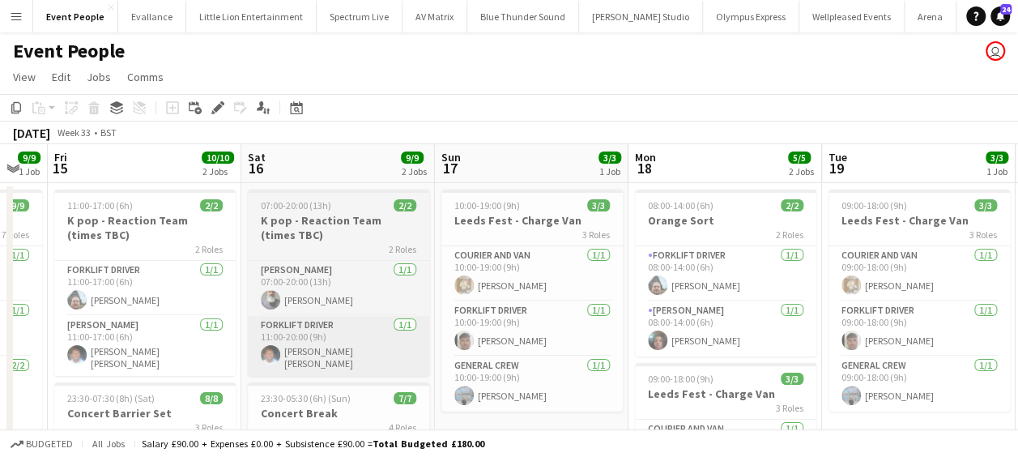
drag, startPoint x: 552, startPoint y: 348, endPoint x: 356, endPoint y: 340, distance: 197.0
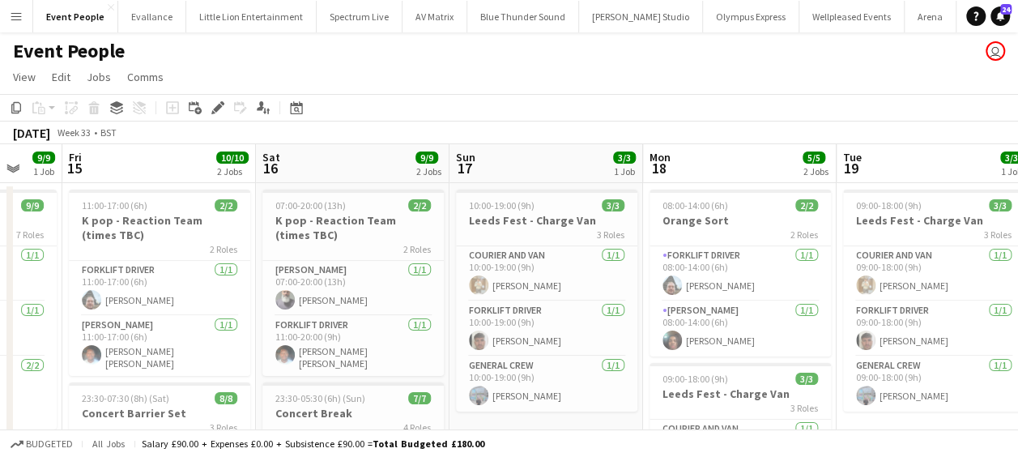
drag, startPoint x: 356, startPoint y: 340, endPoint x: 554, endPoint y: 311, distance: 200.5
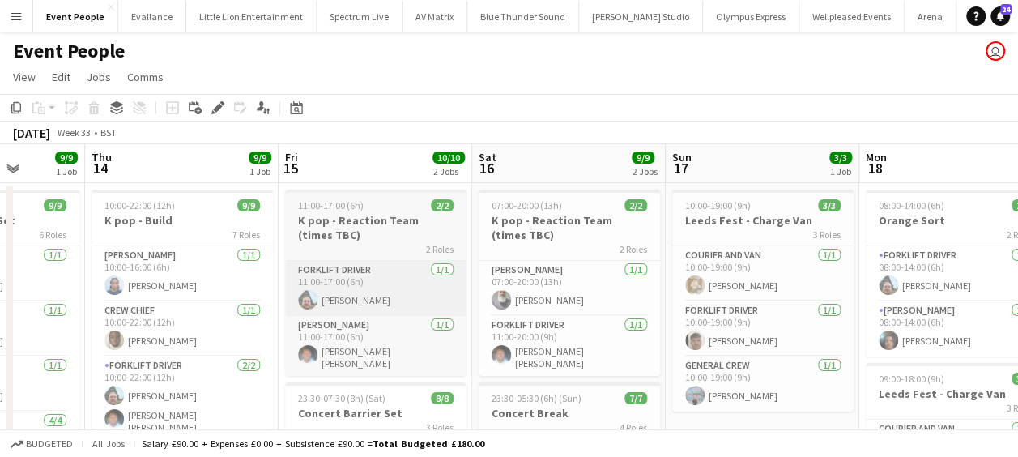
drag, startPoint x: 369, startPoint y: 322, endPoint x: 429, endPoint y: 309, distance: 61.3
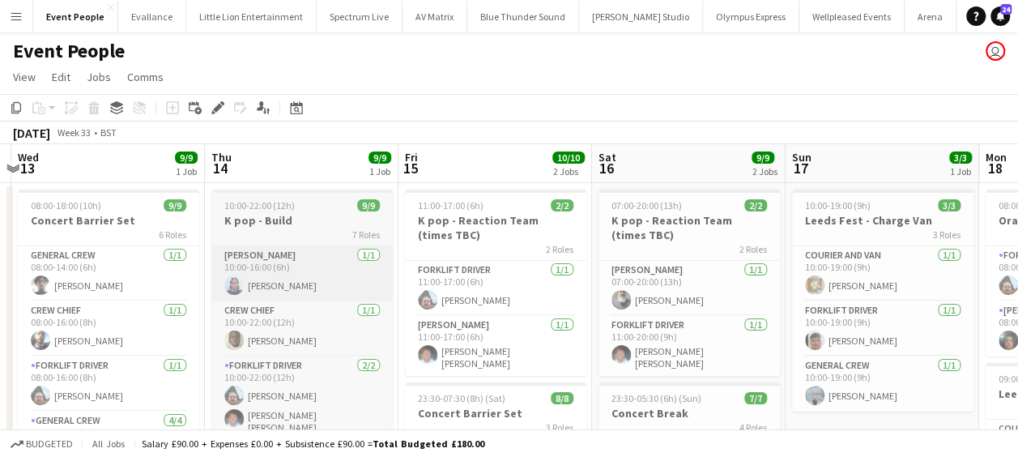
drag, startPoint x: 581, startPoint y: 292, endPoint x: 554, endPoint y: 282, distance: 28.4
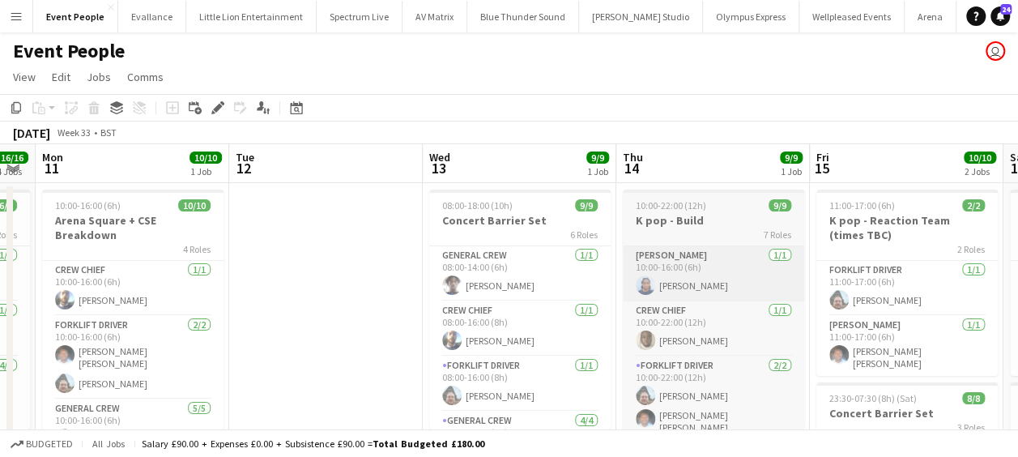
scroll to position [0, 427]
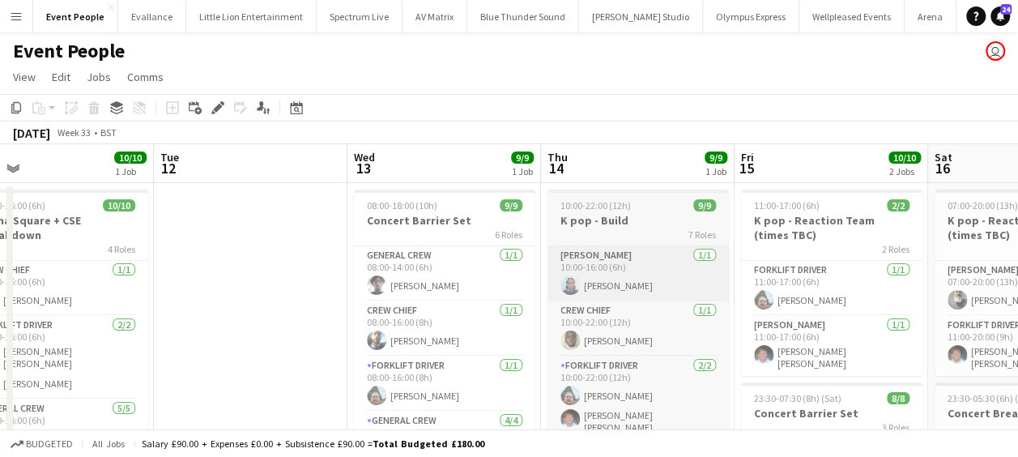
drag, startPoint x: 586, startPoint y: 280, endPoint x: 564, endPoint y: 279, distance: 21.9
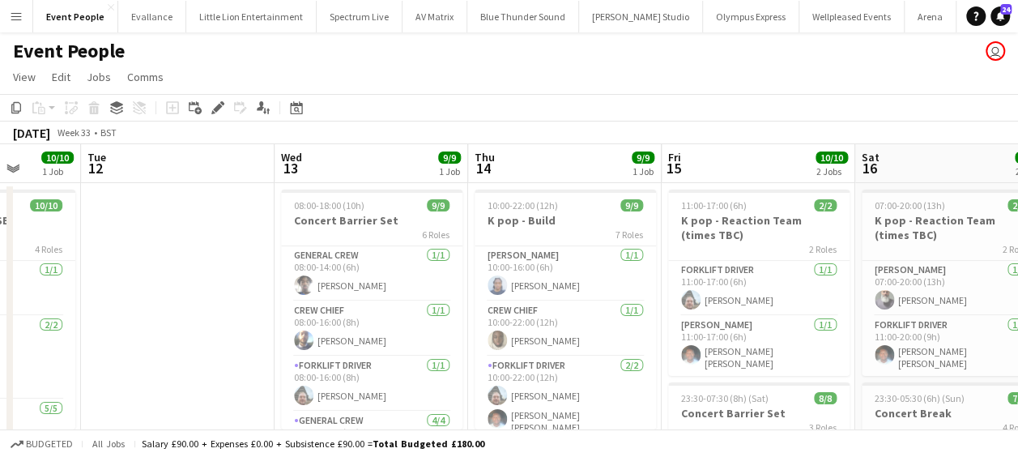
scroll to position [0, 530]
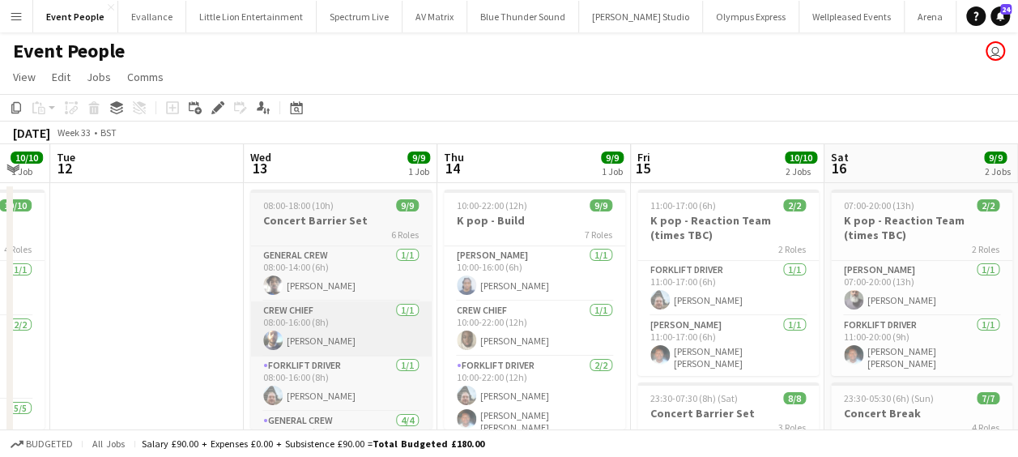
drag, startPoint x: 344, startPoint y: 303, endPoint x: 262, endPoint y: 306, distance: 81.9
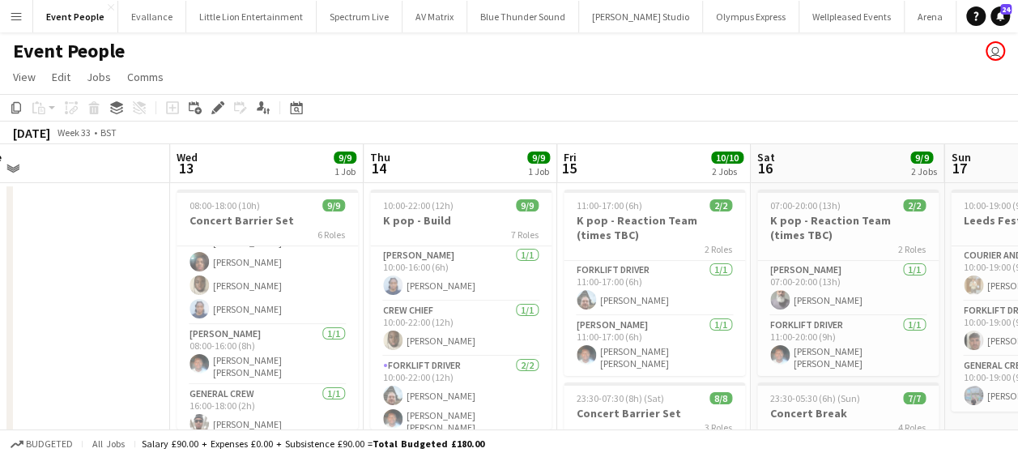
scroll to position [0, 660]
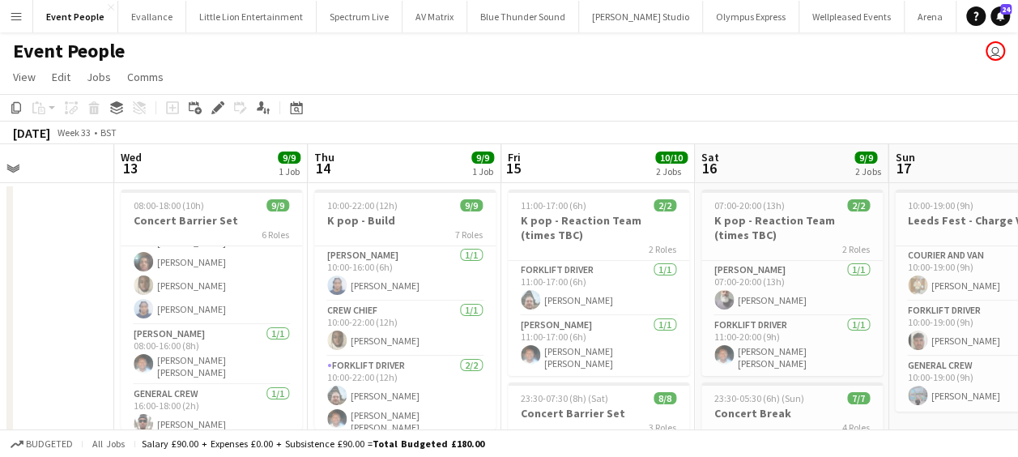
drag, startPoint x: 374, startPoint y: 326, endPoint x: 245, endPoint y: 325, distance: 129.6
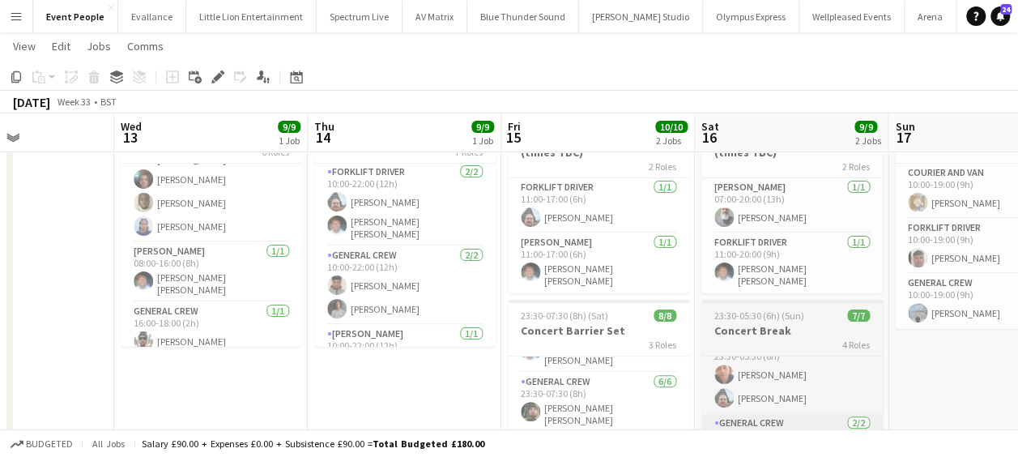
scroll to position [87, 0]
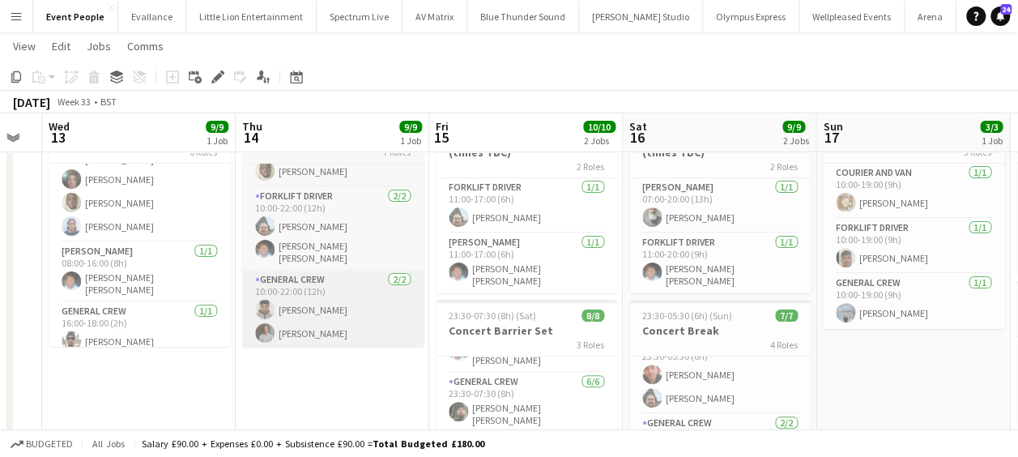
drag, startPoint x: 415, startPoint y: 287, endPoint x: 330, endPoint y: 292, distance: 85.2
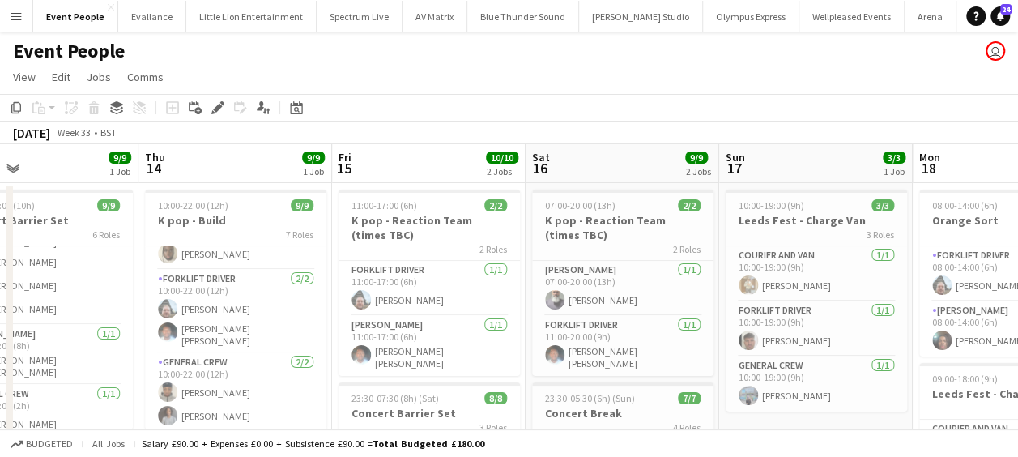
scroll to position [0, 452]
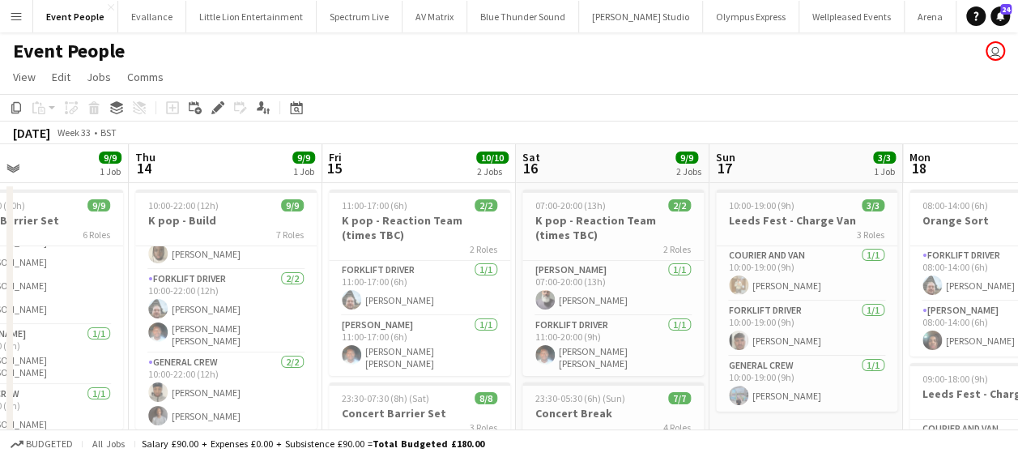
drag, startPoint x: 500, startPoint y: 296, endPoint x: 421, endPoint y: 294, distance: 78.6
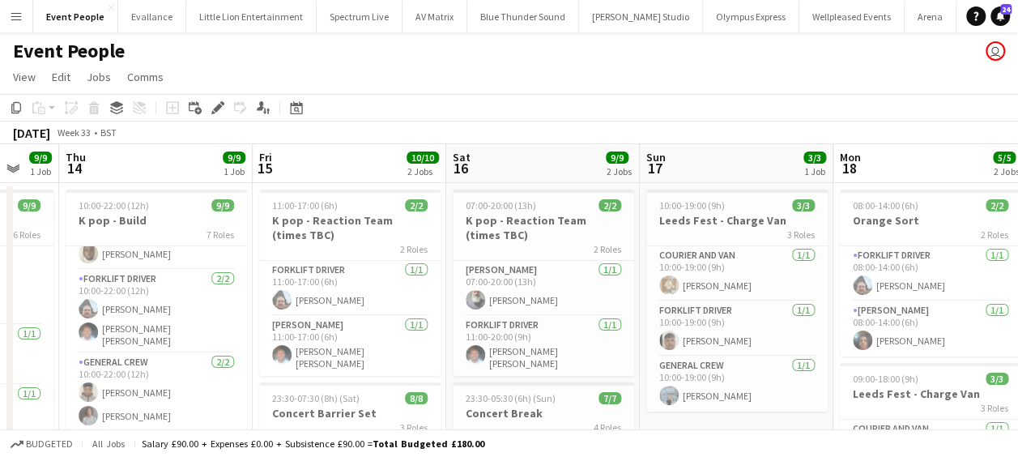
scroll to position [0, 523]
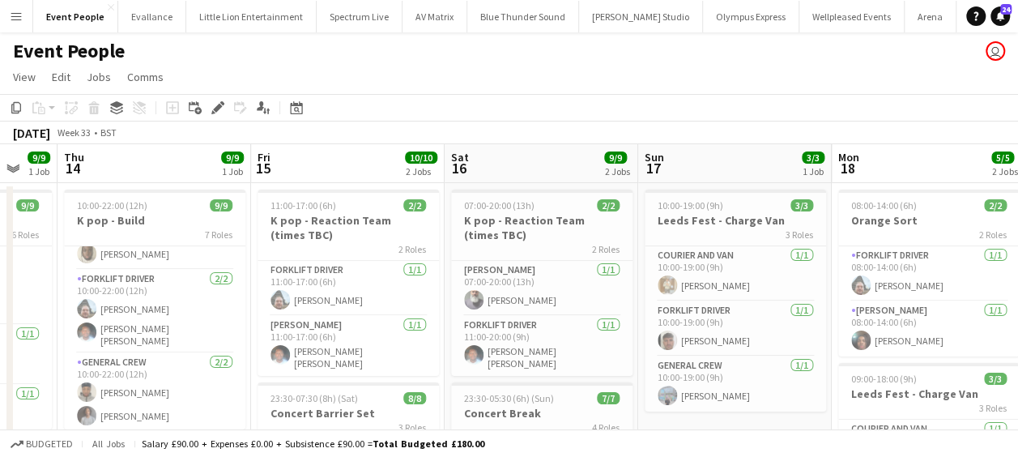
drag, startPoint x: 423, startPoint y: 289, endPoint x: 351, endPoint y: 296, distance: 71.6
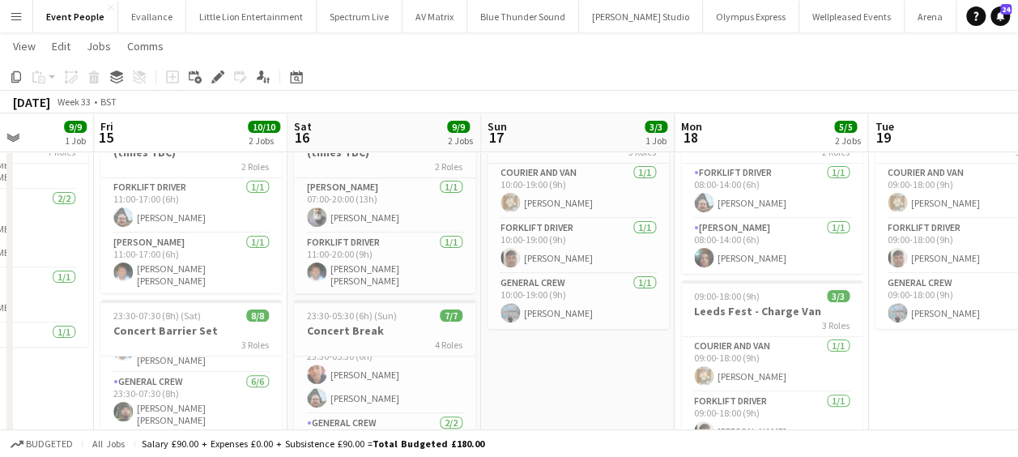
drag, startPoint x: 371, startPoint y: 296, endPoint x: 262, endPoint y: 275, distance: 110.5
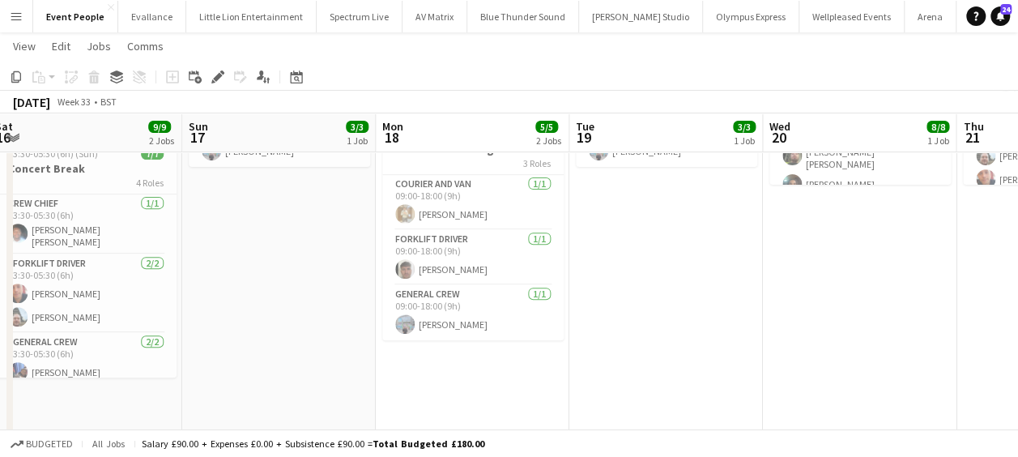
scroll to position [0, 623]
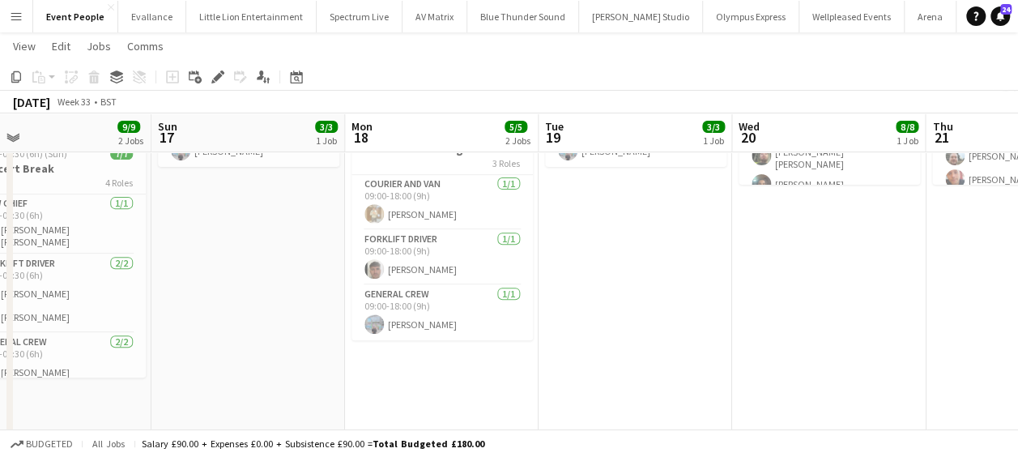
drag, startPoint x: 551, startPoint y: 303, endPoint x: 240, endPoint y: 289, distance: 311.3
click at [240, 290] on app-calendar-viewport "Wed 13 9/9 1 Job Thu 14 9/9 1 Job Fri 15 10/10 2 Jobs Sat 16 9/9 2 Jobs Sun 17 …" at bounding box center [509, 316] width 1018 height 992
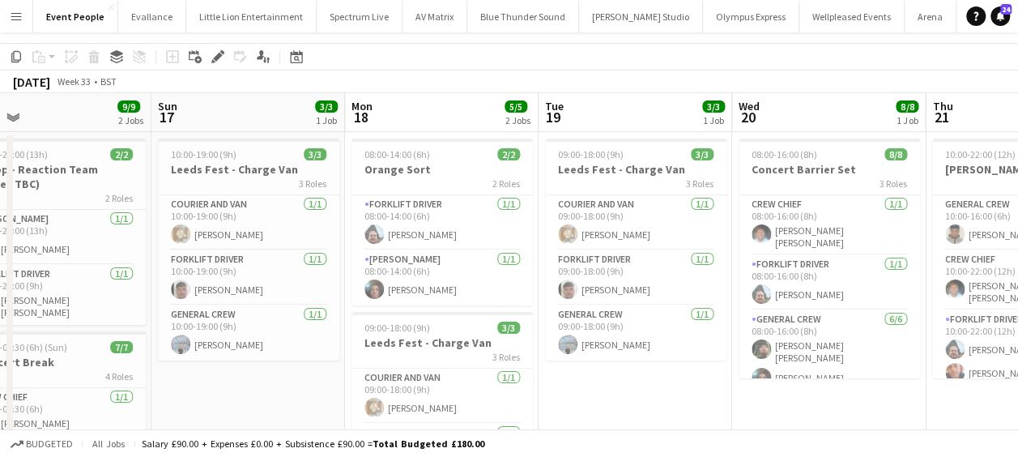
scroll to position [0, 0]
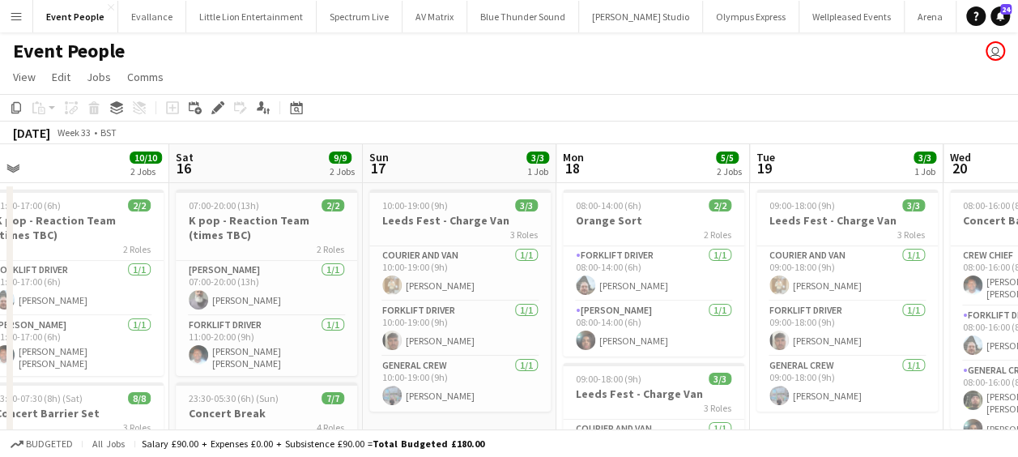
drag, startPoint x: 343, startPoint y: 314, endPoint x: 566, endPoint y: 309, distance: 222.8
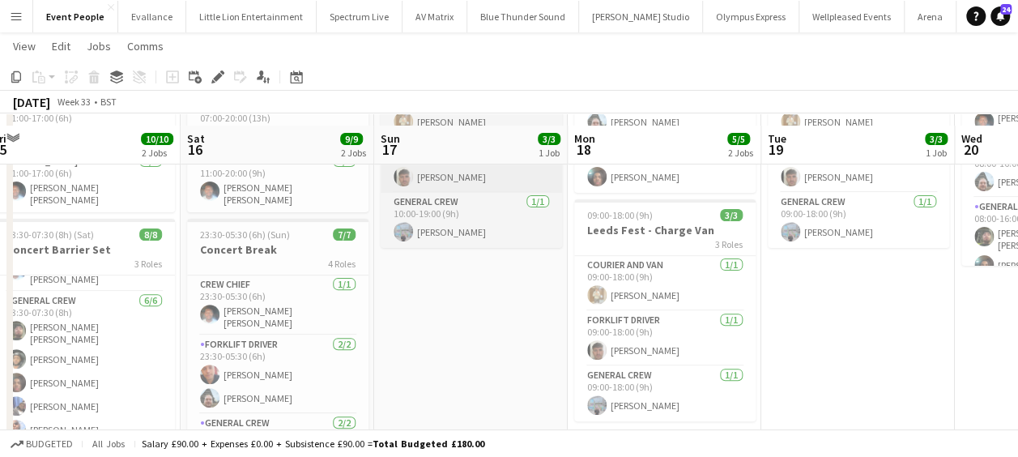
scroll to position [243, 0]
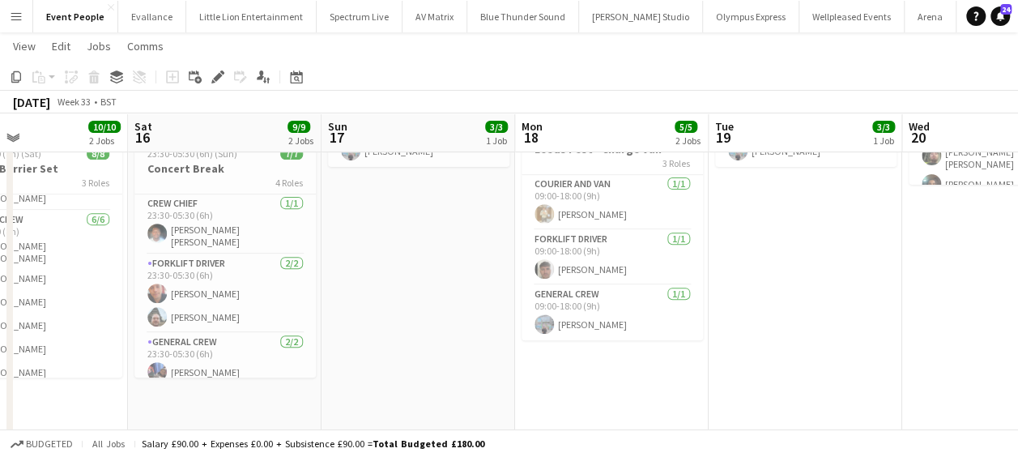
drag, startPoint x: 462, startPoint y: 316, endPoint x: 604, endPoint y: 306, distance: 142.1
click at [604, 306] on app-calendar-viewport "Wed 13 9/9 1 Job Thu 14 9/9 1 Job Fri 15 10/10 2 Jobs Sat 16 9/9 2 Jobs Sun 17 …" at bounding box center [509, 316] width 1018 height 992
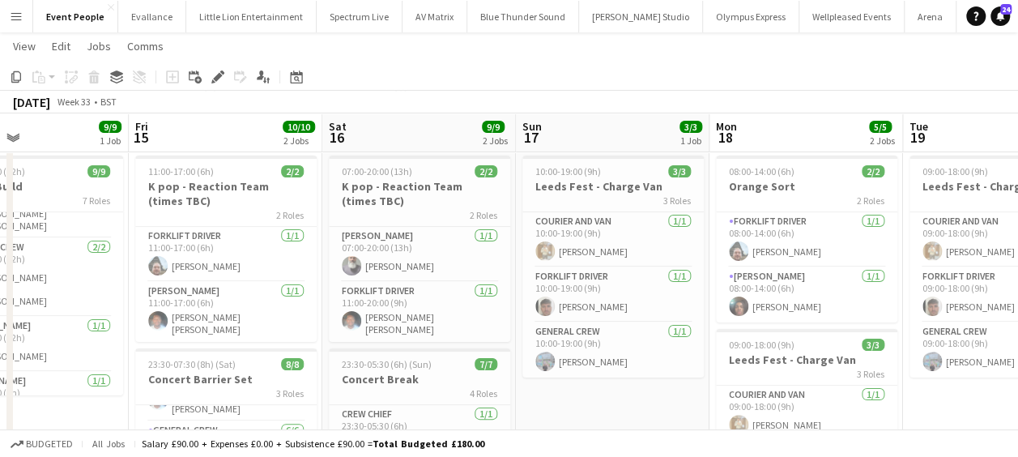
scroll to position [0, 0]
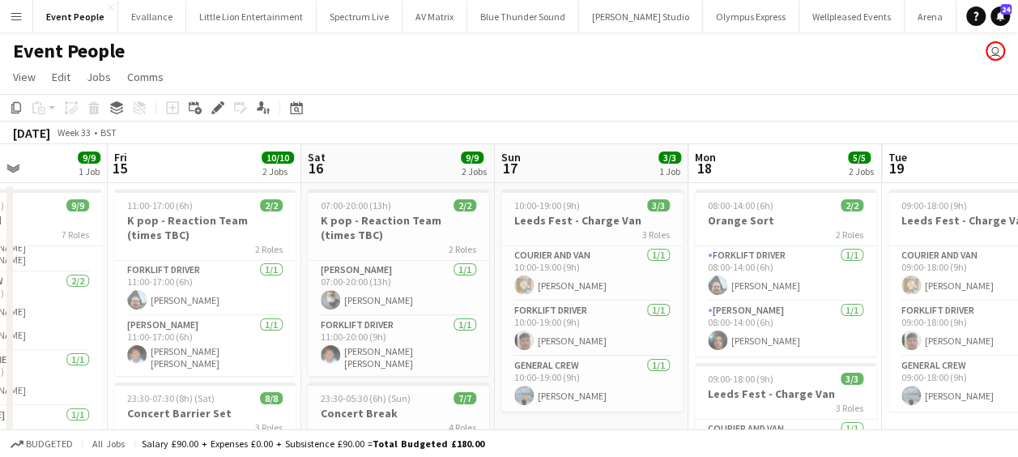
drag, startPoint x: 428, startPoint y: 326, endPoint x: 622, endPoint y: 324, distance: 194.4
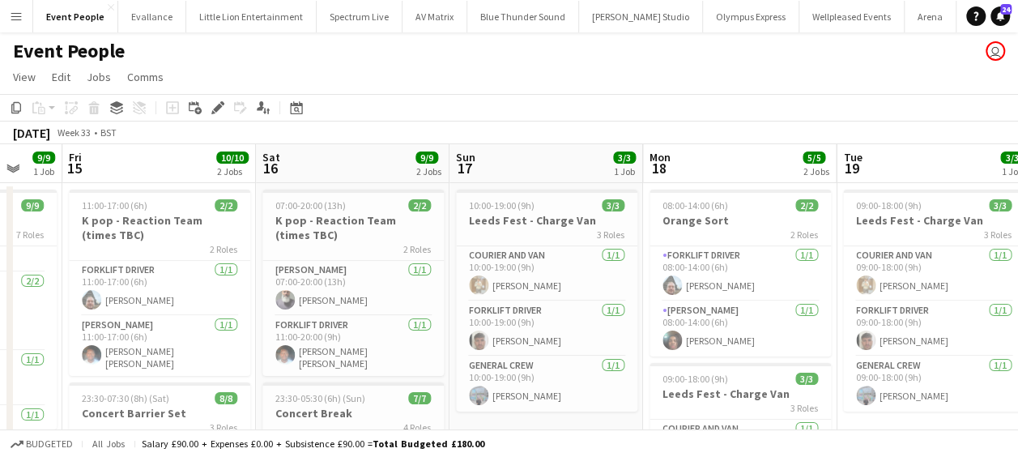
drag, startPoint x: 593, startPoint y: 311, endPoint x: 340, endPoint y: 313, distance: 252.7
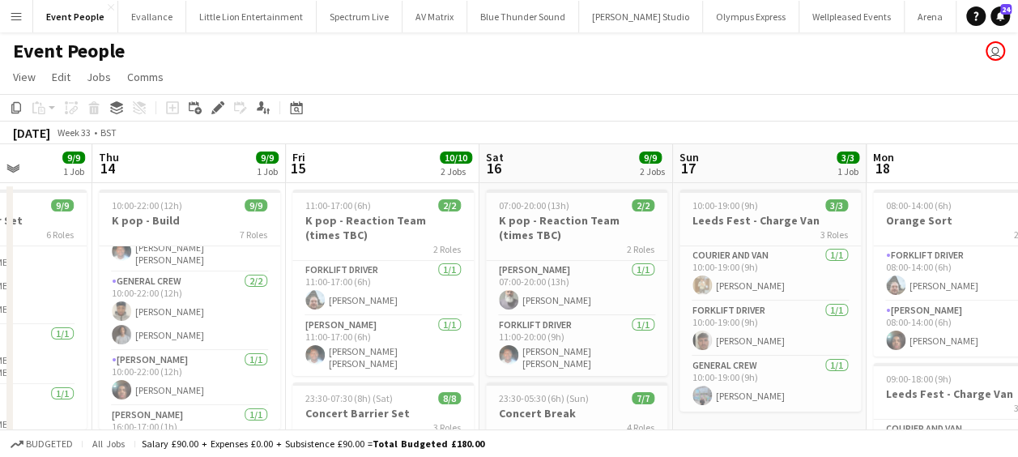
drag, startPoint x: 520, startPoint y: 324, endPoint x: 347, endPoint y: 326, distance: 173.3
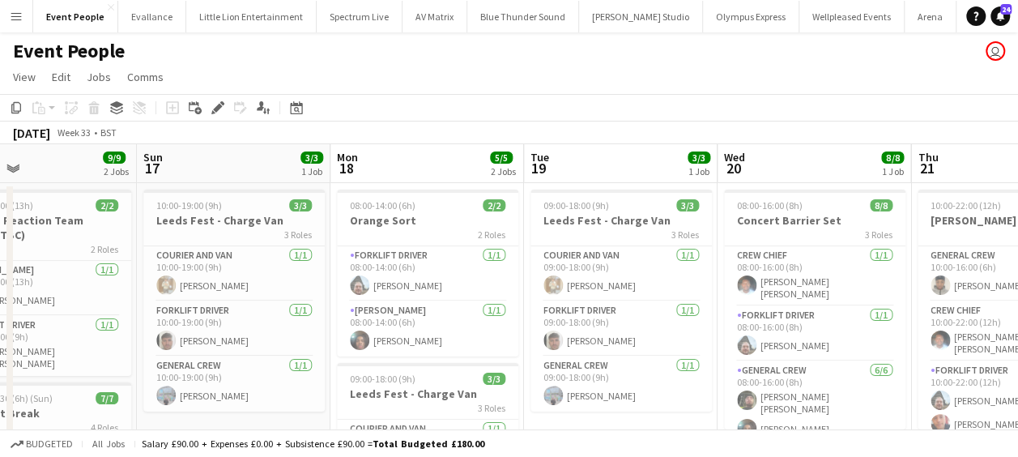
scroll to position [0, 751]
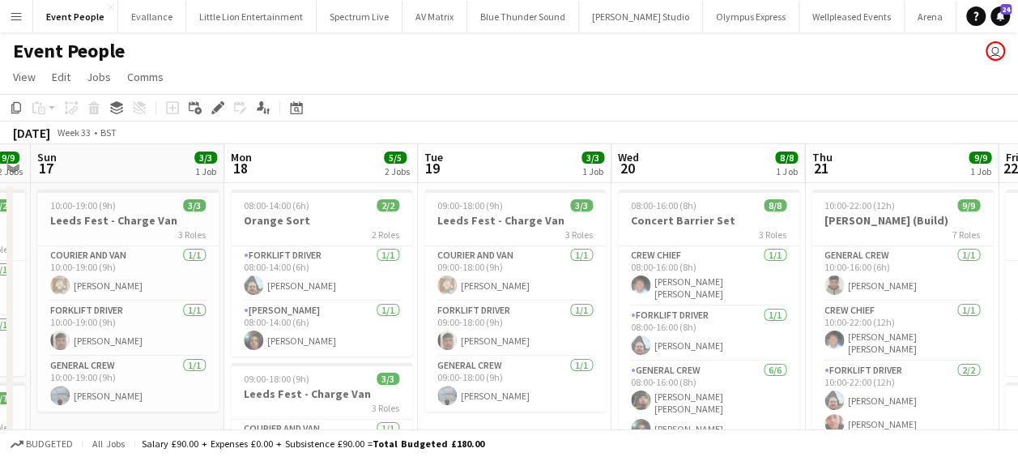
drag, startPoint x: 413, startPoint y: 324, endPoint x: 350, endPoint y: 325, distance: 63.2
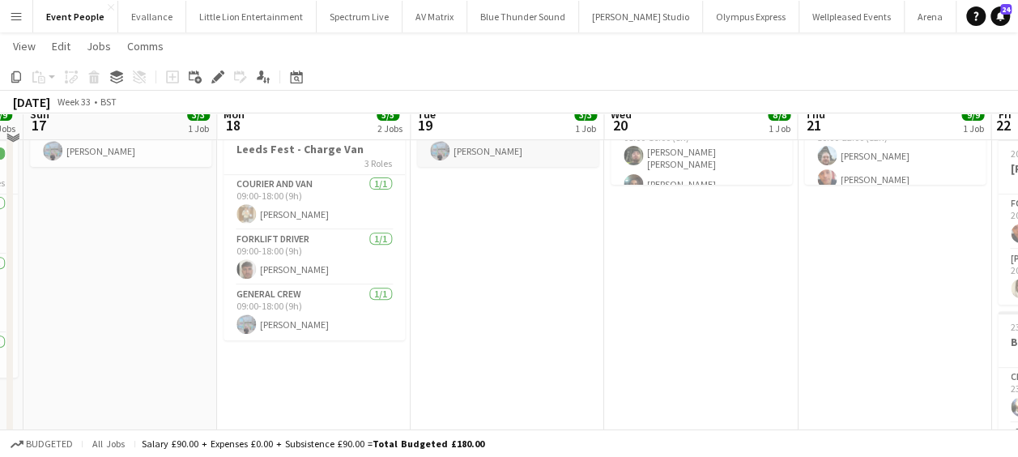
scroll to position [162, 0]
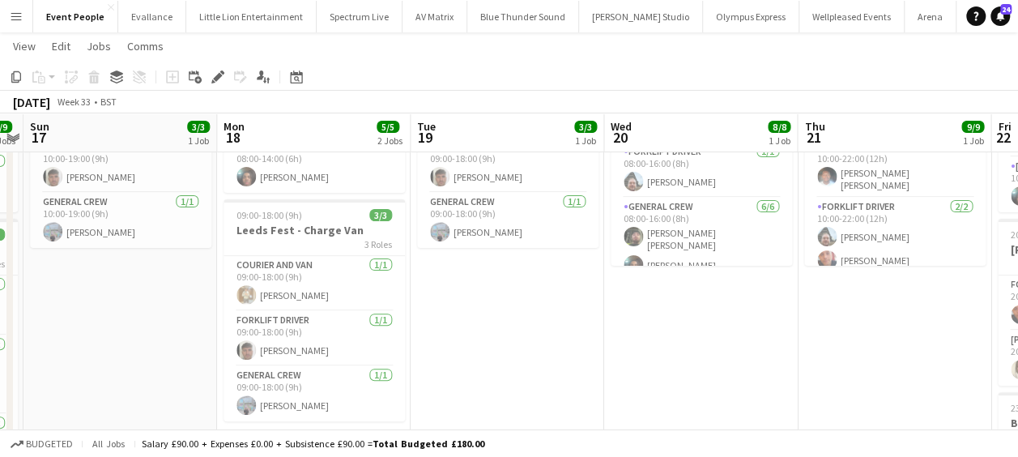
drag, startPoint x: 546, startPoint y: 332, endPoint x: 342, endPoint y: 334, distance: 204.1
click at [343, 334] on app-calendar-viewport "Wed 13 9/9 1 Job Thu 14 9/9 1 Job Fri 15 10/10 2 Jobs Sat 16 9/9 2 Jobs Sun 17 …" at bounding box center [509, 397] width 1018 height 992
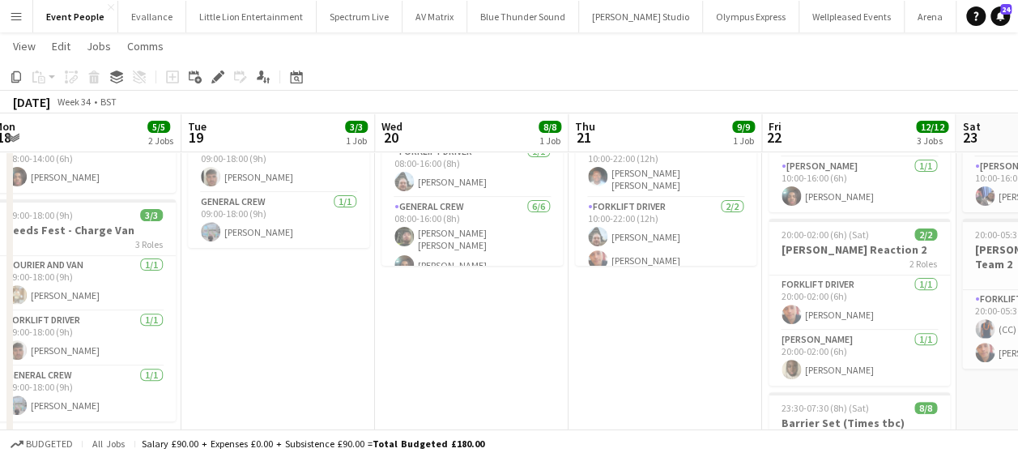
click at [288, 332] on app-calendar-viewport "Fri 15 10/10 2 Jobs Sat 16 9/9 2 Jobs Sun 17 3/3 1 Job Mon 18 5/5 2 Jobs Tue 19…" at bounding box center [509, 397] width 1018 height 992
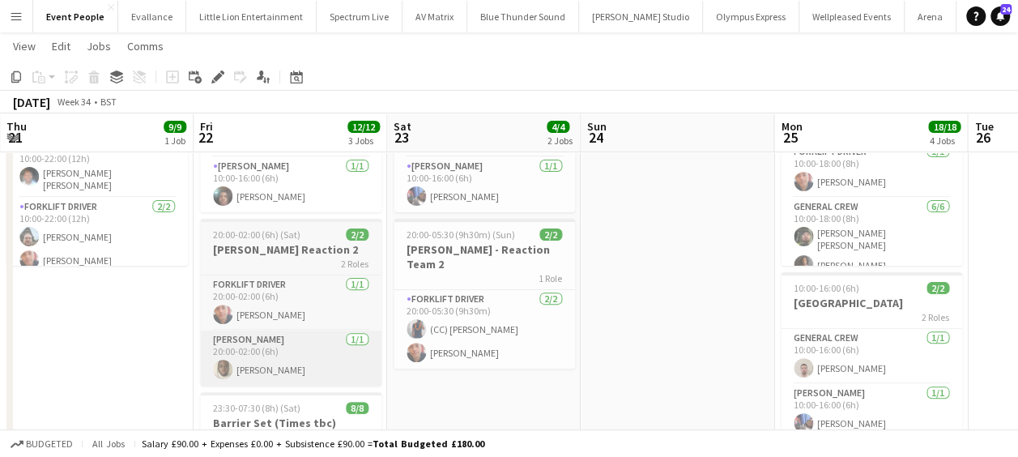
drag, startPoint x: 493, startPoint y: 335, endPoint x: 385, endPoint y: 334, distance: 108.5
click at [367, 335] on app-calendar-viewport "Sun 17 3/3 1 Job Mon 18 5/5 2 Jobs Tue 19 3/3 1 Job Wed 20 8/8 1 Job Thu 21 9/9…" at bounding box center [509, 397] width 1018 height 992
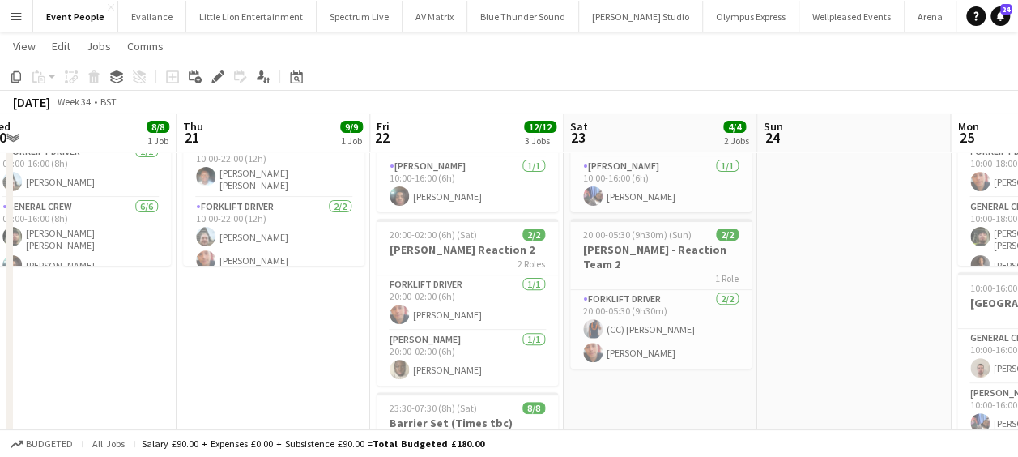
drag, startPoint x: 560, startPoint y: 334, endPoint x: 295, endPoint y: 339, distance: 265.7
click at [288, 340] on app-calendar-viewport "Sun 17 3/3 1 Job Mon 18 5/5 2 Jobs Tue 19 3/3 1 Job Wed 20 8/8 1 Job Thu 21 9/9…" at bounding box center [509, 397] width 1018 height 992
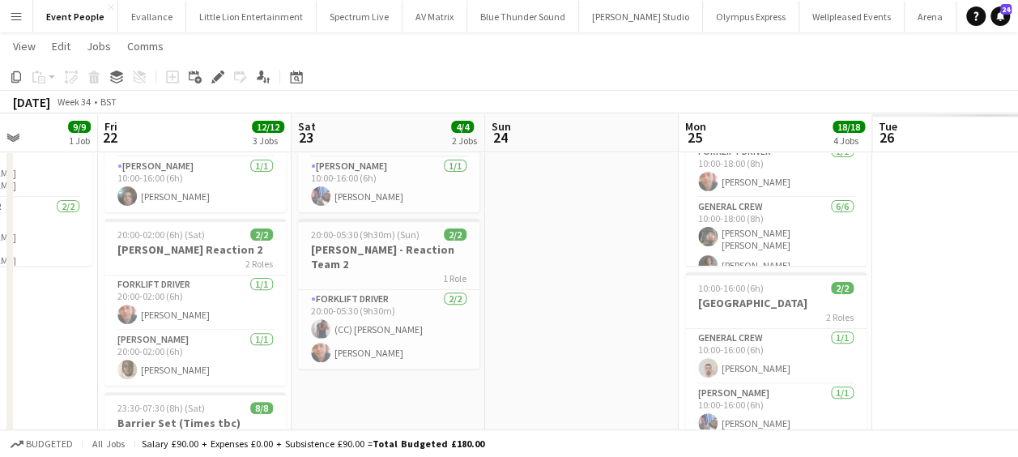
click at [238, 326] on app-calendar-viewport "Tue 19 3/3 1 Job Wed 20 8/8 1 Job Thu 21 9/9 1 Job Fri 22 12/12 3 Jobs Sat 23 4…" at bounding box center [509, 397] width 1018 height 992
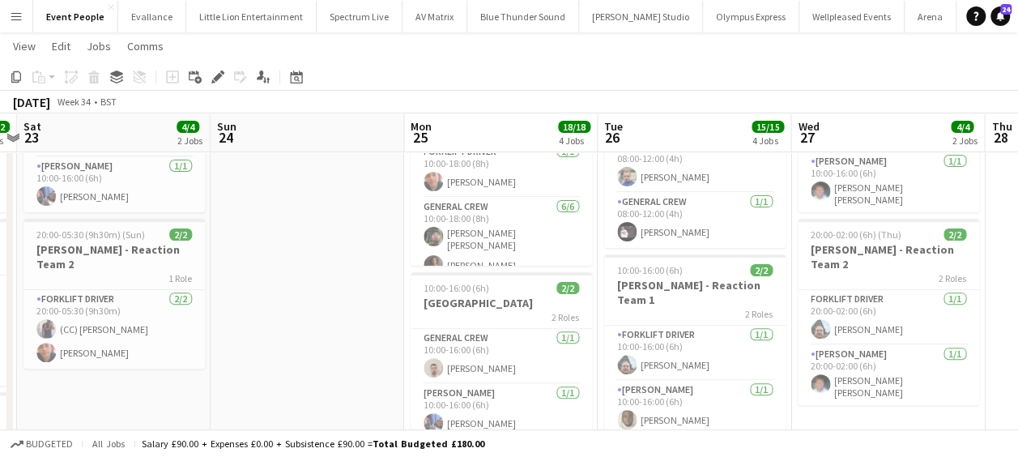
click at [365, 317] on app-calendar-viewport "Tue 19 3/3 1 Job Wed 20 8/8 1 Job Thu 21 9/9 1 Job Fri 22 12/12 3 Jobs Sat 23 4…" at bounding box center [509, 411] width 1018 height 1020
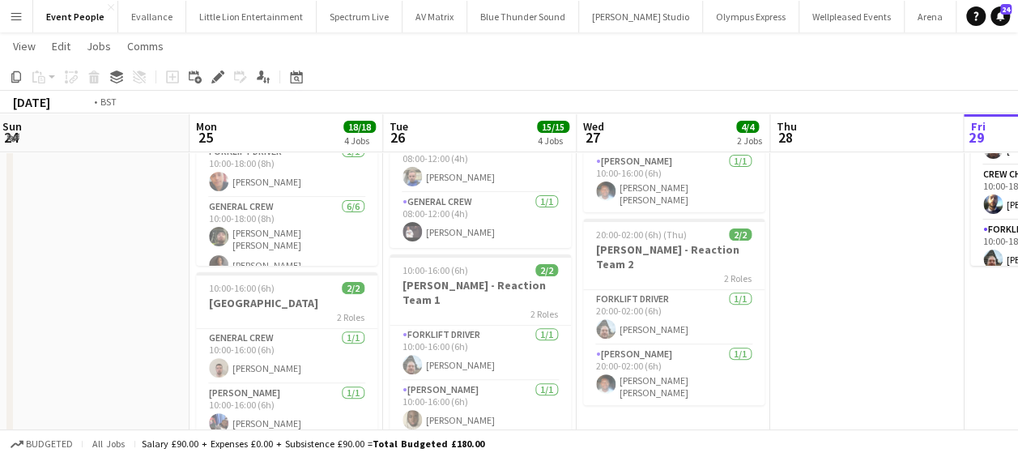
drag, startPoint x: 434, startPoint y: 316, endPoint x: 312, endPoint y: 313, distance: 122.3
click at [309, 313] on app-calendar-viewport "Thu 21 9/9 1 Job Fri 22 12/12 3 Jobs Sat 23 4/4 2 Jobs Sun 24 Mon 25 18/18 4 Jo…" at bounding box center [509, 411] width 1018 height 1020
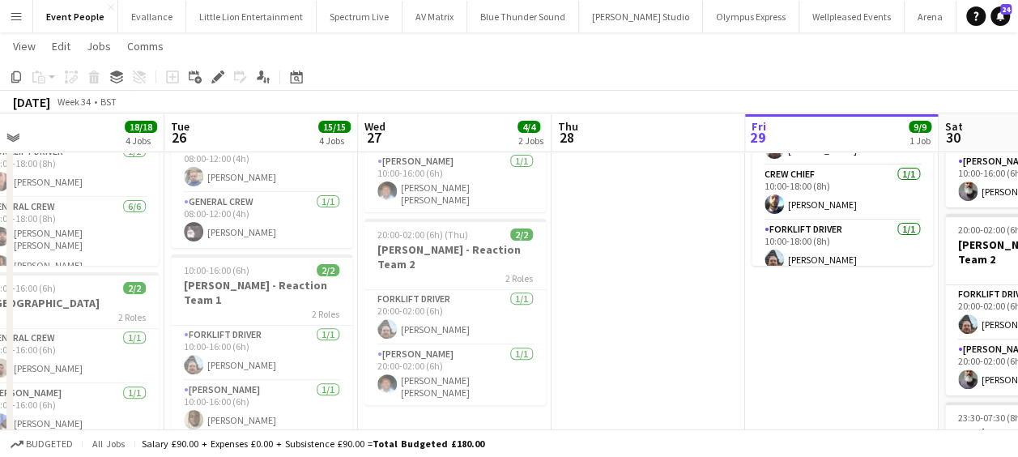
drag, startPoint x: 454, startPoint y: 314, endPoint x: 465, endPoint y: 314, distance: 10.5
click at [455, 314] on app-calendar-viewport "Sat 23 4/4 2 Jobs Sun 24 Mon 25 18/18 4 Jobs Tue 26 15/15 4 Jobs Wed 27 4/4 2 J…" at bounding box center [509, 411] width 1018 height 1020
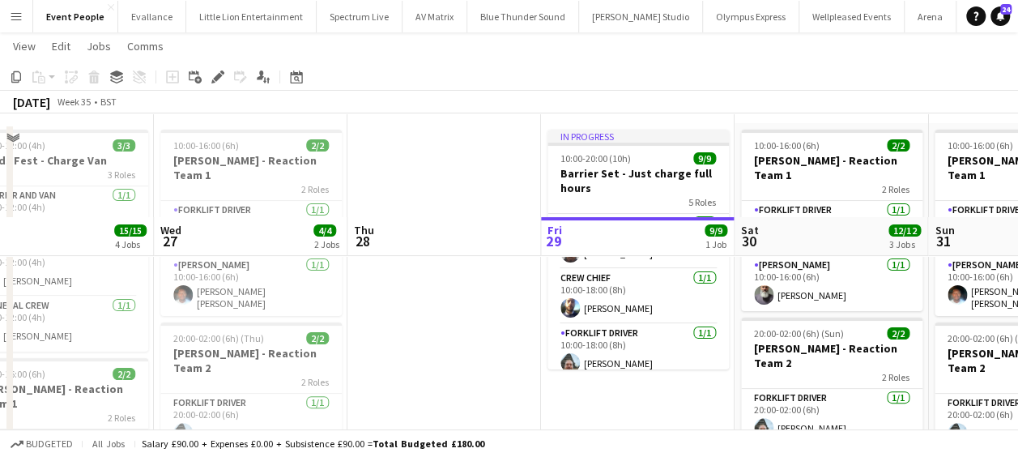
scroll to position [0, 0]
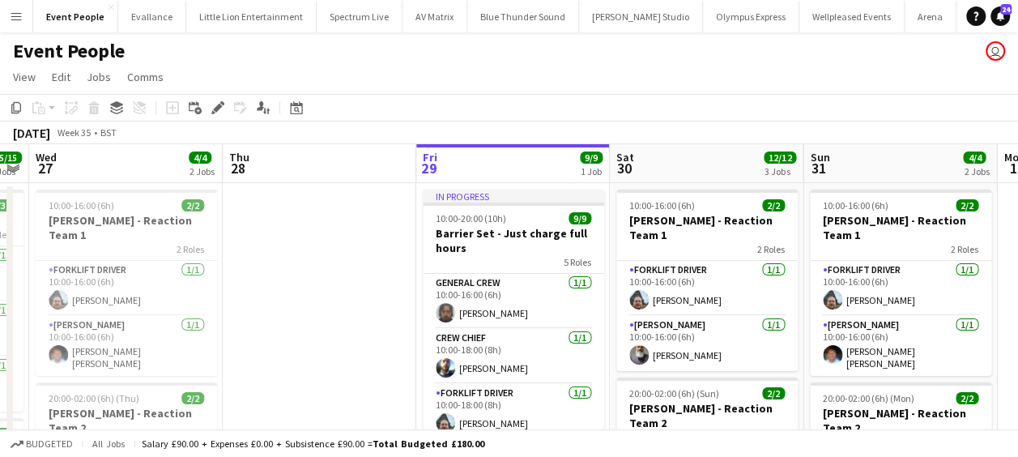
drag, startPoint x: 491, startPoint y: 330, endPoint x: 248, endPoint y: 324, distance: 243.0
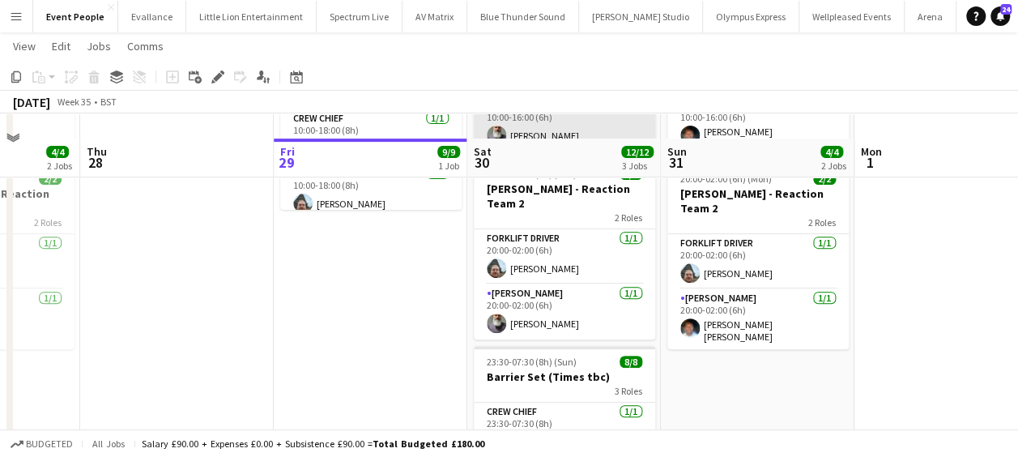
scroll to position [243, 0]
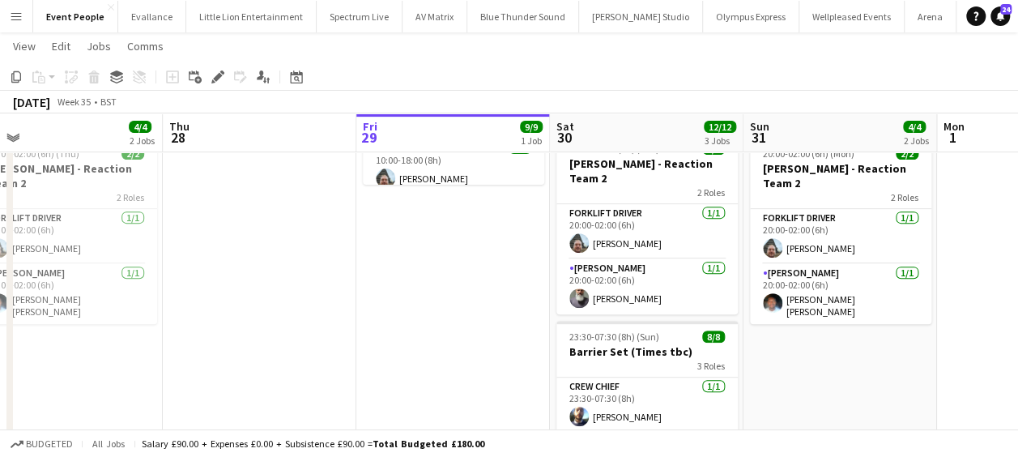
drag, startPoint x: 350, startPoint y: 316, endPoint x: 821, endPoint y: 316, distance: 471.3
click at [821, 316] on app-calendar-viewport "Mon 25 18/18 4 Jobs Tue 26 15/15 4 Jobs Wed 27 4/4 2 Jobs Thu 28 Fri 29 9/9 1 J…" at bounding box center [509, 330] width 1018 height 1020
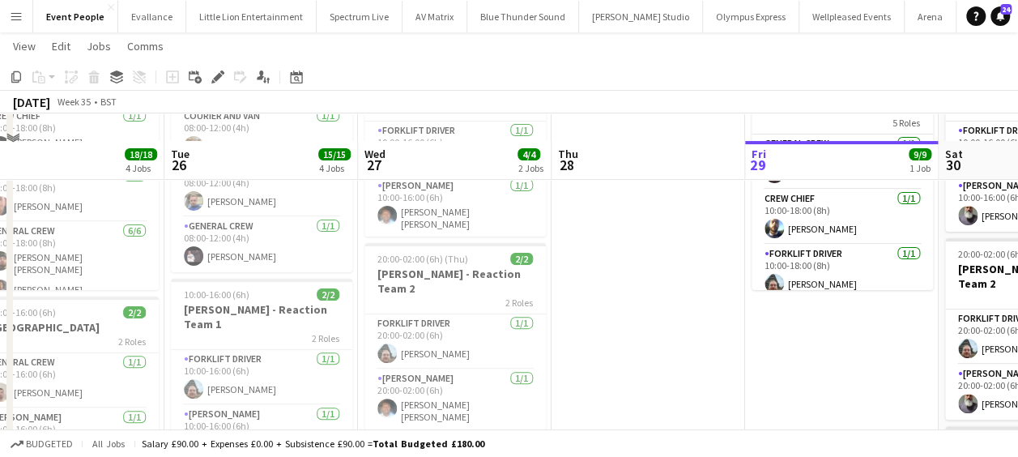
scroll to position [81, 0]
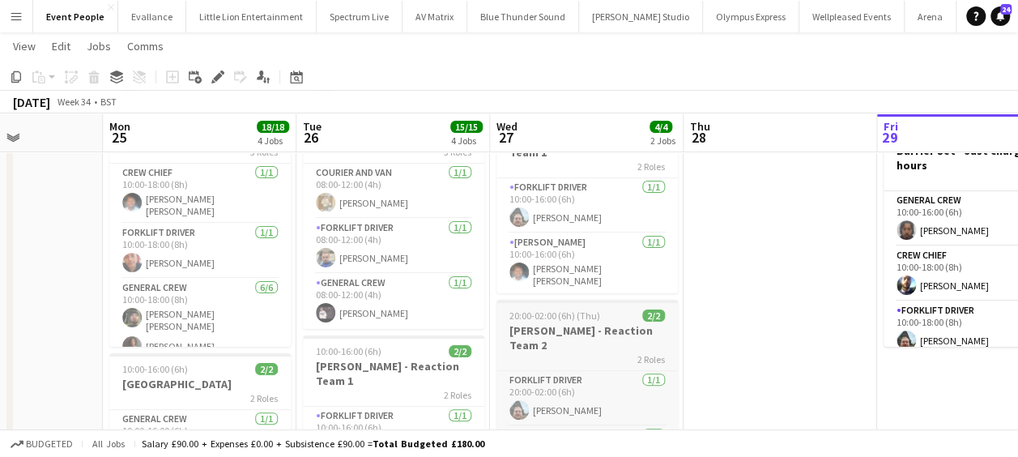
drag, startPoint x: 383, startPoint y: 301, endPoint x: 561, endPoint y: 306, distance: 178.2
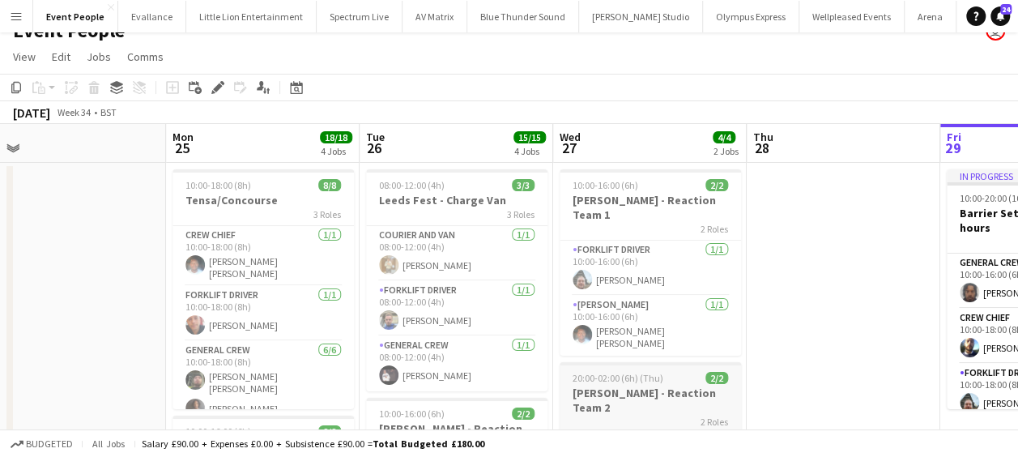
scroll to position [0, 0]
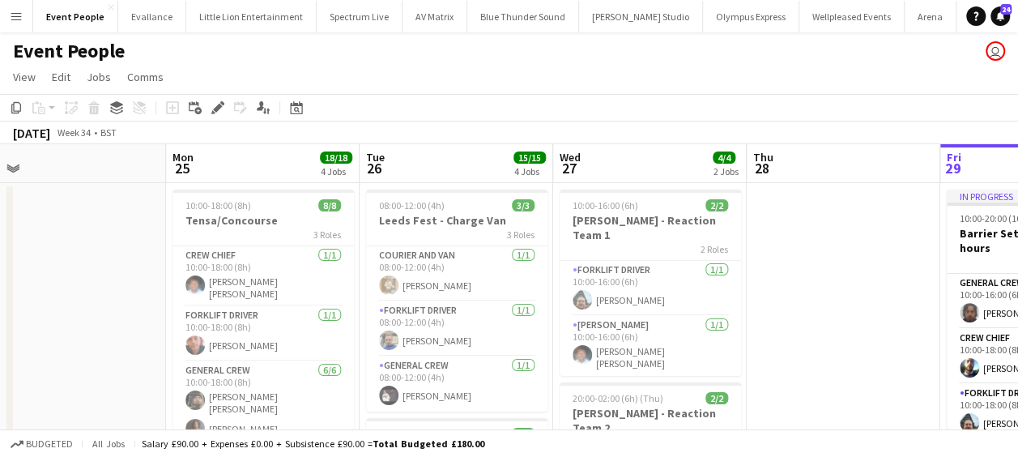
click at [11, 16] on app-icon "Menu" at bounding box center [16, 16] width 13 height 13
